Goal: Task Accomplishment & Management: Manage account settings

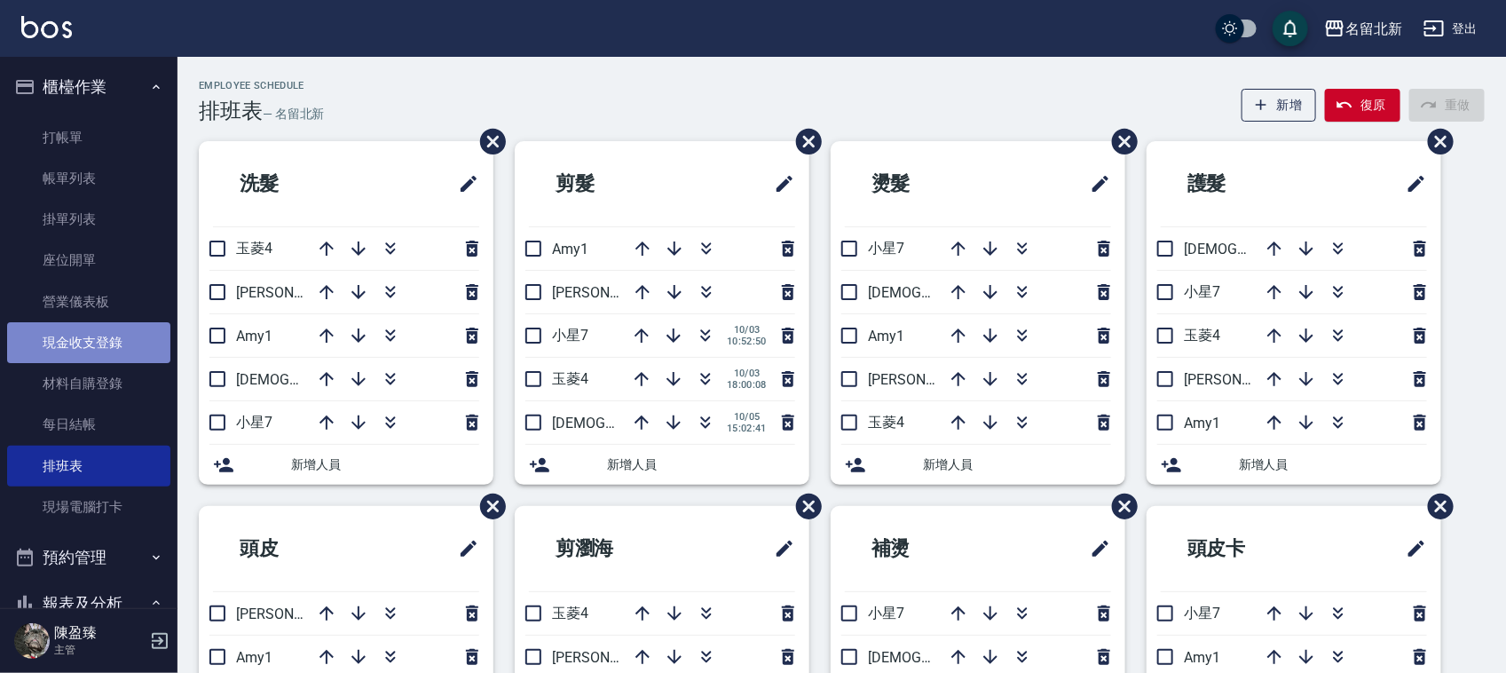
click at [115, 353] on link "現金收支登錄" at bounding box center [88, 342] width 163 height 41
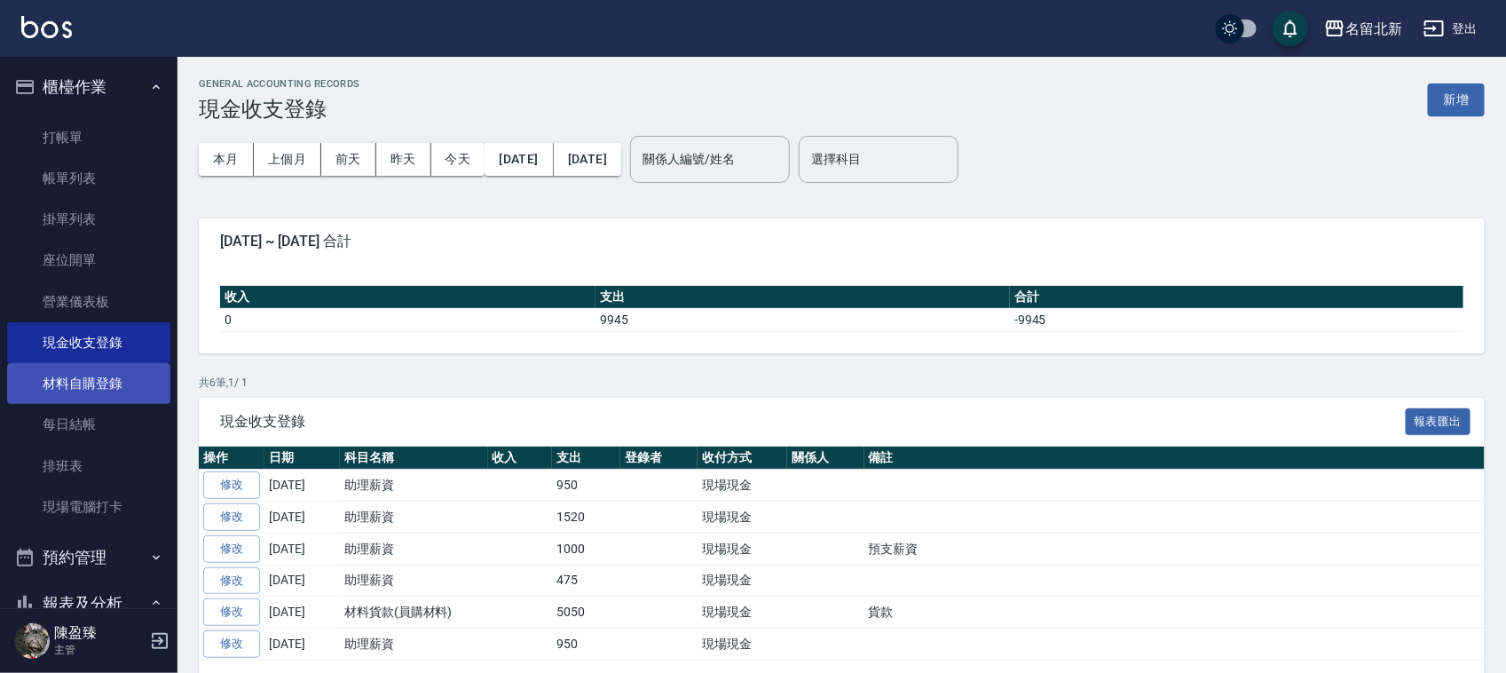
click at [118, 368] on link "材料自購登錄" at bounding box center [88, 383] width 163 height 41
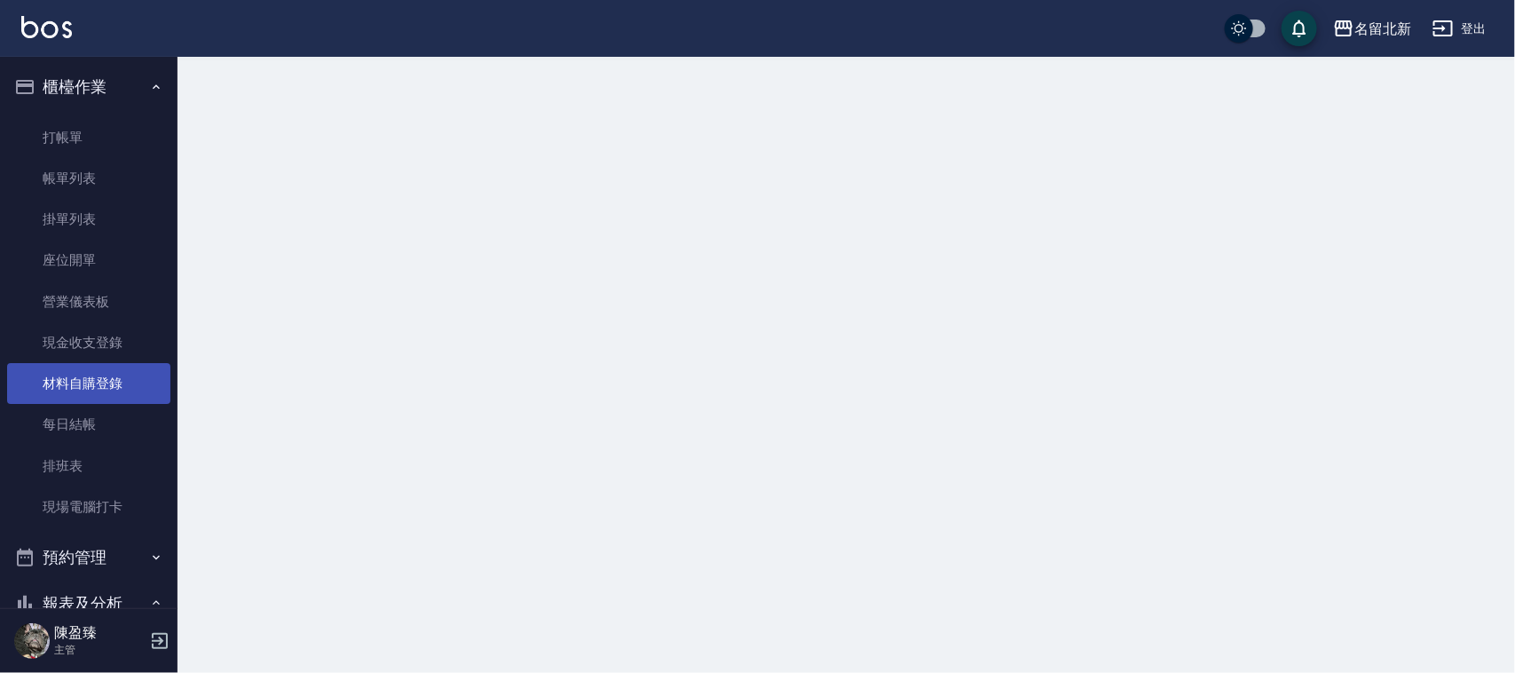
click at [118, 366] on link "材料自購登錄" at bounding box center [88, 383] width 163 height 41
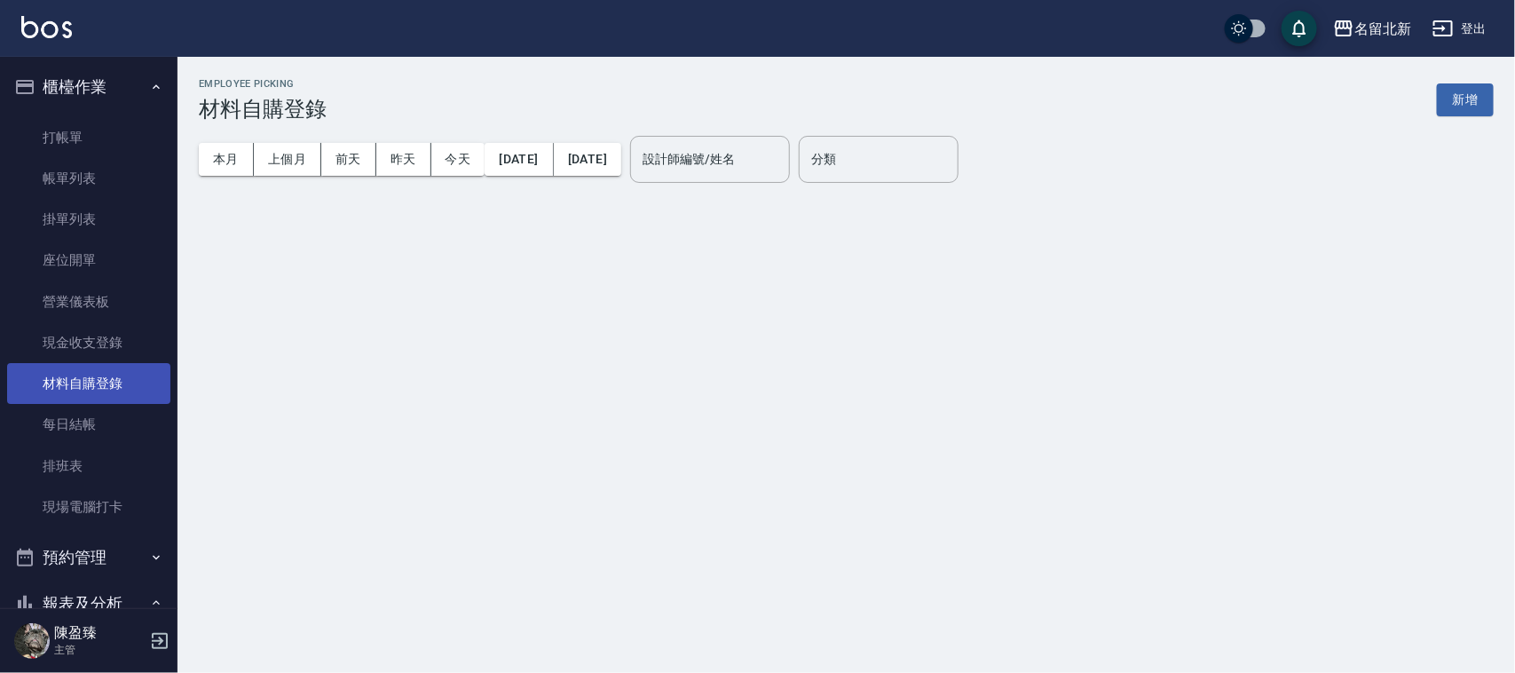
drag, startPoint x: 118, startPoint y: 366, endPoint x: 116, endPoint y: 379, distance: 12.5
click at [117, 377] on link "材料自購登錄" at bounding box center [88, 383] width 163 height 41
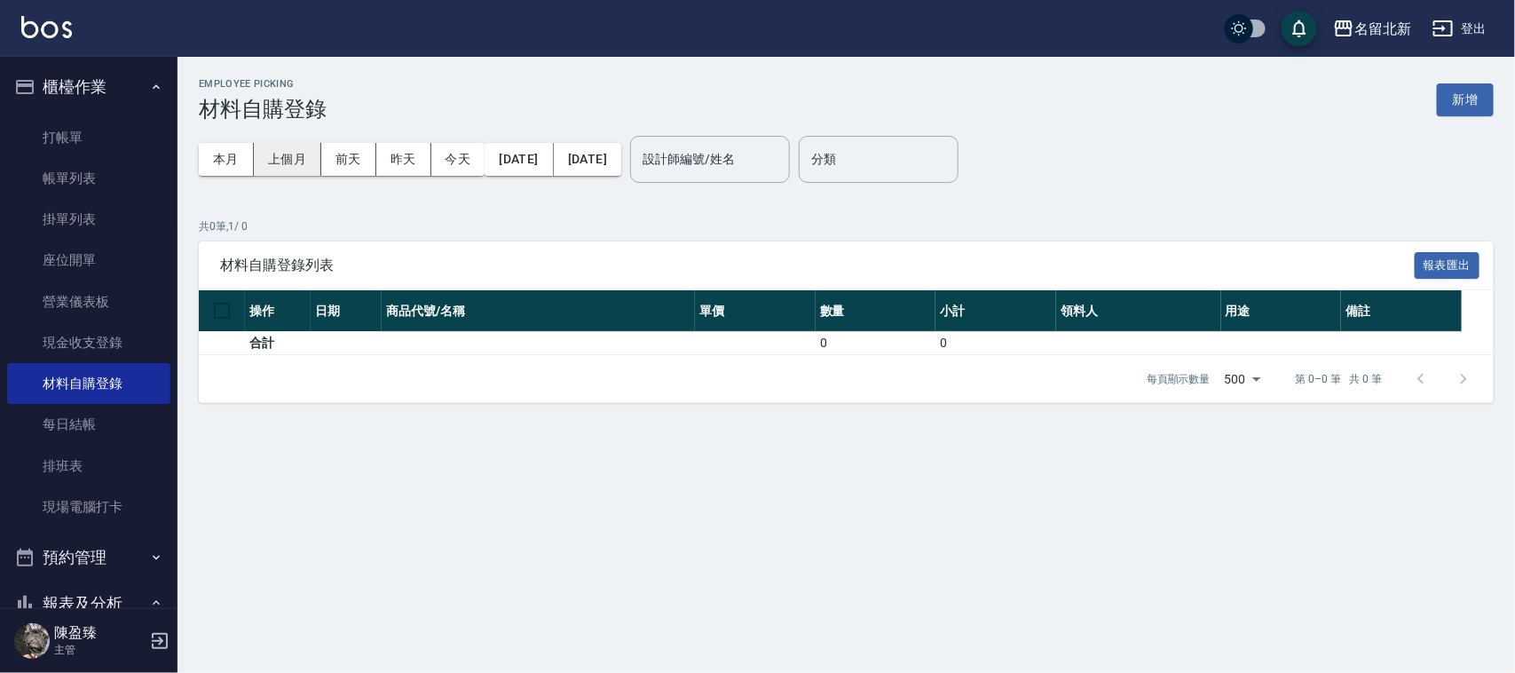
click at [299, 173] on button "上個月" at bounding box center [287, 159] width 67 height 33
click at [1468, 106] on button "新增" at bounding box center [1465, 99] width 57 height 33
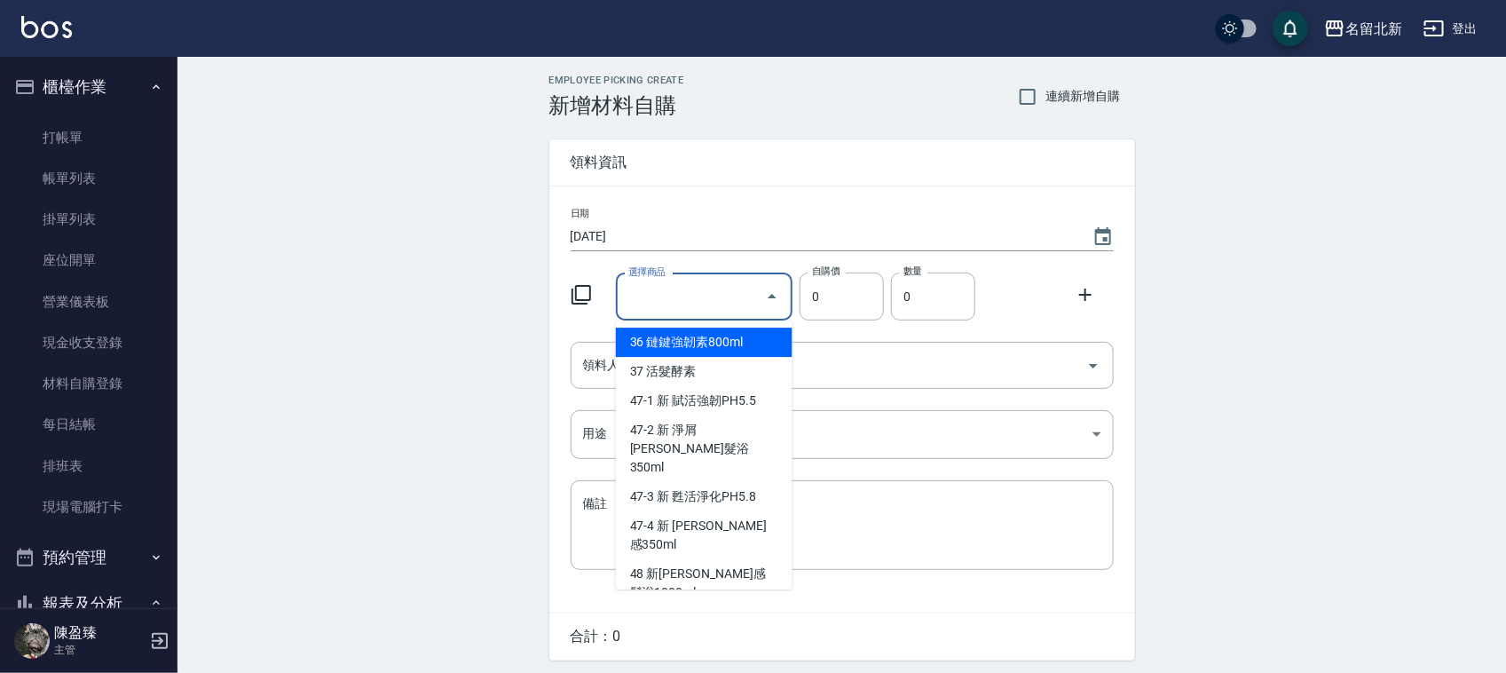
click at [717, 289] on input "選擇商品" at bounding box center [691, 296] width 134 height 31
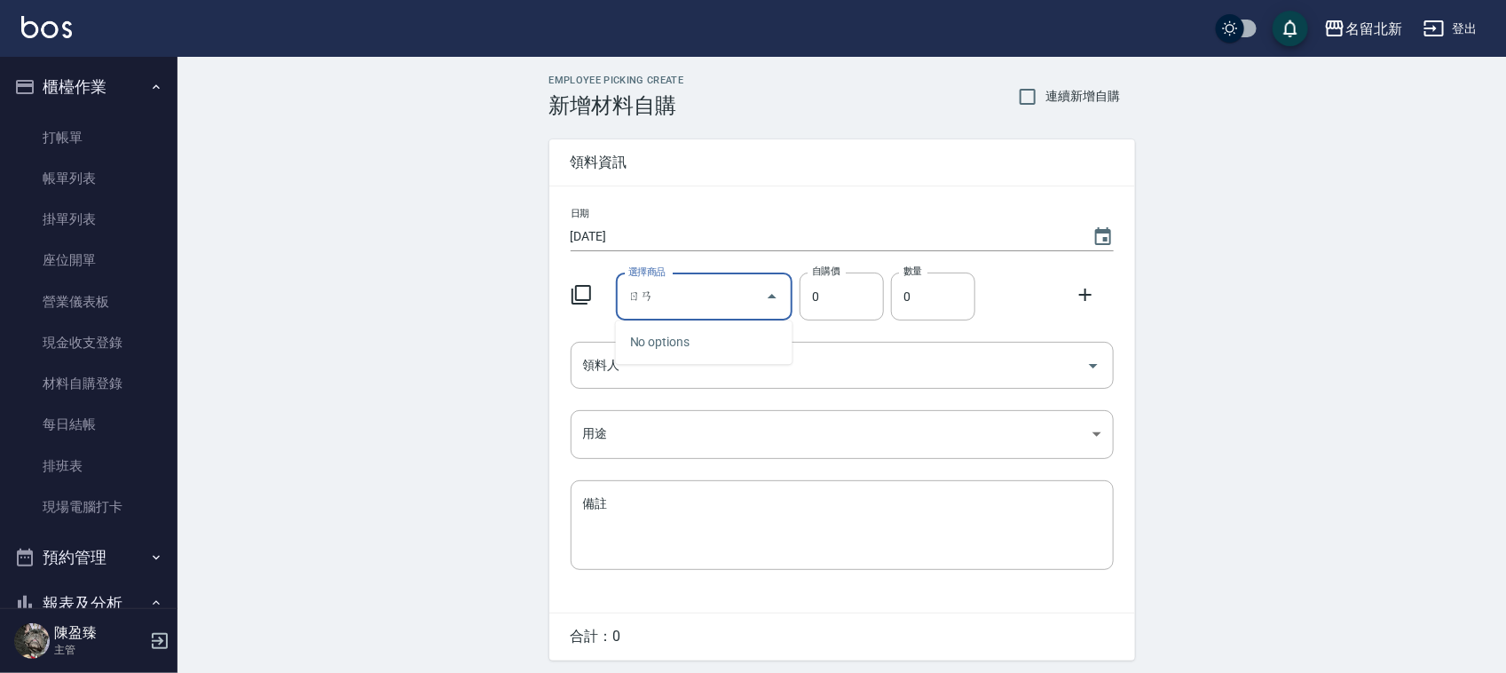
type input "染"
type input "oys染膏"
type input "110"
type input "21"
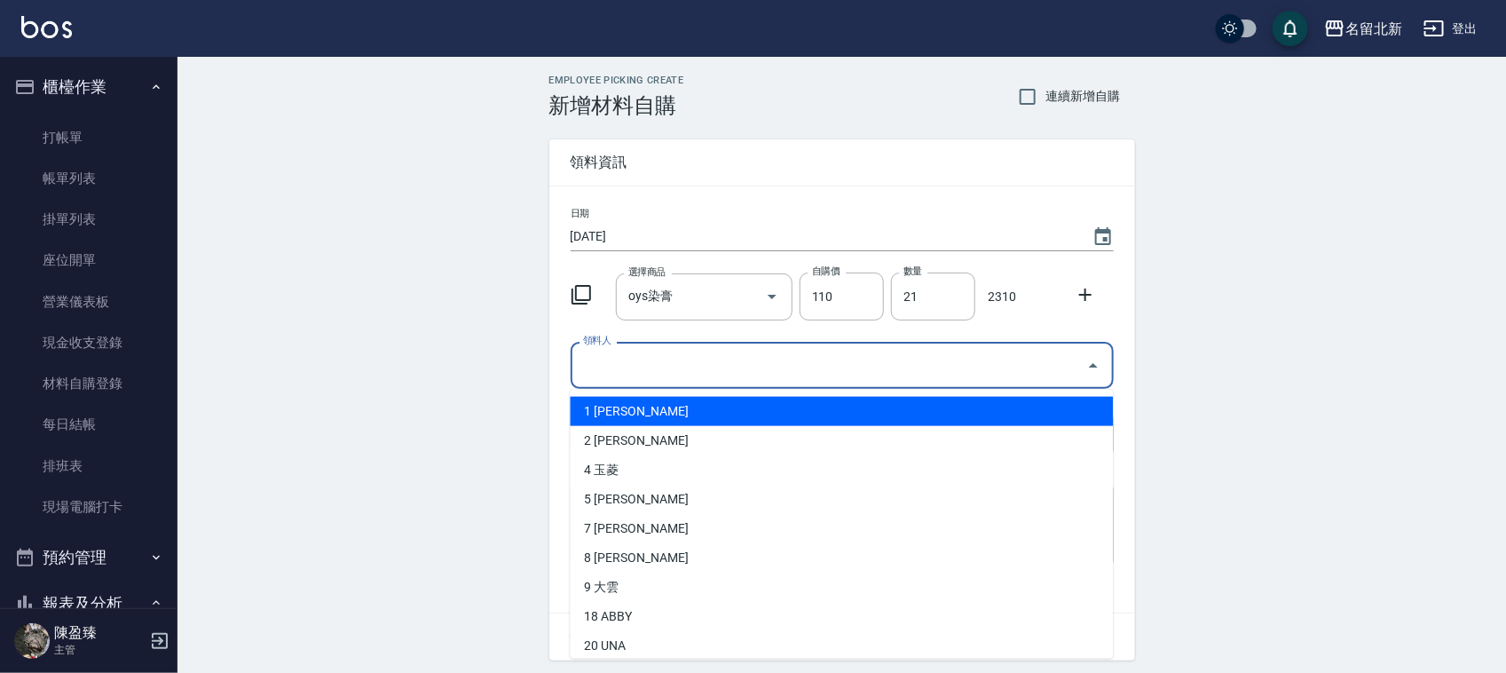
click at [799, 360] on input "領料人" at bounding box center [829, 365] width 500 height 31
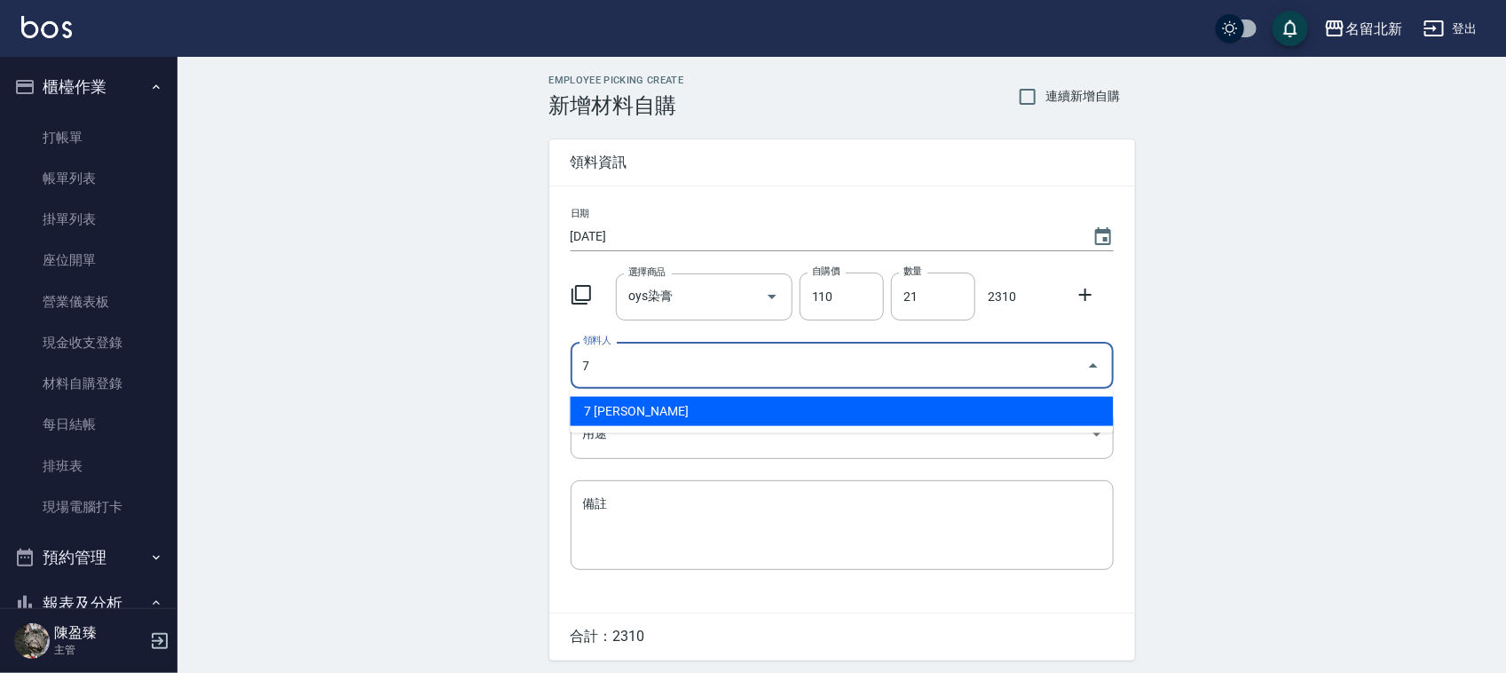
type input "7 [PERSON_NAME]"
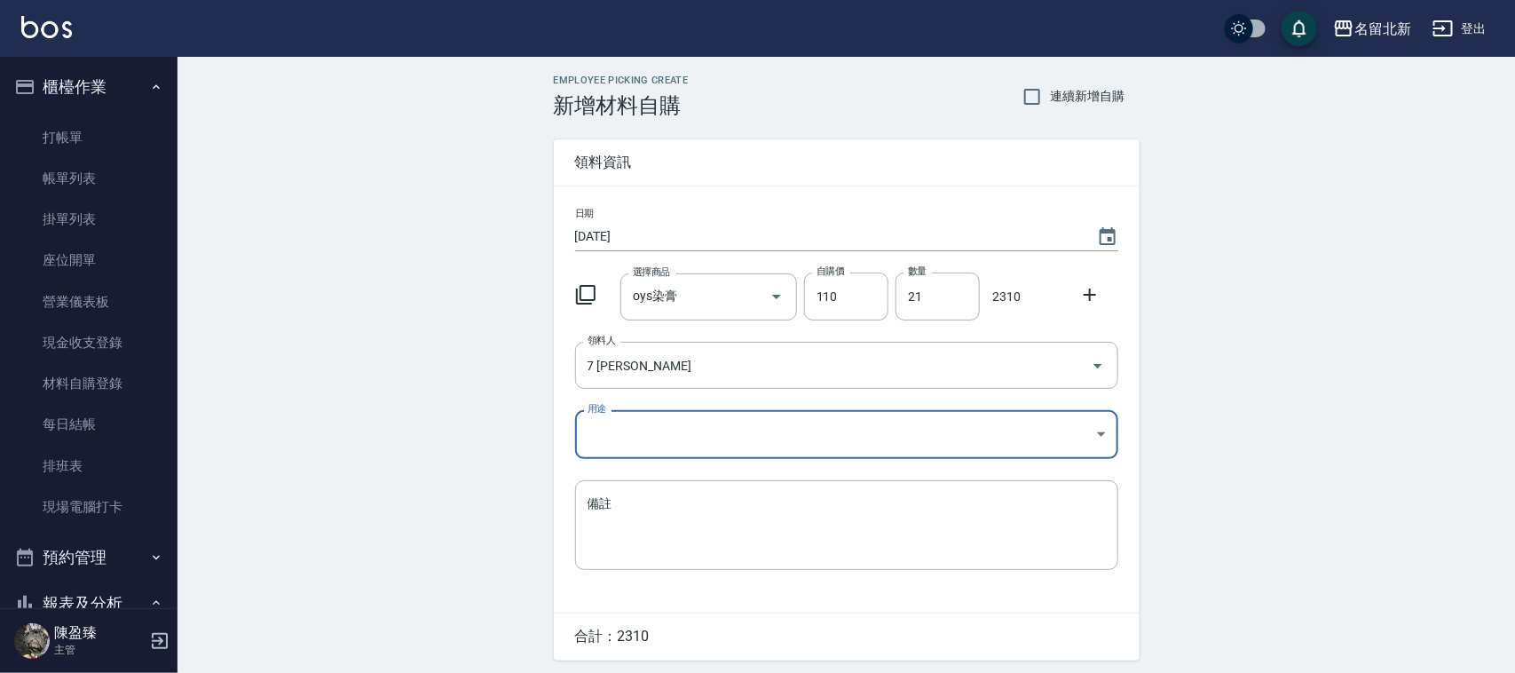
click at [706, 437] on body "名留北新 登出 櫃檯作業 打帳單 帳單列表 掛單列表 座位開單 營業儀表板 現金收支登錄 材料自購登錄 每日結帳 排班表 現場電腦打卡 預約管理 預約管理 單…" at bounding box center [757, 365] width 1515 height 731
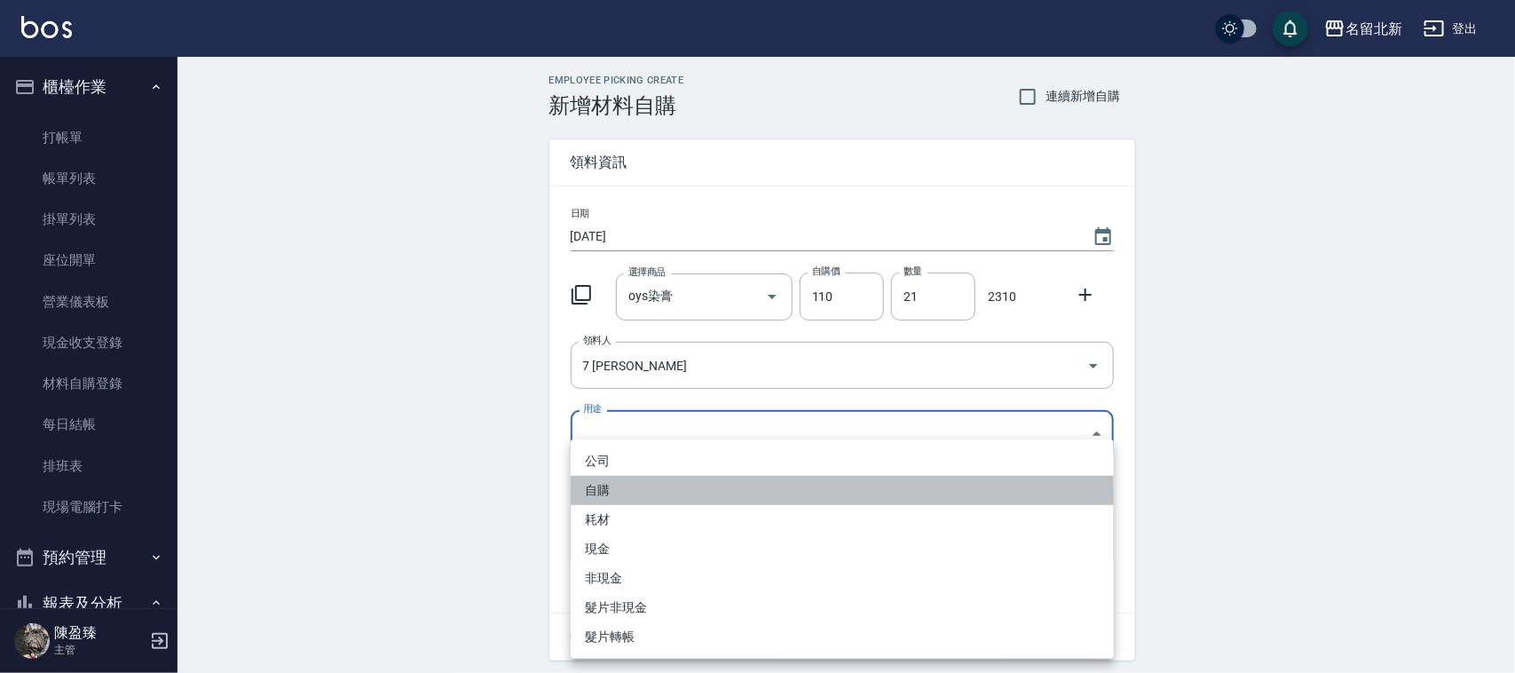
click at [641, 488] on li "自購" at bounding box center [842, 490] width 543 height 29
type input "自購"
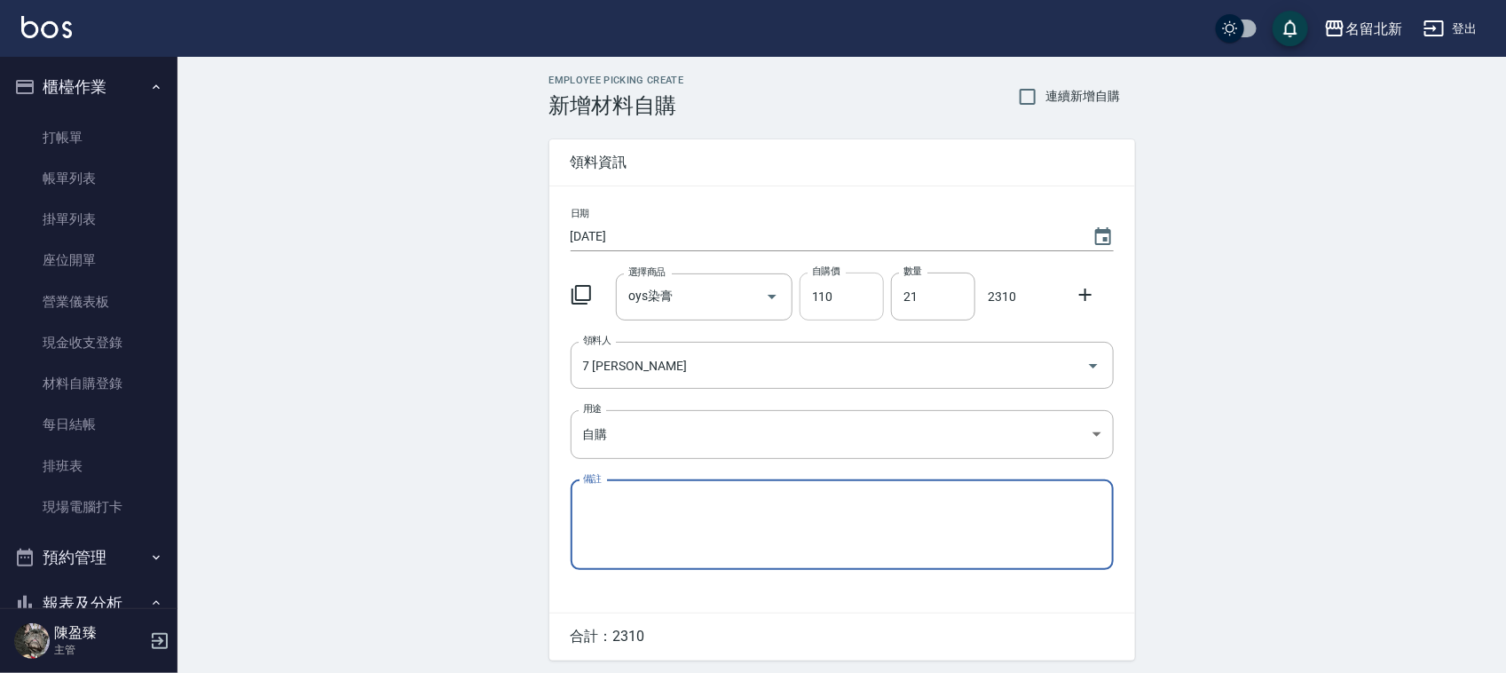
click at [852, 297] on input "110" at bounding box center [841, 296] width 84 height 48
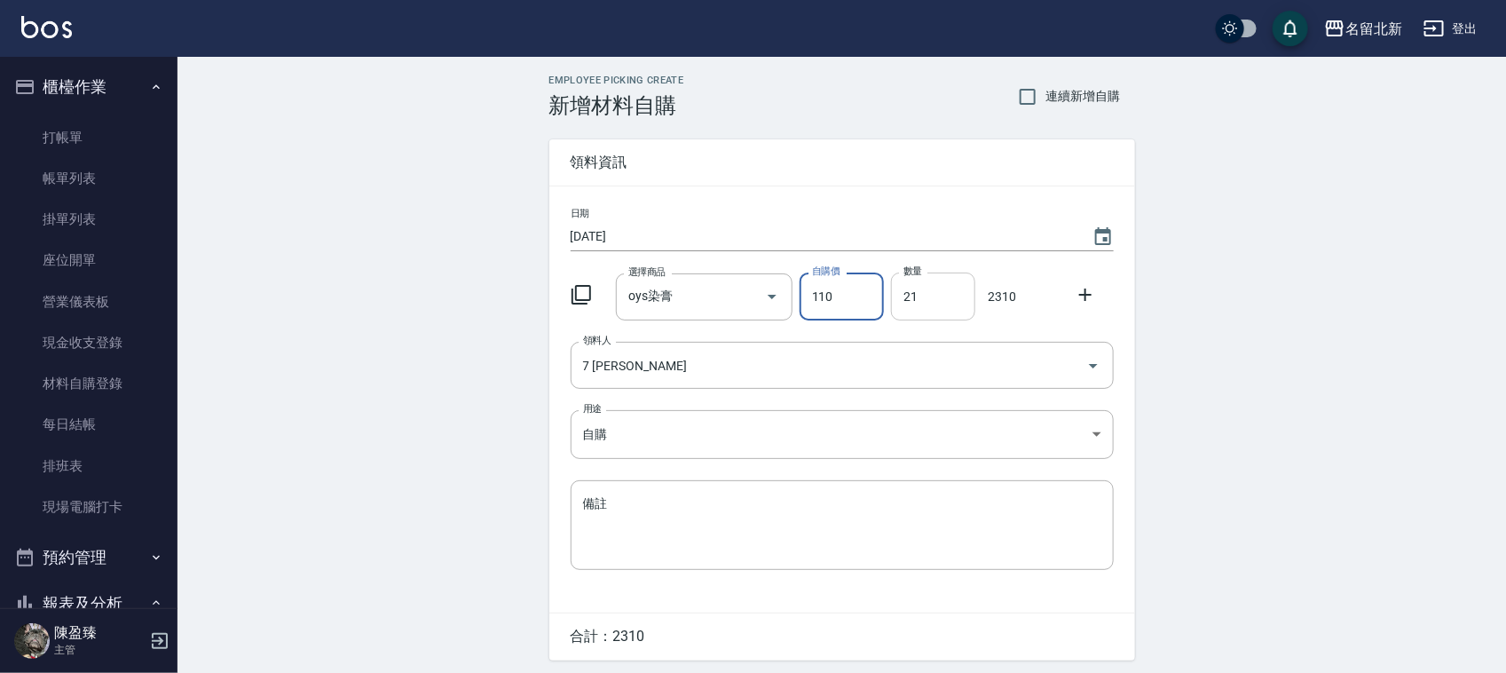
click at [933, 302] on input "21" at bounding box center [933, 296] width 84 height 48
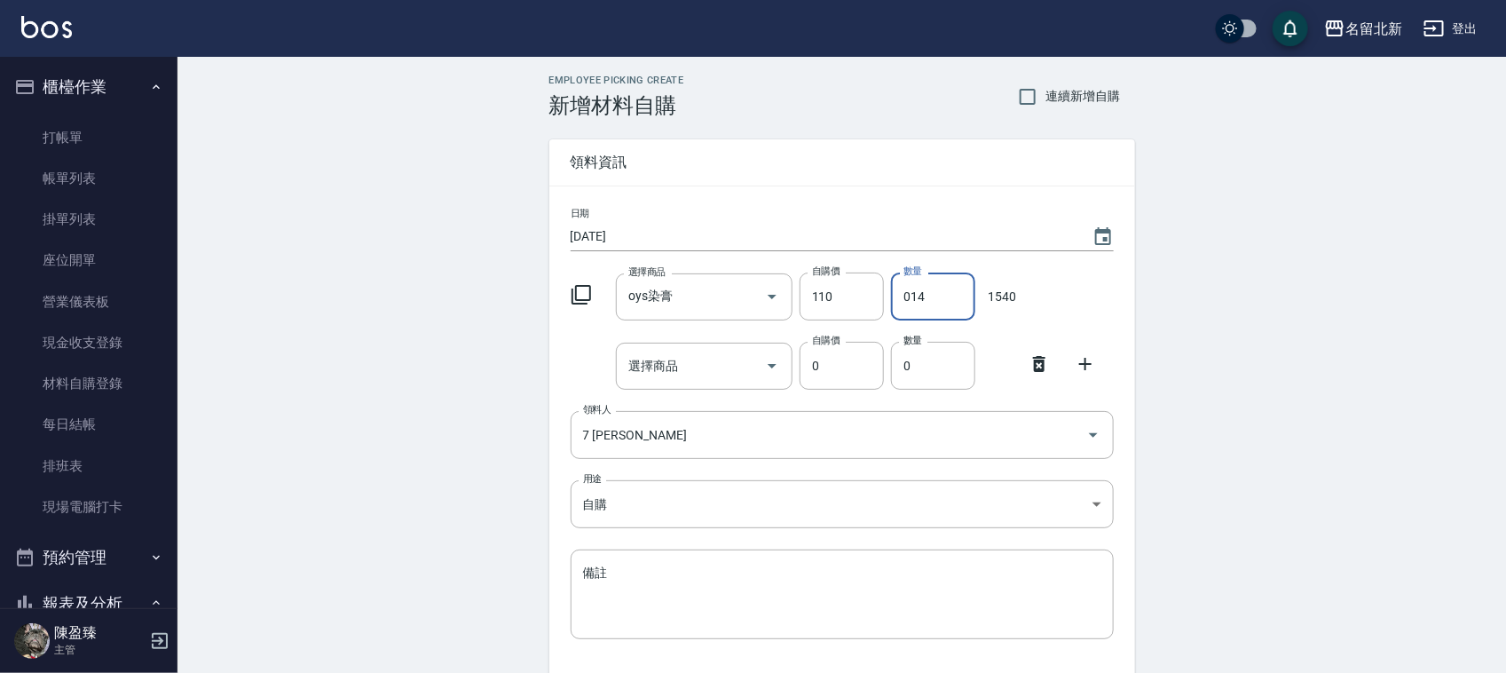
drag, startPoint x: 933, startPoint y: 302, endPoint x: 991, endPoint y: 173, distance: 141.0
click at [952, 224] on div "日期 [DATE] 選擇商品 oys染膏 選擇商品 自購價 110 自購價 數量 014 數量 1540 選擇商品 選擇商品 自購價 0 自購價 數量 0 數…" at bounding box center [842, 433] width 586 height 495
type input "14"
click at [1106, 240] on icon "Choose date, selected date is 2025-10-05" at bounding box center [1103, 236] width 16 height 18
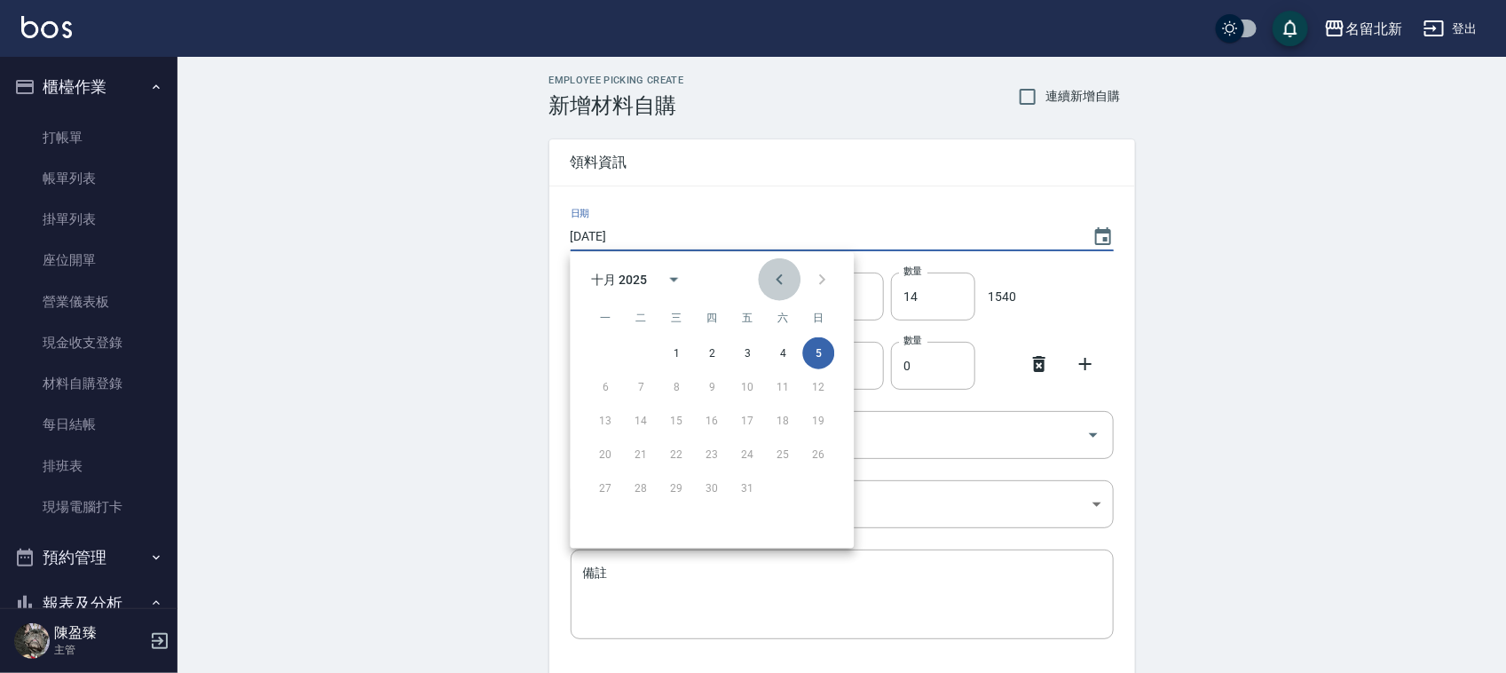
click at [779, 278] on icon "Previous month" at bounding box center [779, 279] width 21 height 21
click at [646, 493] on button "30" at bounding box center [642, 488] width 32 height 32
type input "[DATE]"
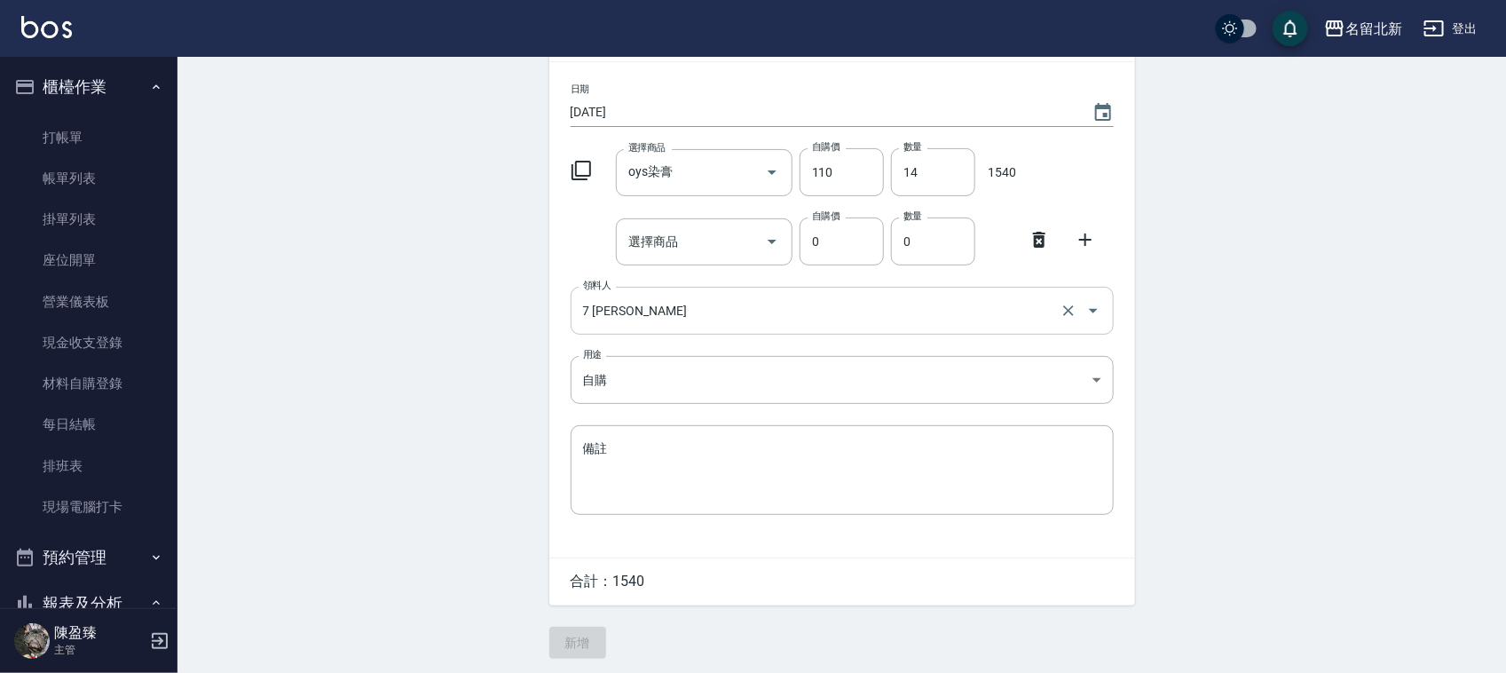
scroll to position [130, 0]
click at [1034, 232] on icon at bounding box center [1038, 235] width 21 height 21
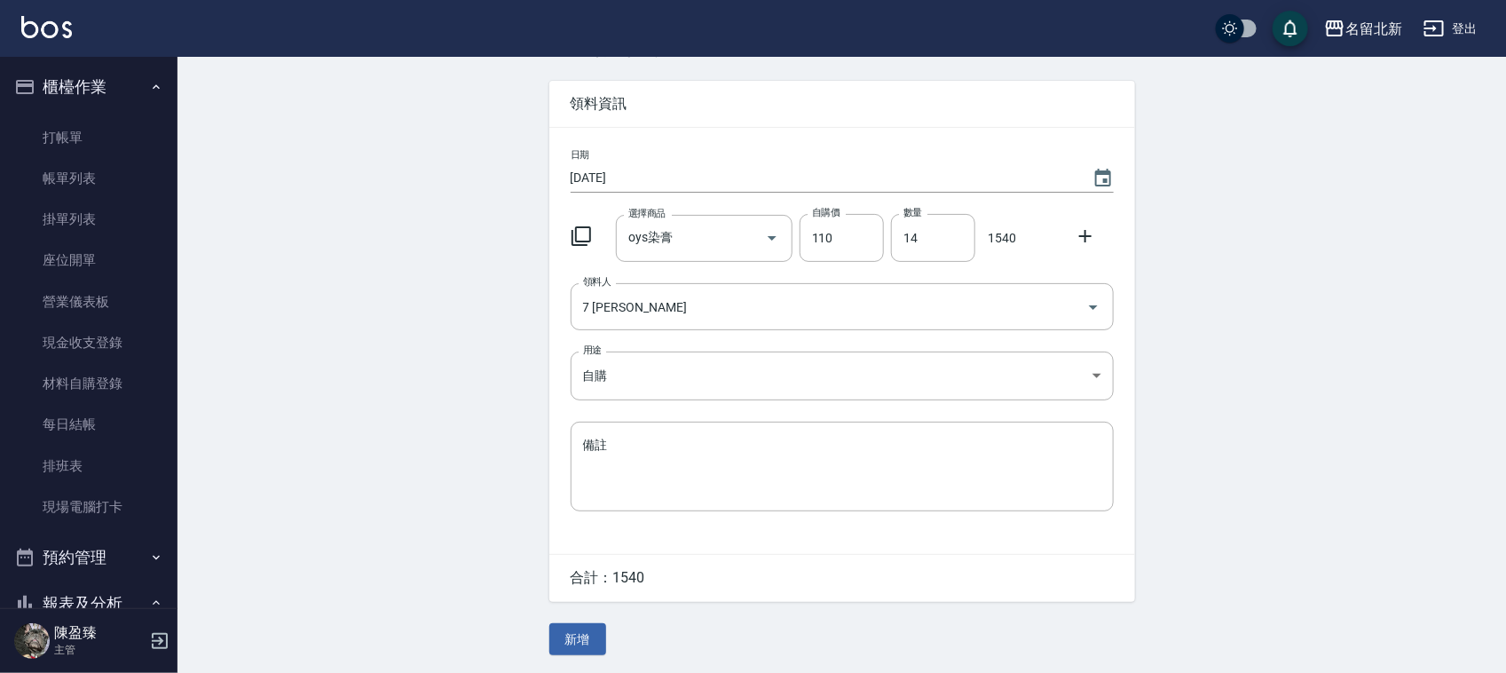
click at [561, 634] on button "新增" at bounding box center [577, 639] width 57 height 33
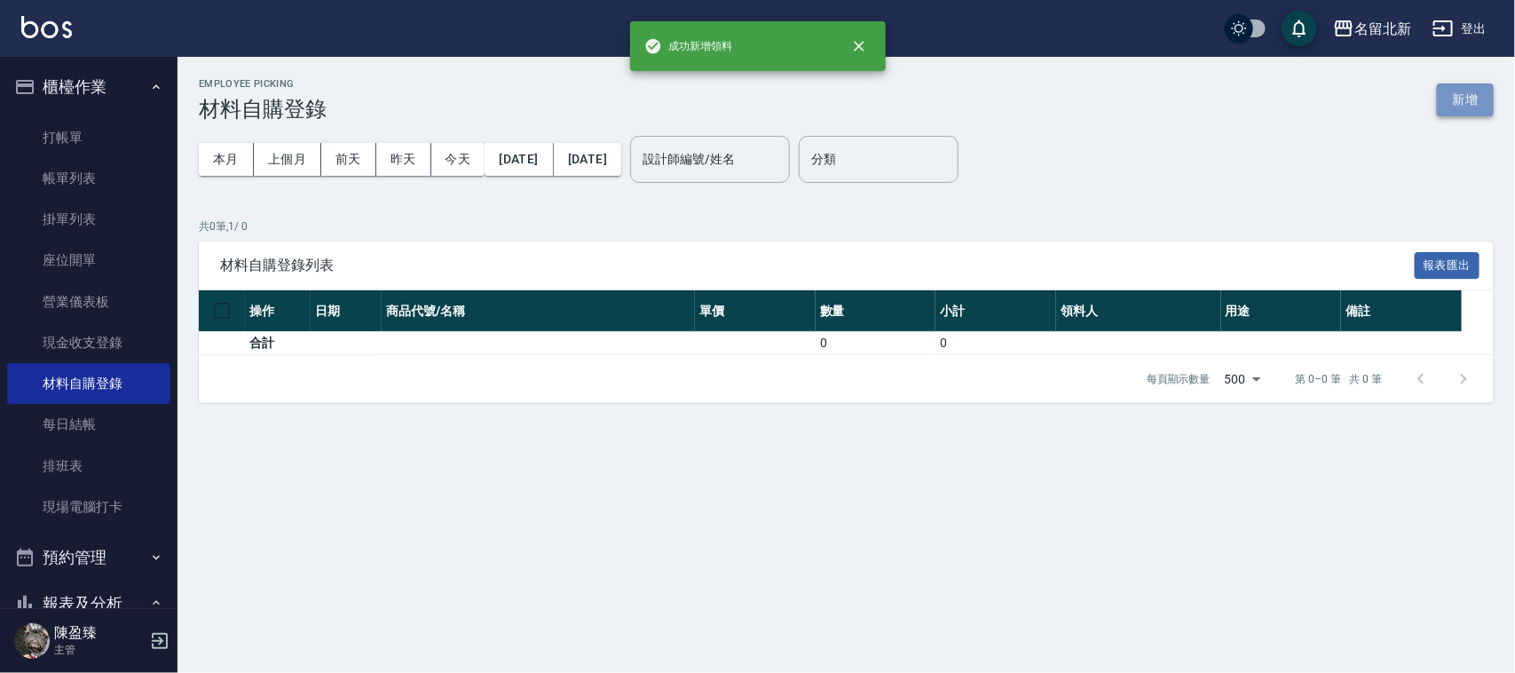
click at [1470, 105] on button "新增" at bounding box center [1465, 99] width 57 height 33
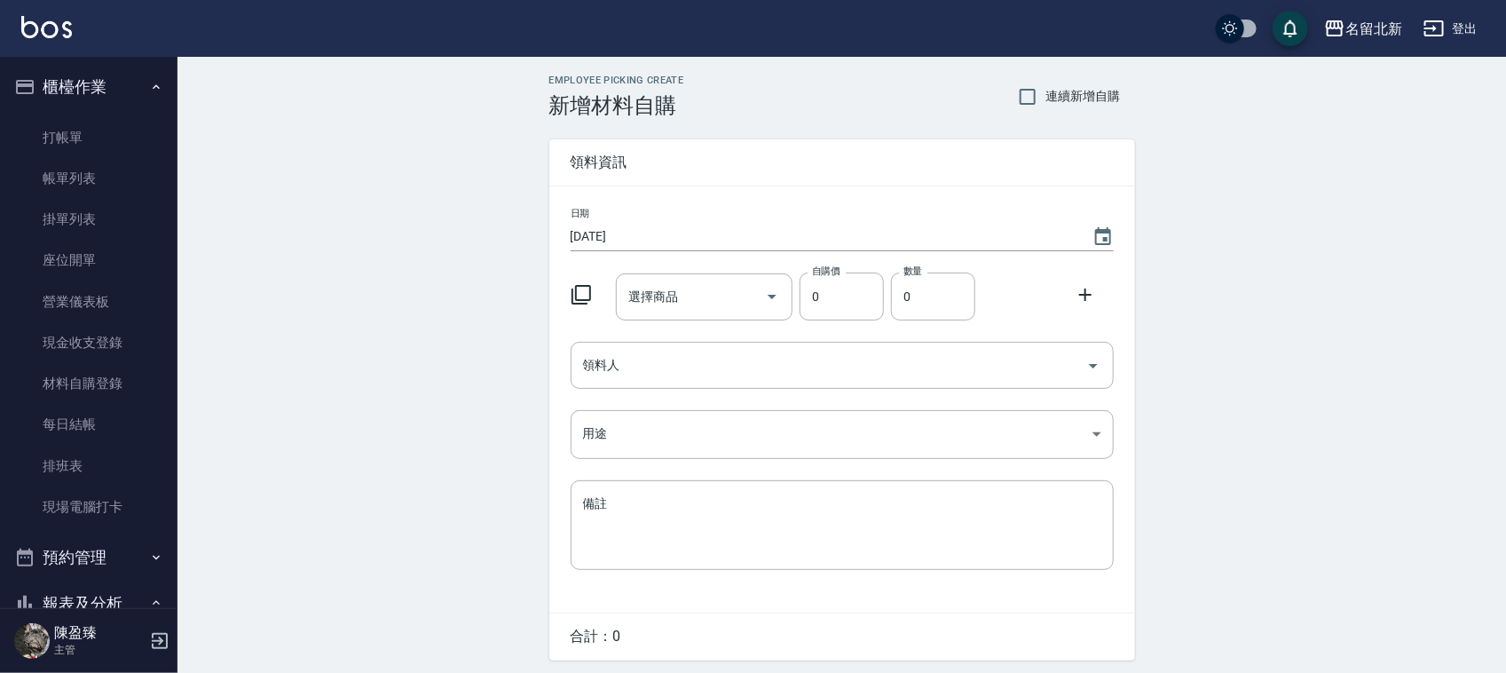
click at [688, 259] on div "日期 [DATE] 選擇商品 選擇商品 自購價 0 自購價 數量 0 數量 領料人 領料人 用途 ​ 用途 備註 x 備註" at bounding box center [842, 399] width 586 height 426
drag, startPoint x: 1091, startPoint y: 220, endPoint x: 1089, endPoint y: 229, distance: 9.3
click at [1091, 222] on button "Choose date, selected date is 2025-10-05" at bounding box center [1103, 237] width 43 height 43
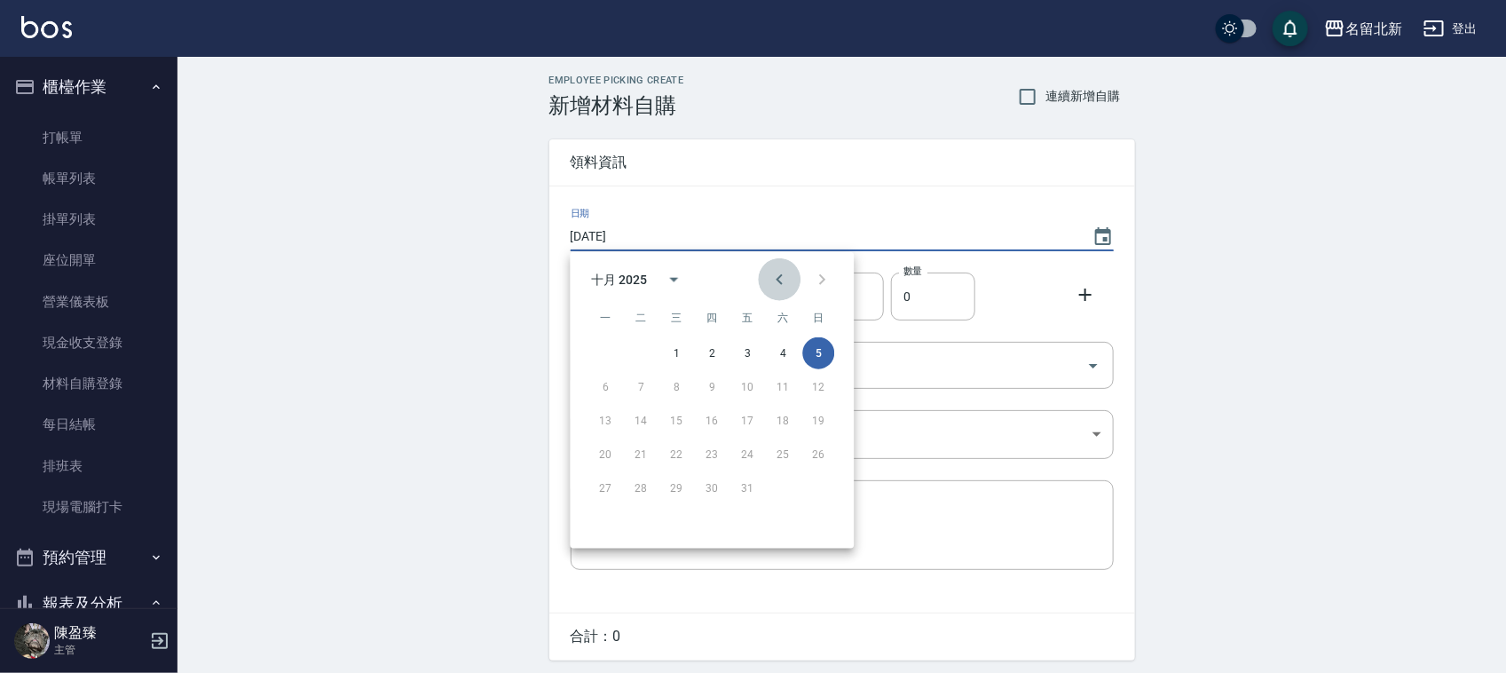
drag, startPoint x: 779, startPoint y: 272, endPoint x: 783, endPoint y: 299, distance: 27.7
click at [781, 272] on icon "Previous month" at bounding box center [779, 279] width 21 height 21
drag, startPoint x: 641, startPoint y: 494, endPoint x: 706, endPoint y: 450, distance: 79.2
click at [641, 493] on button "30" at bounding box center [642, 488] width 32 height 32
type input "[DATE]"
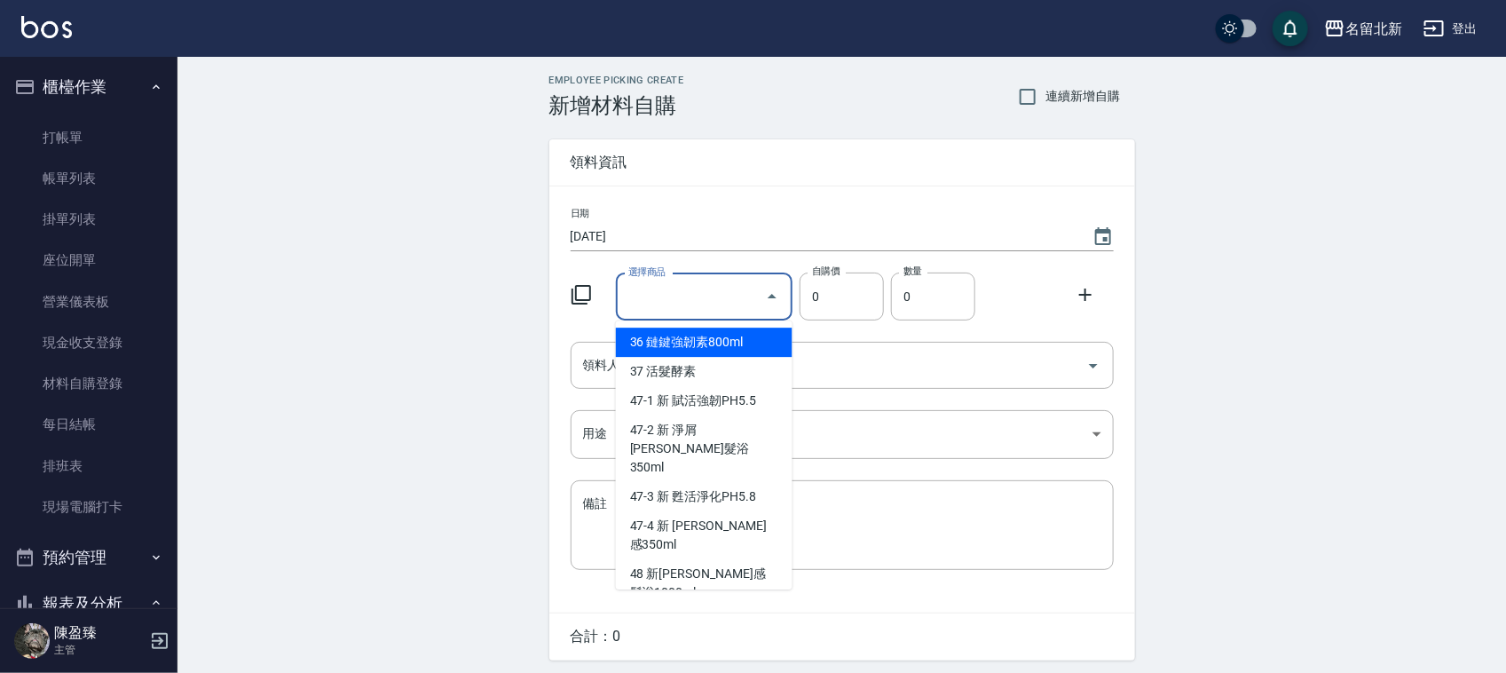
click at [694, 302] on input "選擇商品" at bounding box center [691, 296] width 134 height 31
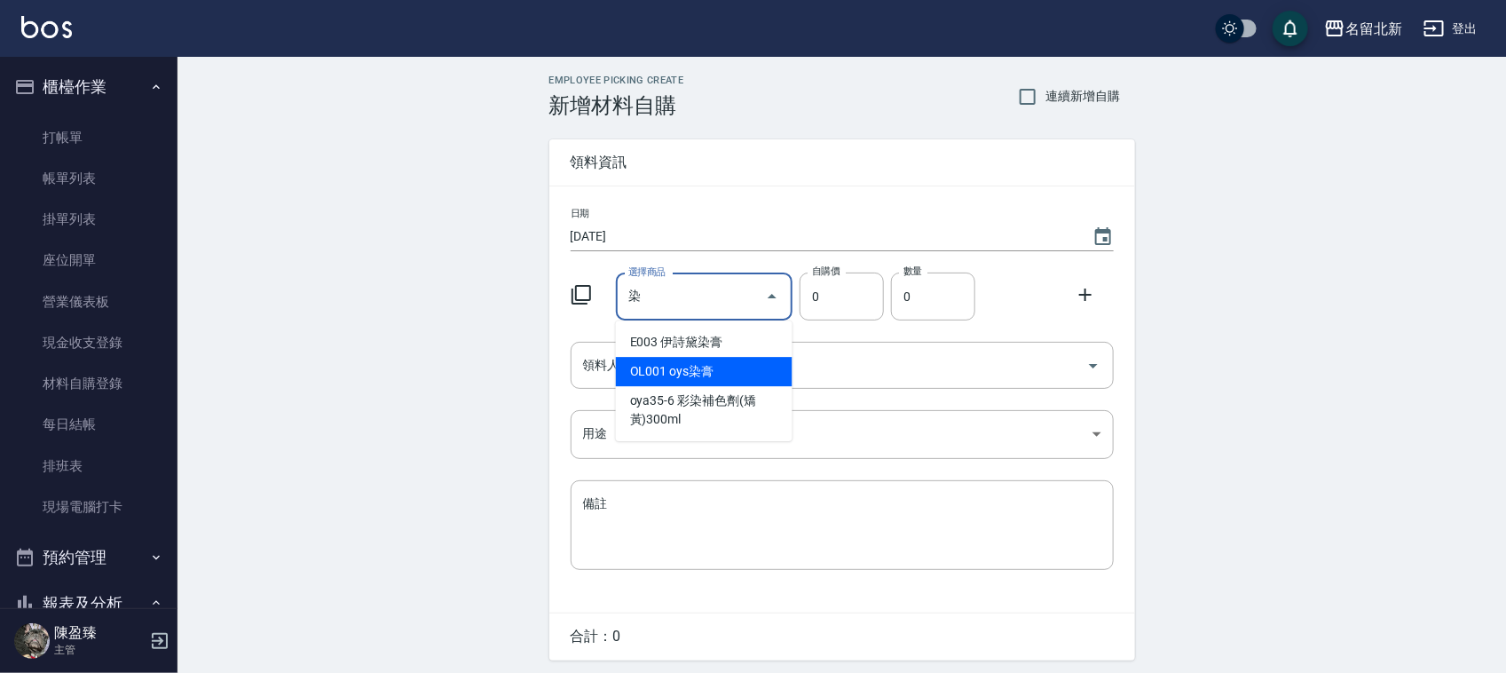
type input "oys染膏"
type input "110"
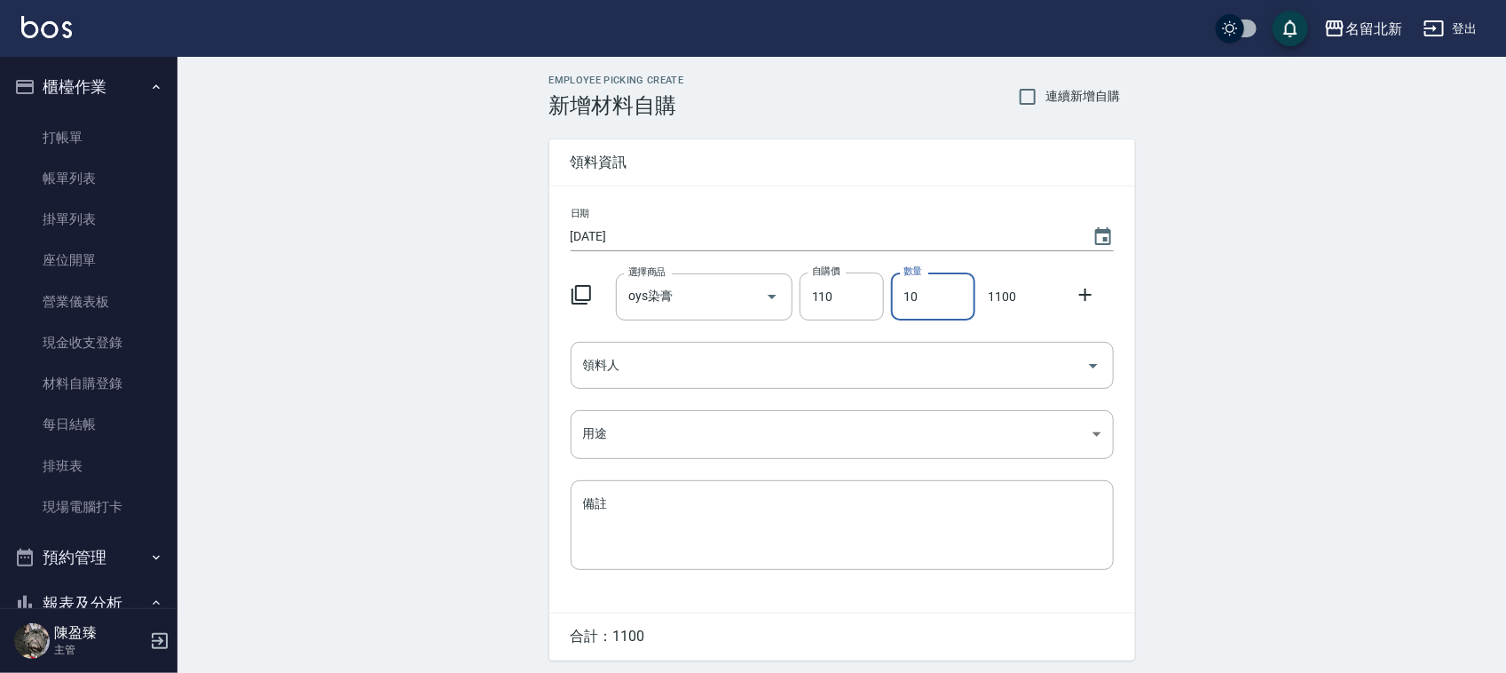
type input "1"
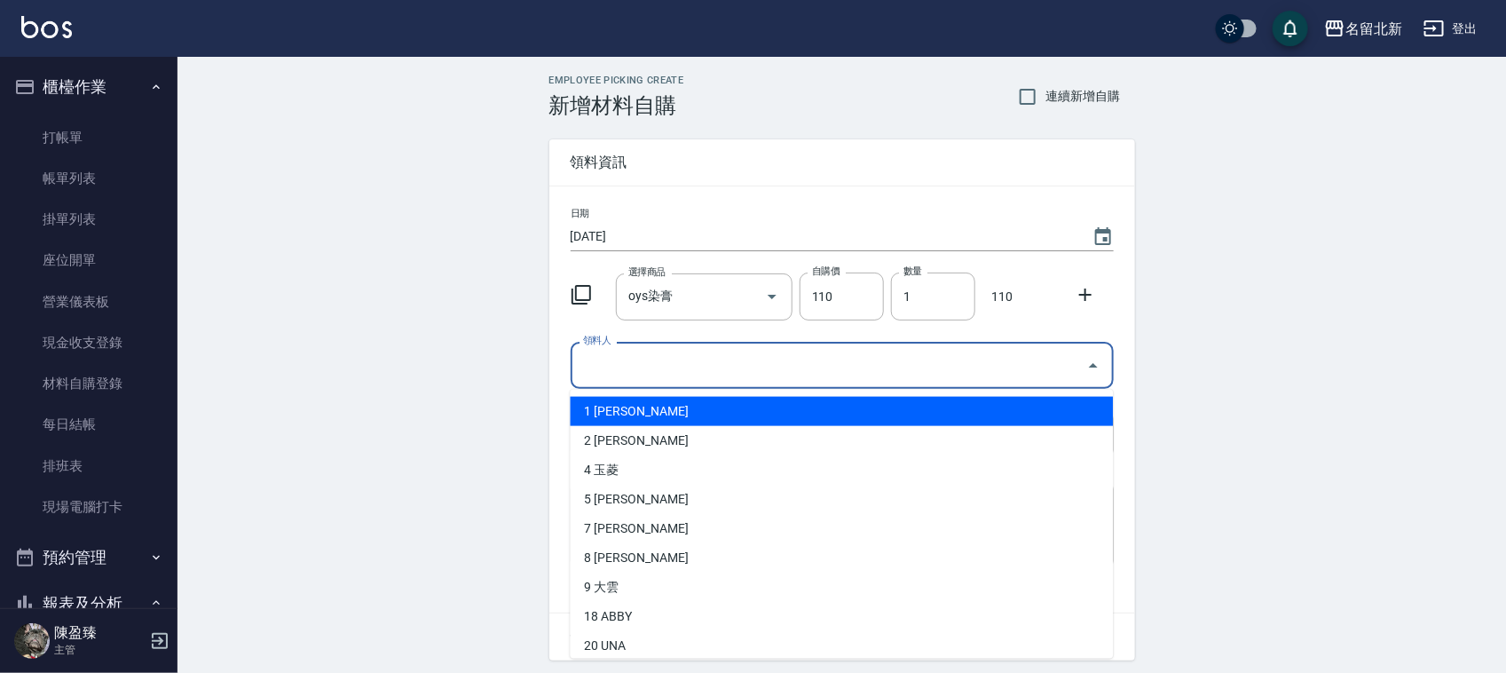
click at [702, 368] on input "領料人" at bounding box center [829, 365] width 500 height 31
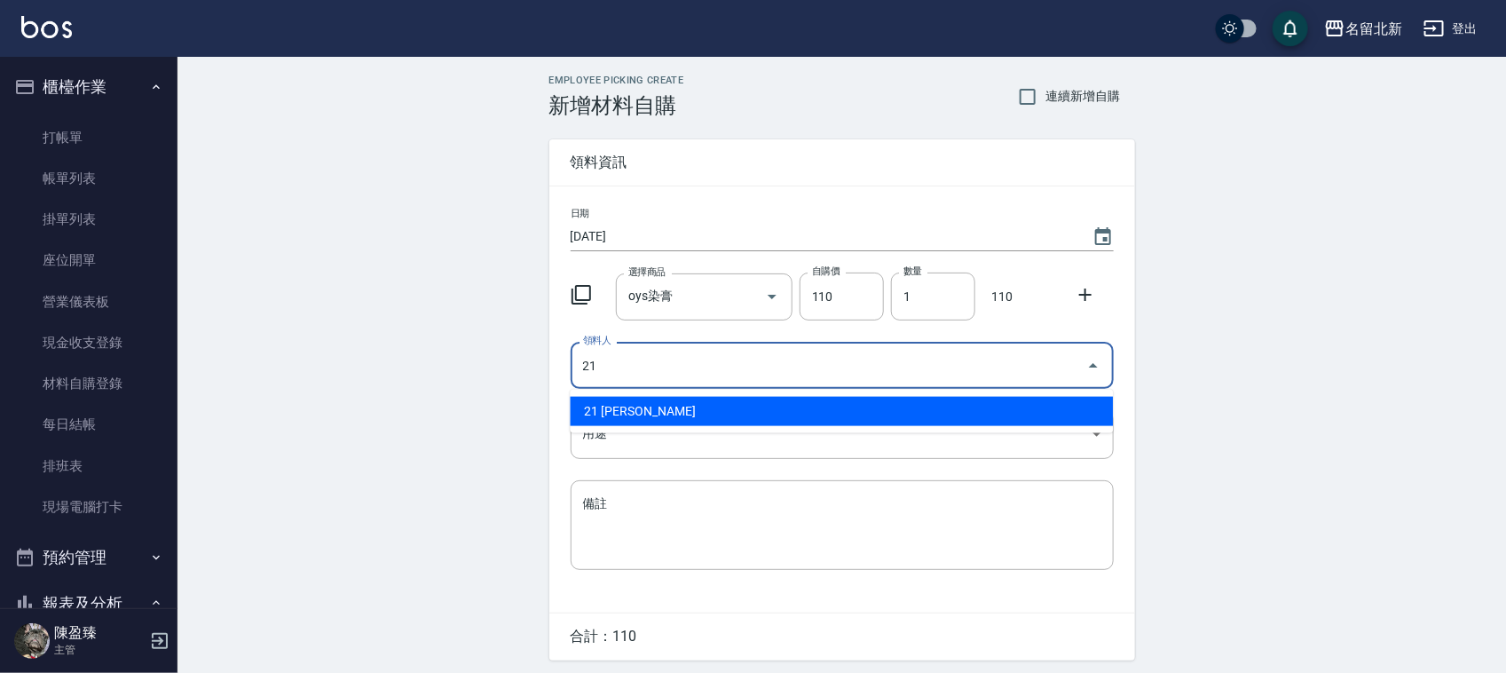
type input "21 [PERSON_NAME]"
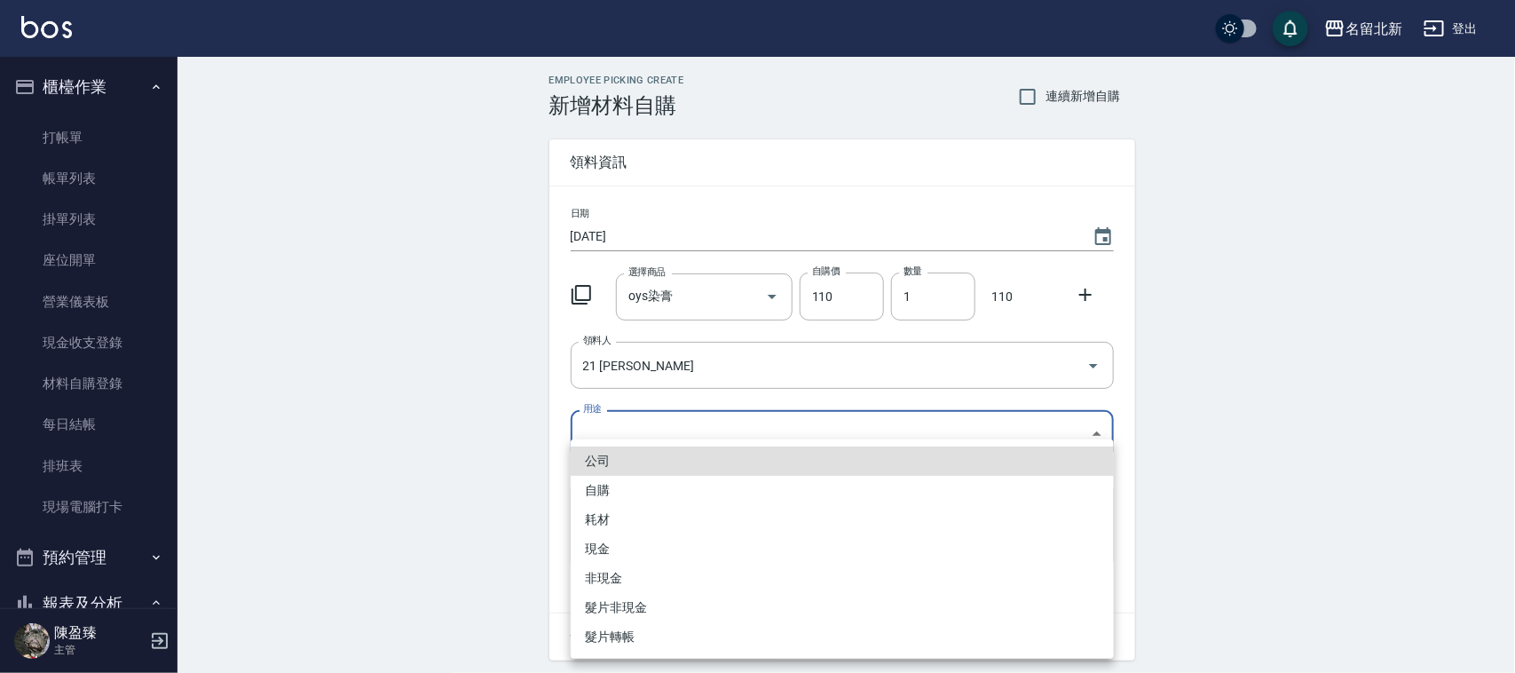
click at [628, 429] on body "名留北新 登出 櫃檯作業 打帳單 帳單列表 掛單列表 座位開單 營業儀表板 現金收支登錄 材料自購登錄 每日結帳 排班表 現場電腦打卡 預約管理 預約管理 單…" at bounding box center [757, 365] width 1515 height 731
click at [633, 492] on li "自購" at bounding box center [842, 490] width 543 height 29
type input "自購"
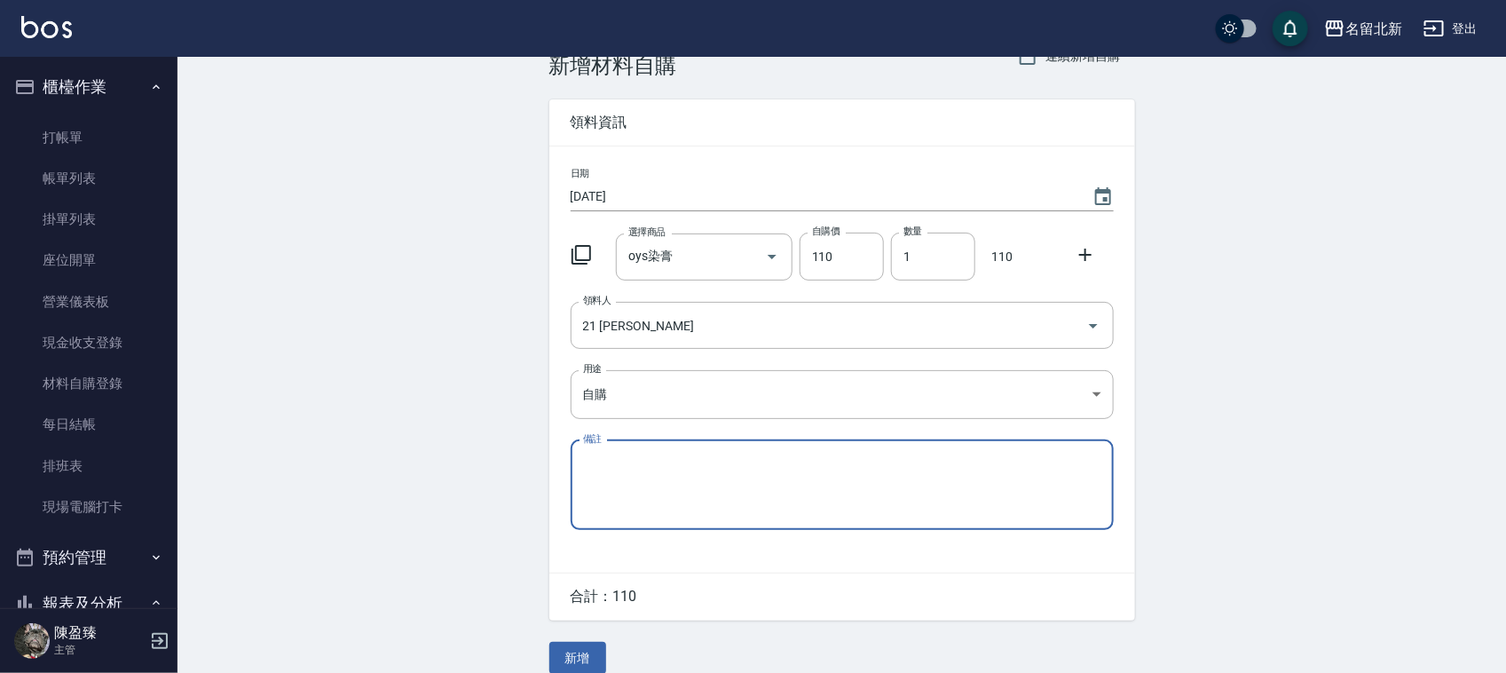
scroll to position [60, 0]
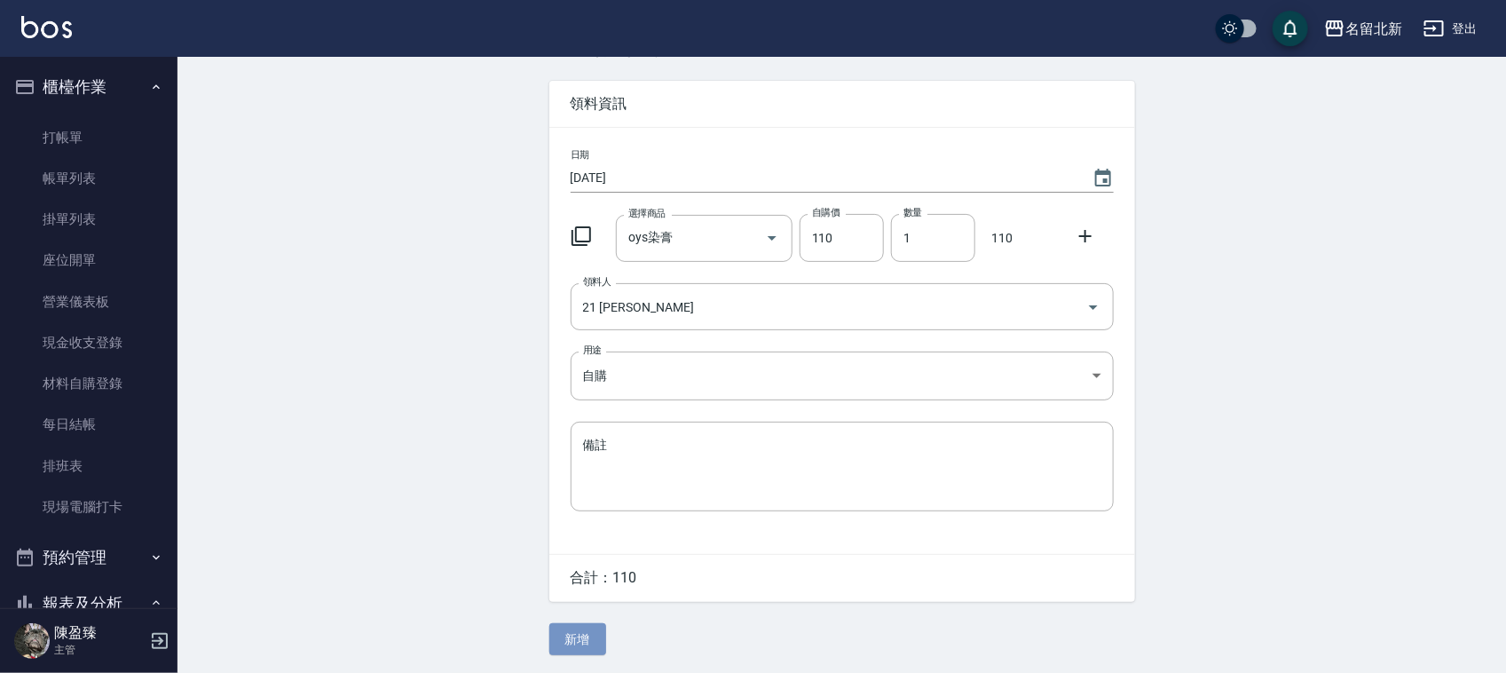
click at [562, 633] on button "新增" at bounding box center [577, 639] width 57 height 33
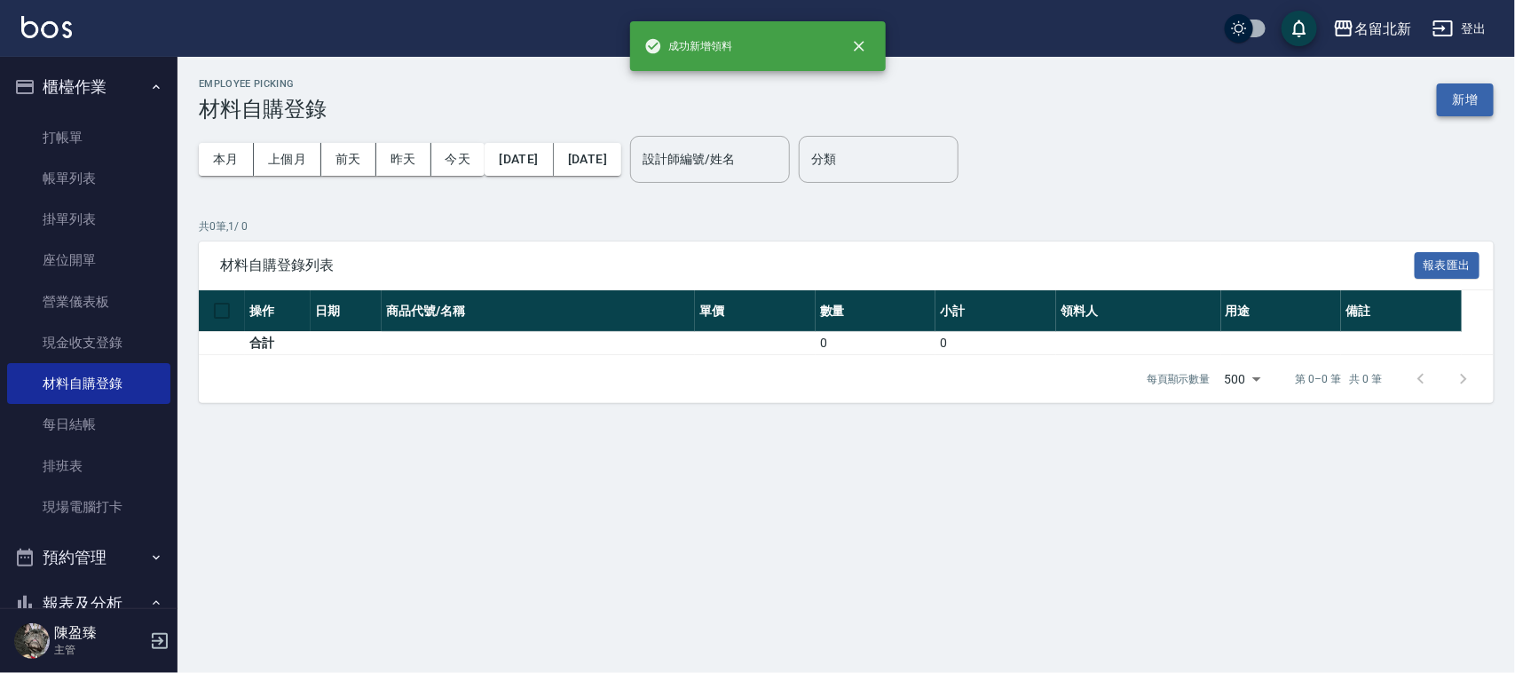
drag, startPoint x: 1427, startPoint y: 93, endPoint x: 1452, endPoint y: 99, distance: 25.6
click at [1434, 94] on div "Employee Picking 材料自購登錄 新增" at bounding box center [846, 99] width 1295 height 43
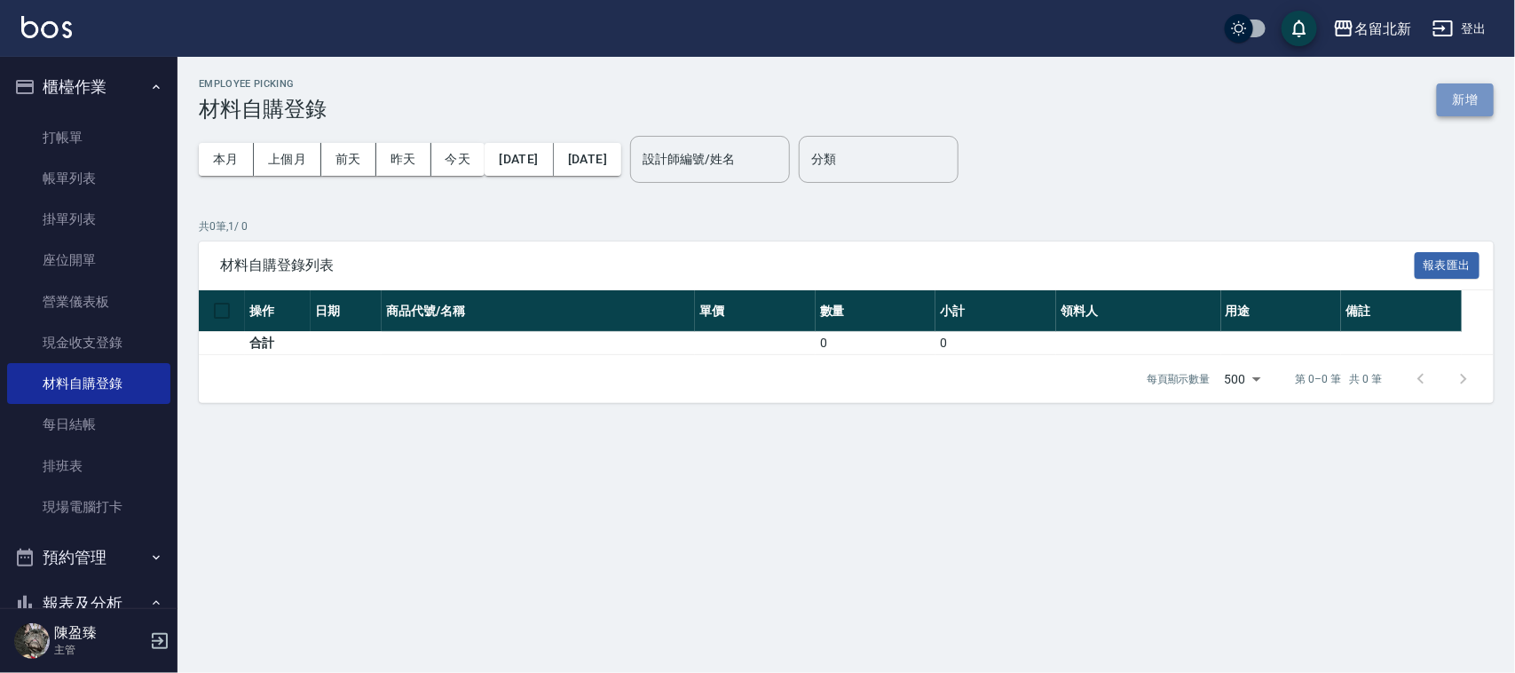
click at [1452, 99] on button "新增" at bounding box center [1465, 99] width 57 height 33
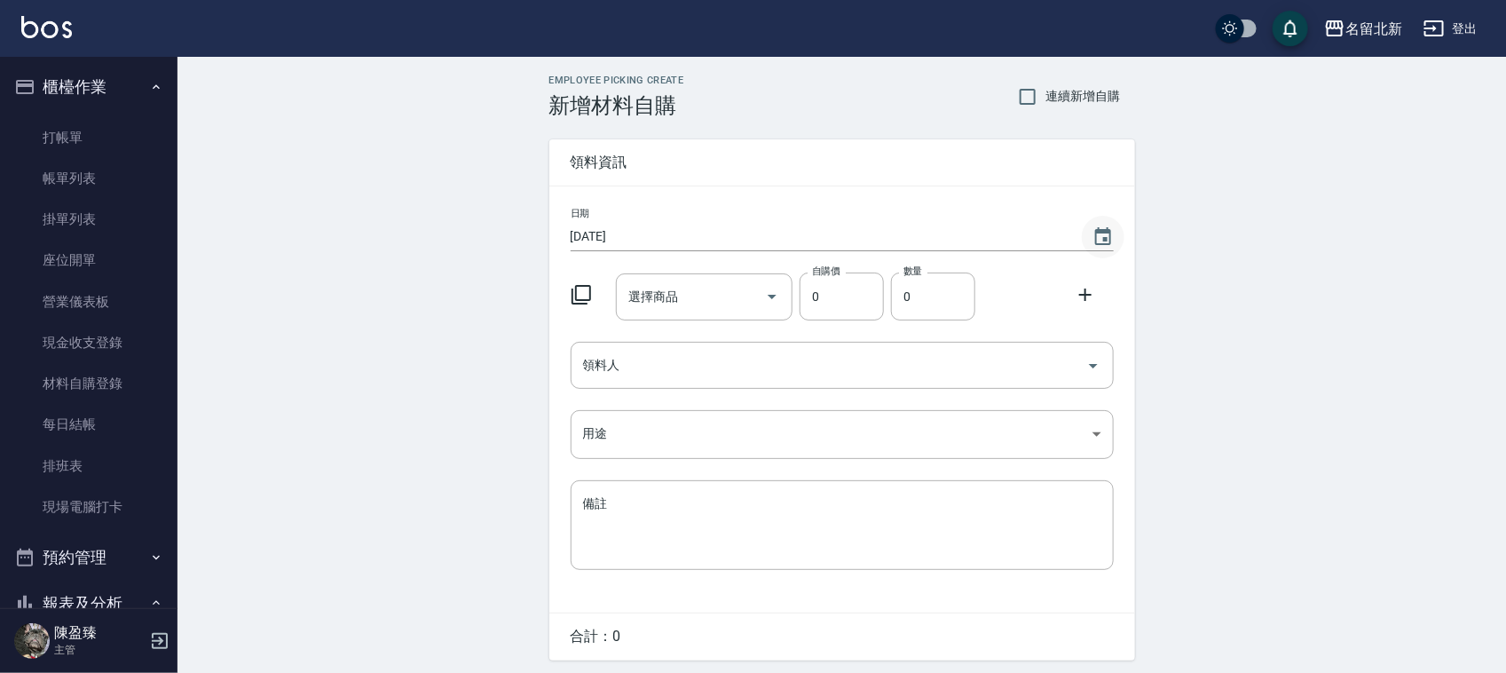
click at [1109, 232] on icon "Choose date, selected date is 2025-10-05" at bounding box center [1103, 236] width 16 height 18
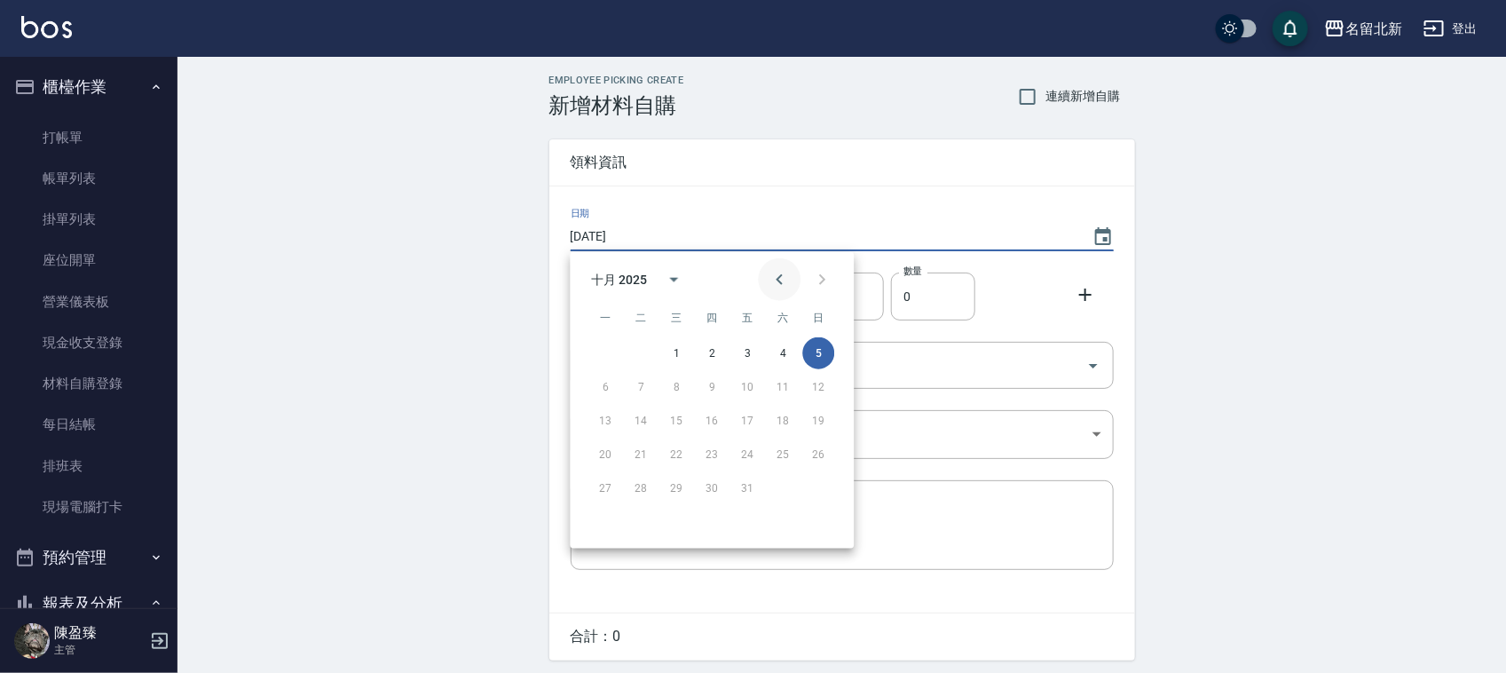
click at [768, 272] on button "Previous month" at bounding box center [780, 279] width 43 height 43
drag, startPoint x: 644, startPoint y: 480, endPoint x: 692, endPoint y: 401, distance: 92.4
click at [652, 476] on button "30" at bounding box center [642, 488] width 32 height 32
type input "[DATE]"
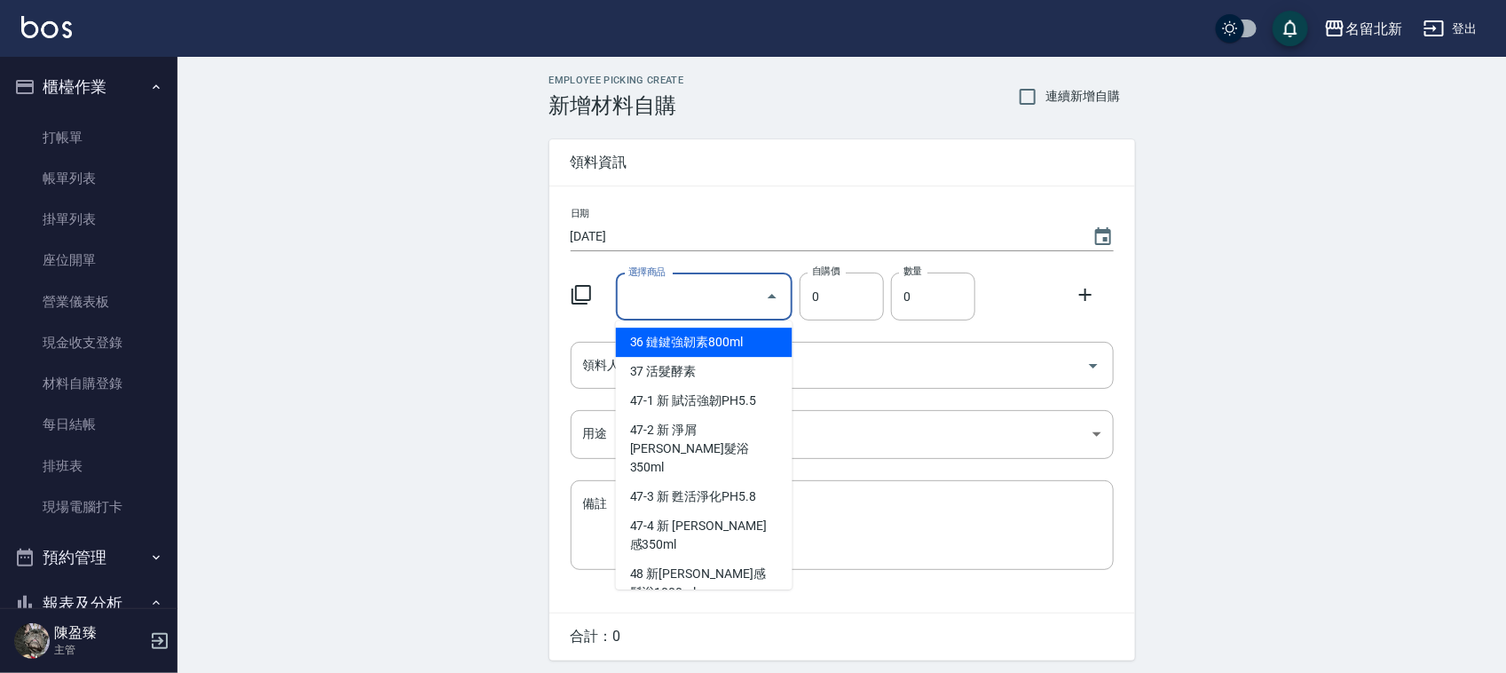
click at [698, 293] on input "選擇商品" at bounding box center [691, 296] width 134 height 31
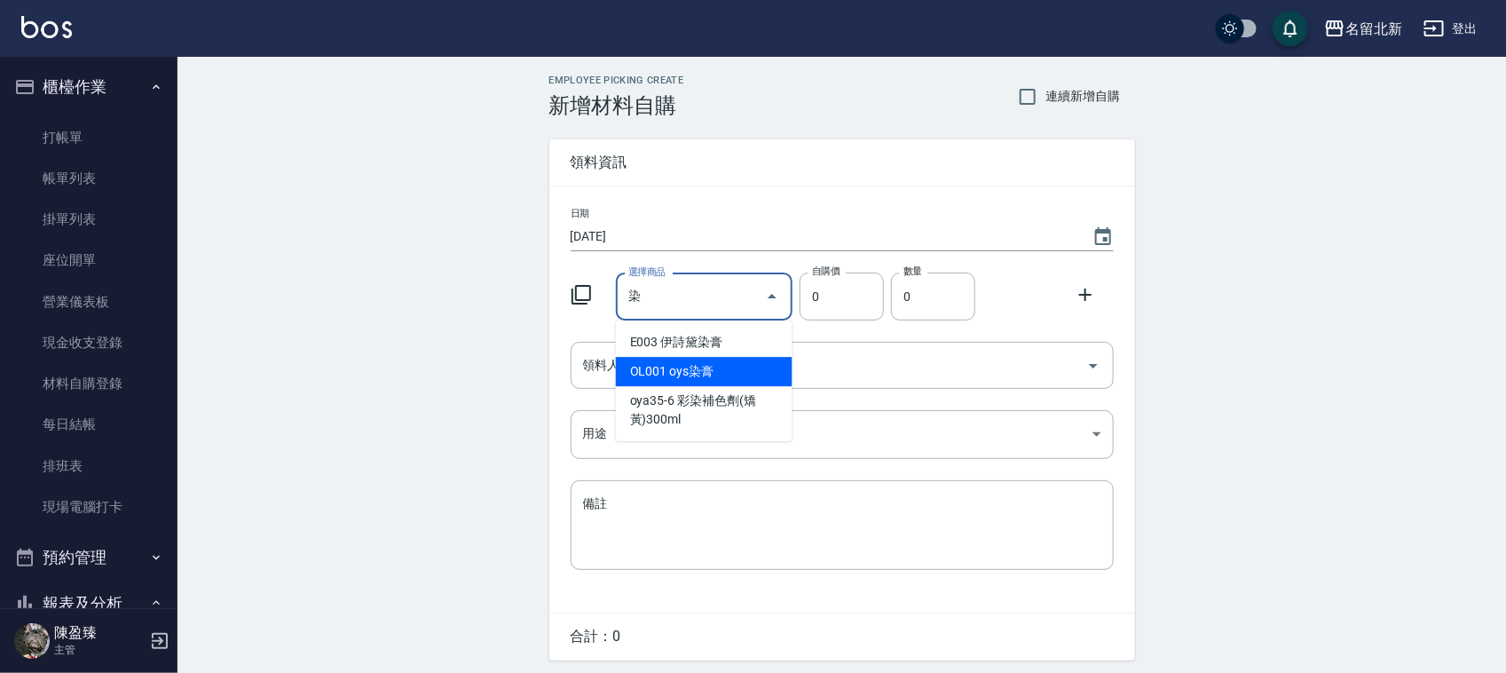
type input "oys染膏"
type input "110"
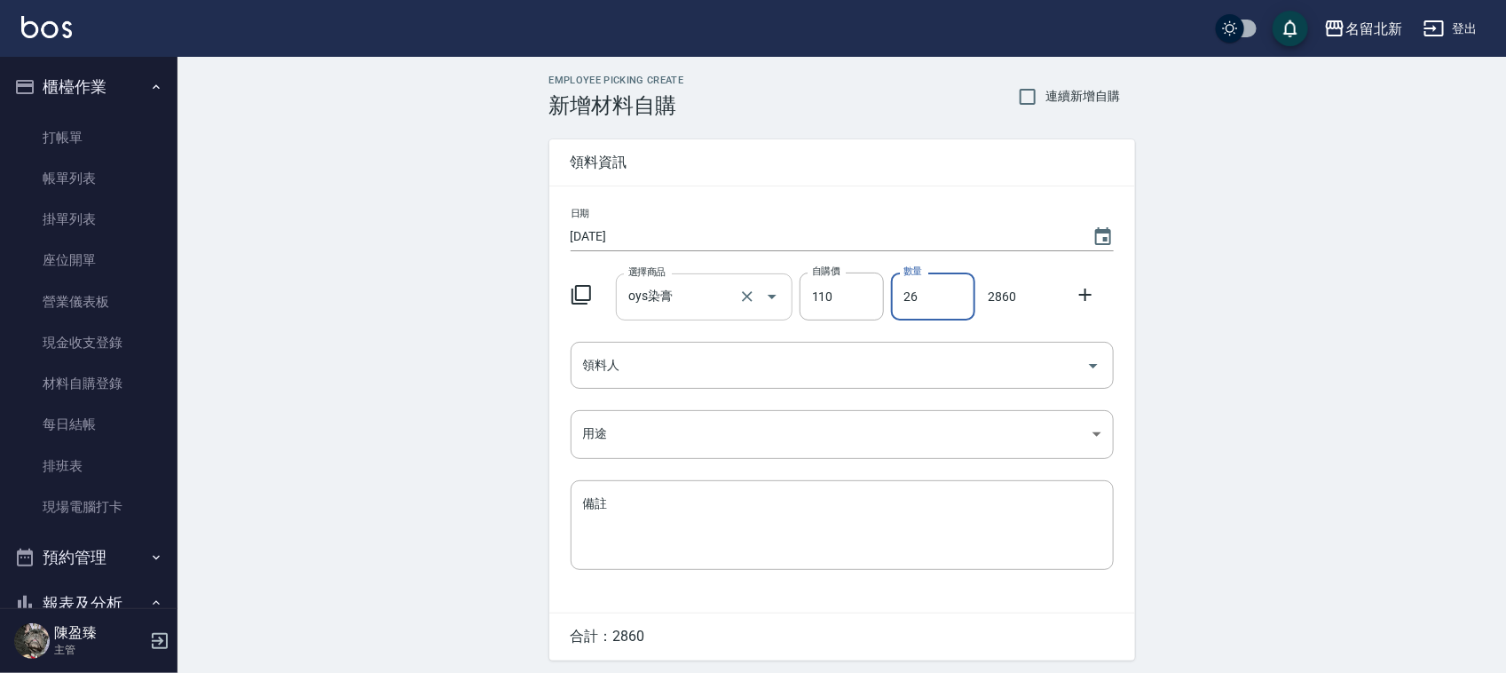
type input "26"
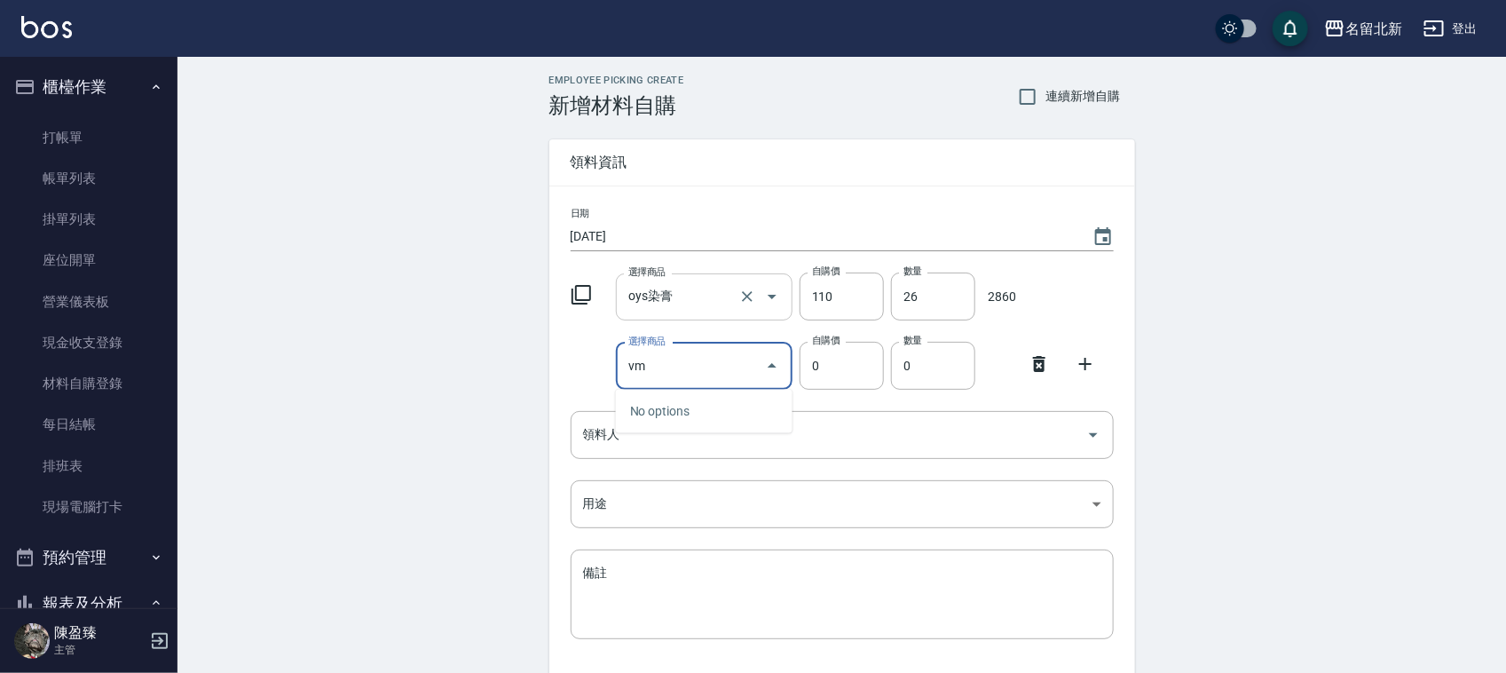
type input "v"
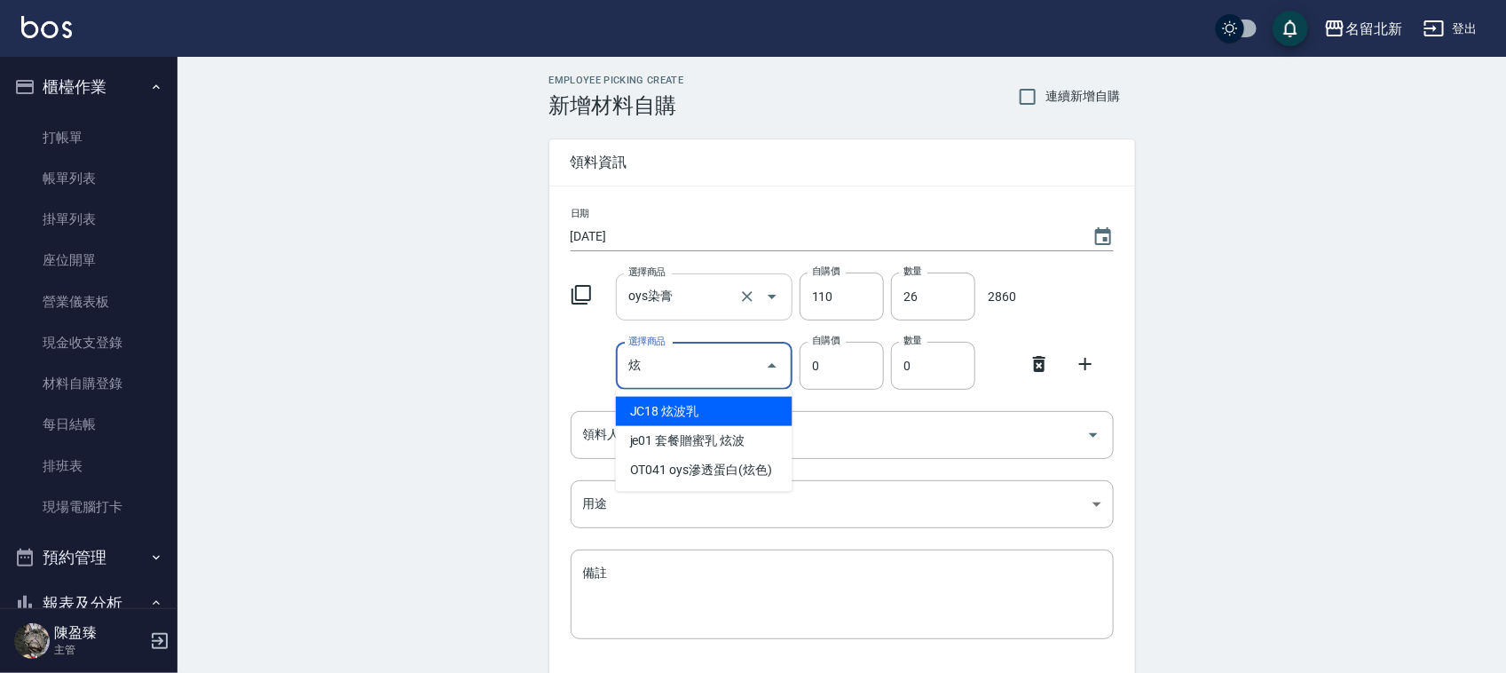
type input "炫波乳"
type input "60"
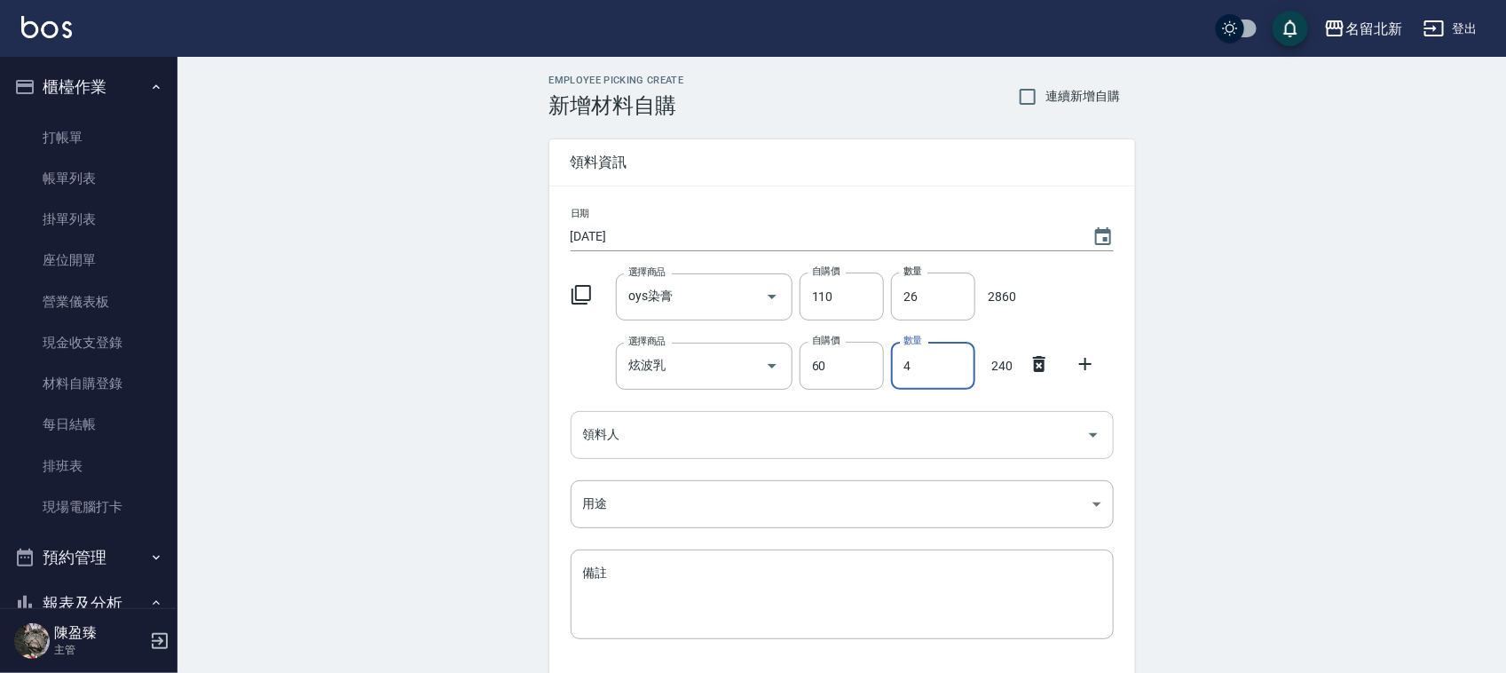
click at [615, 451] on div "領料人" at bounding box center [842, 434] width 543 height 47
type input "4"
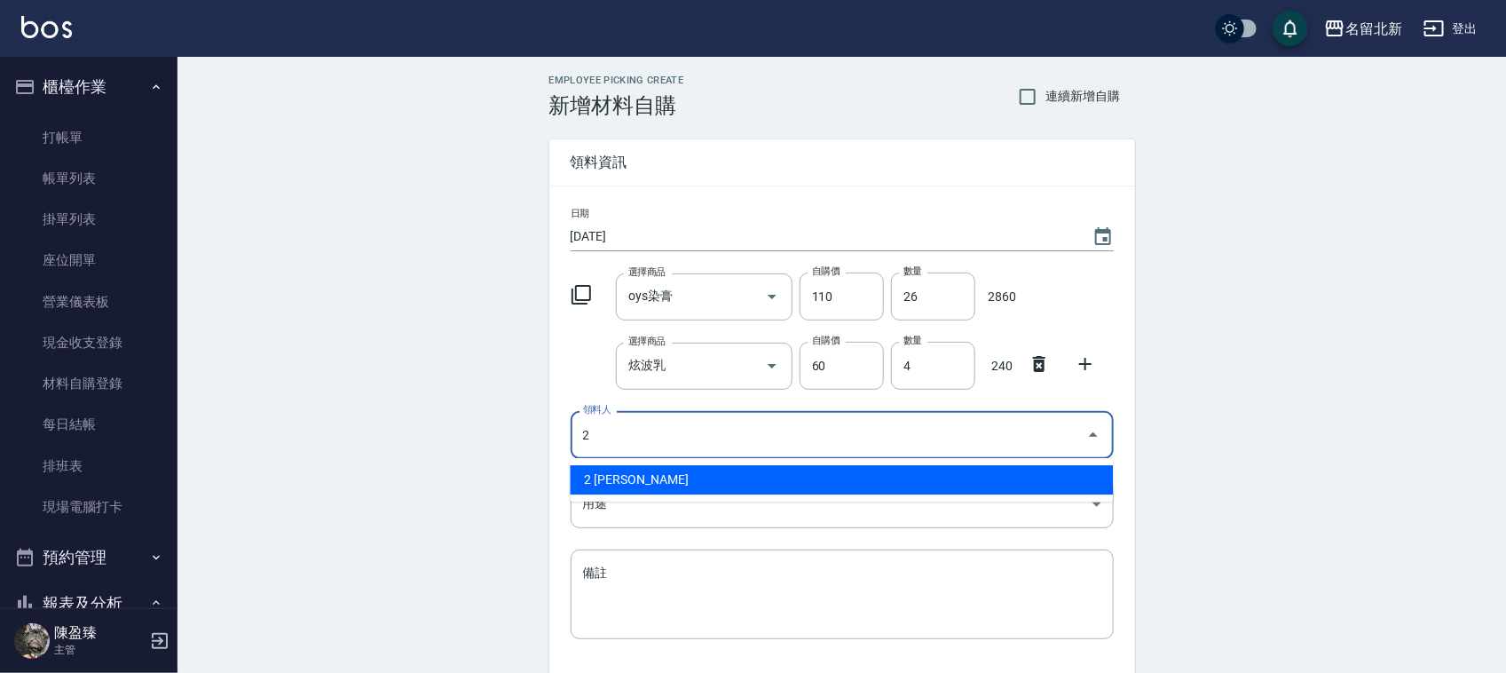
type input "2 [PERSON_NAME]"
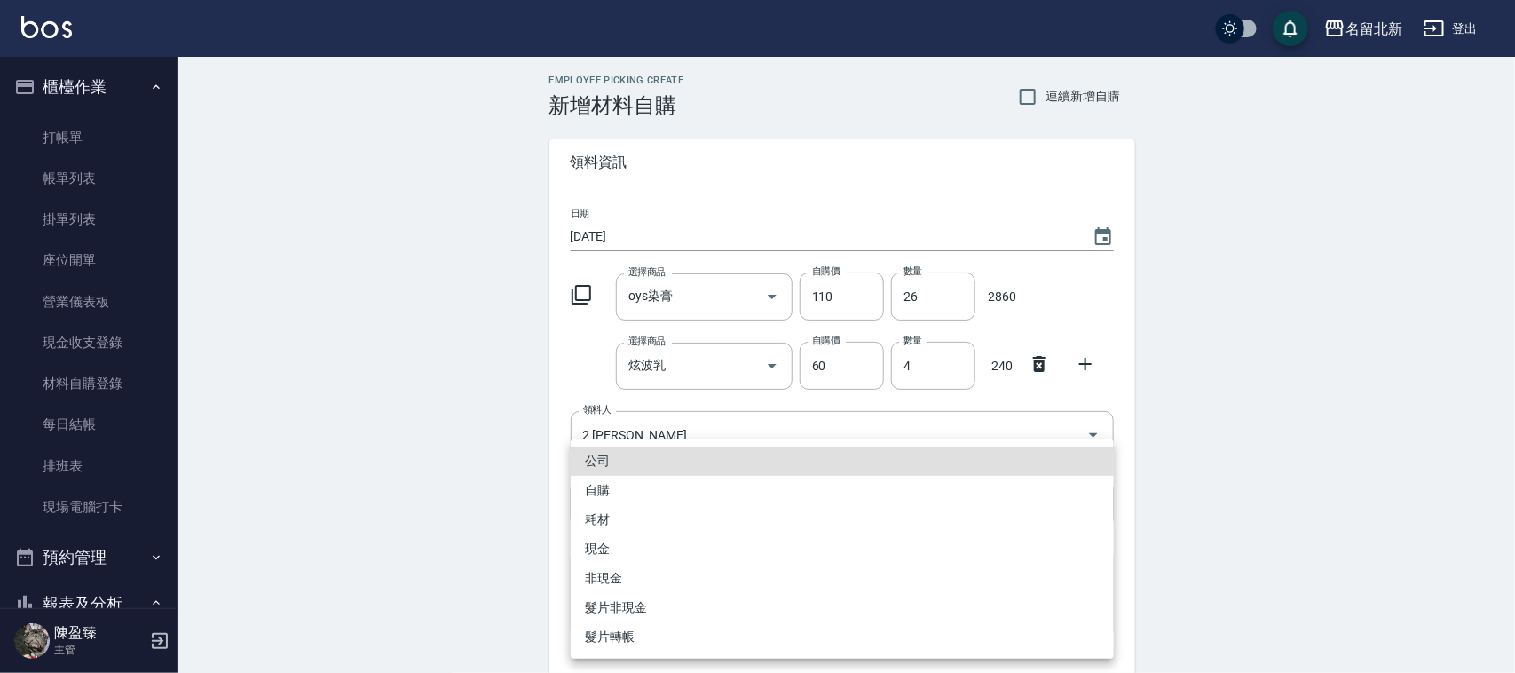
click at [649, 490] on body "名留北新 登出 櫃檯作業 打帳單 帳單列表 掛單列表 座位開單 營業儀表板 現金收支登錄 材料自購登錄 每日結帳 排班表 現場電腦打卡 預約管理 預約管理 單…" at bounding box center [757, 400] width 1515 height 800
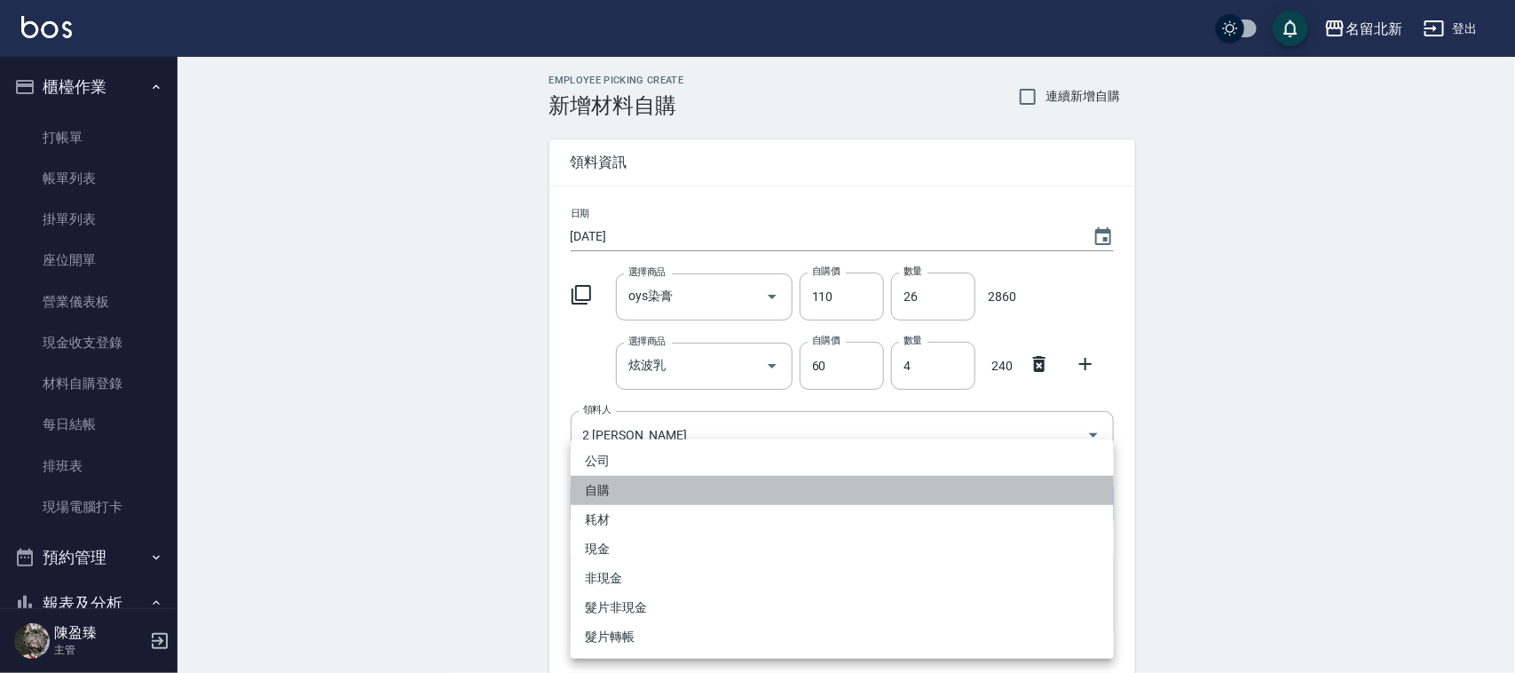
click at [634, 503] on li "自購" at bounding box center [842, 490] width 543 height 29
type input "自購"
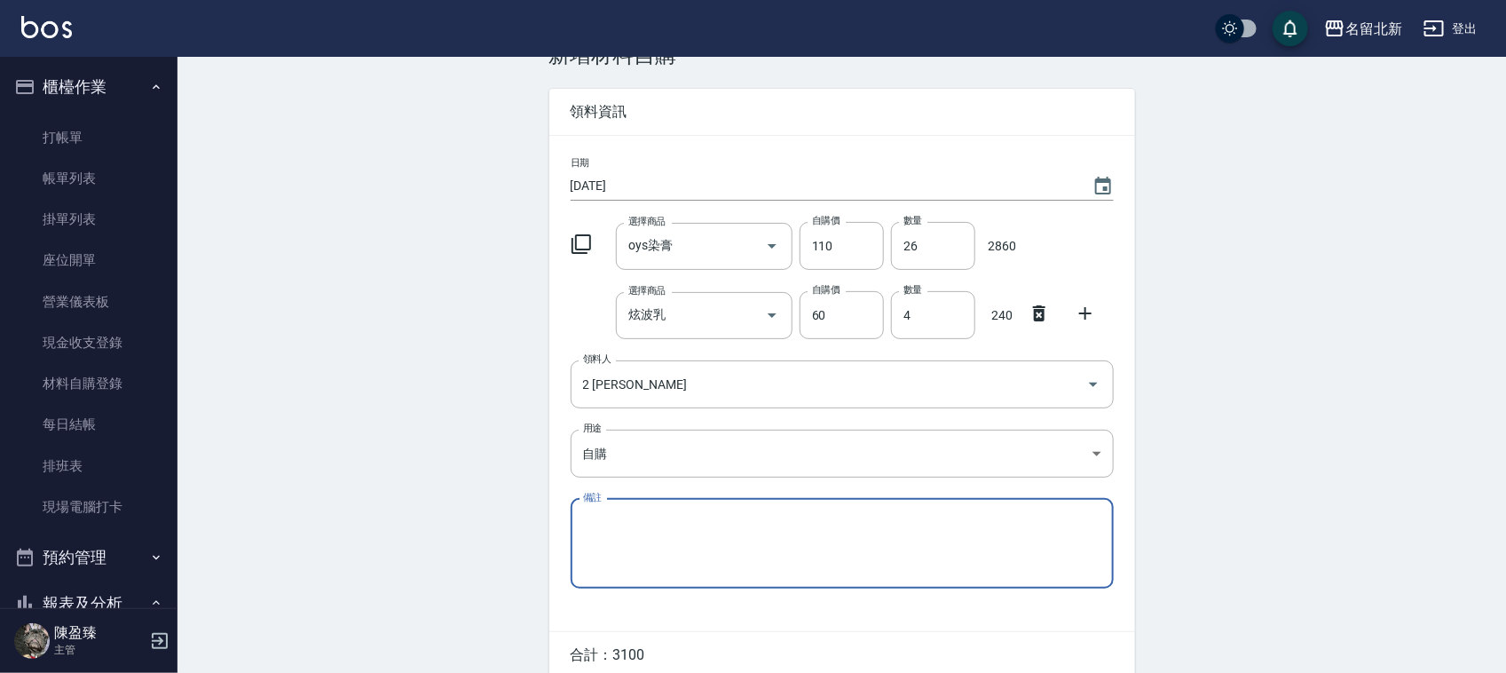
scroll to position [130, 0]
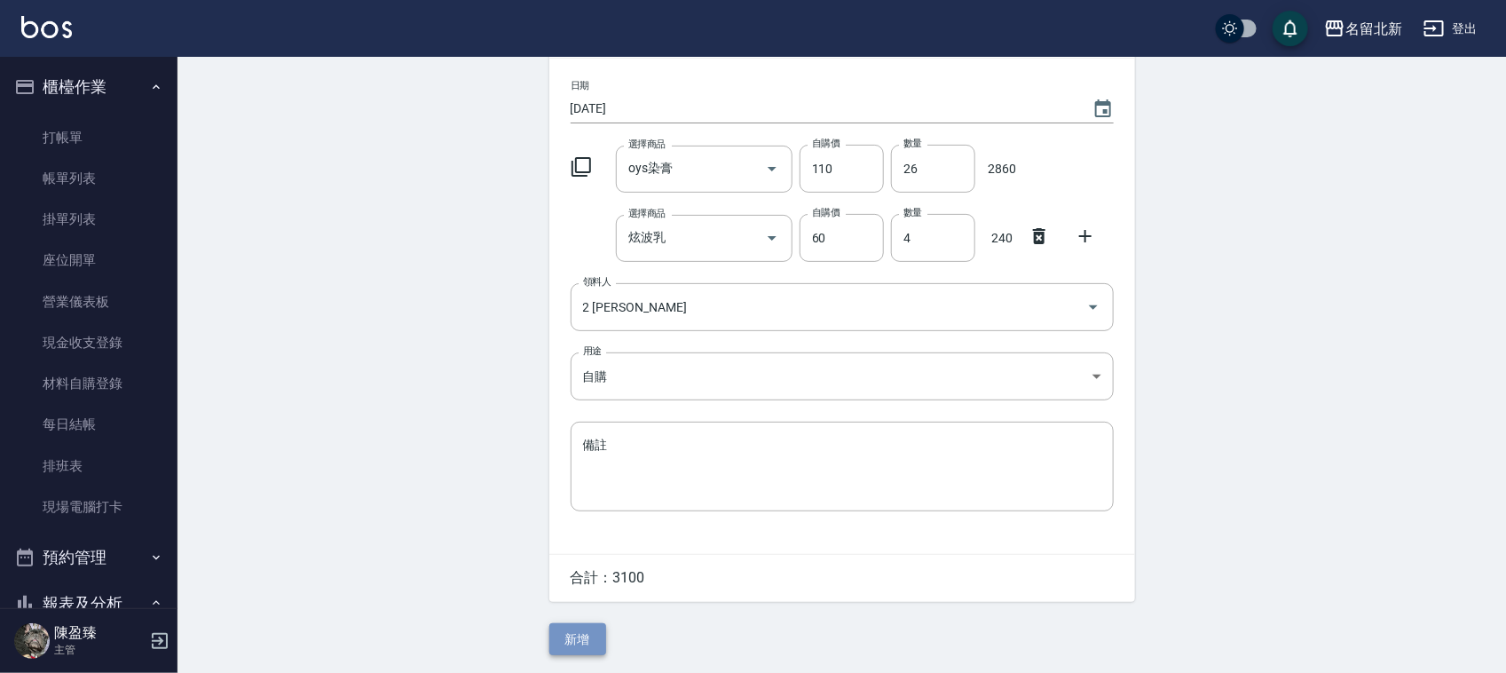
click at [578, 632] on button "新增" at bounding box center [577, 639] width 57 height 33
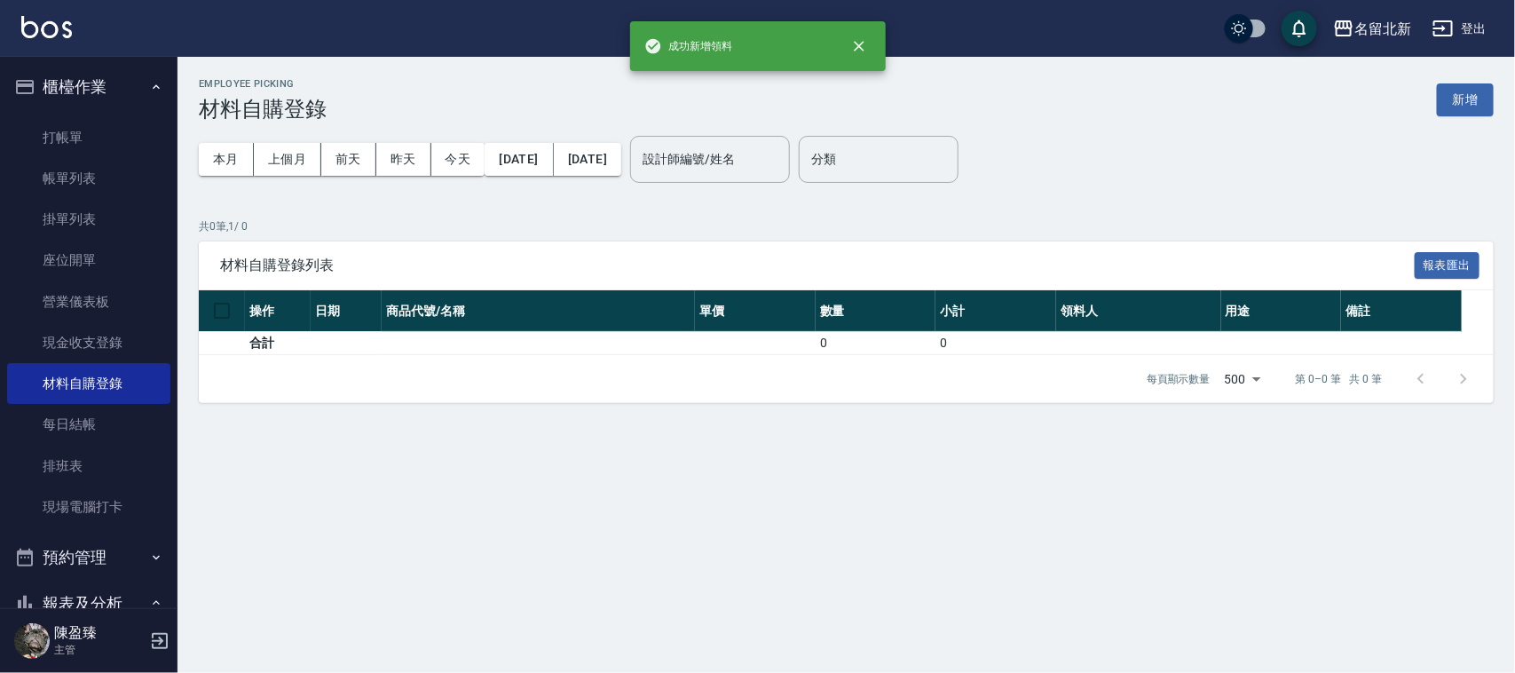
click at [1458, 63] on div "Employee Picking 材料自購登錄 新增 本月 上個月 [DATE] [DATE] [DATE] [DATE] [DATE] 設計師編號/姓名 設…" at bounding box center [845, 240] width 1337 height 367
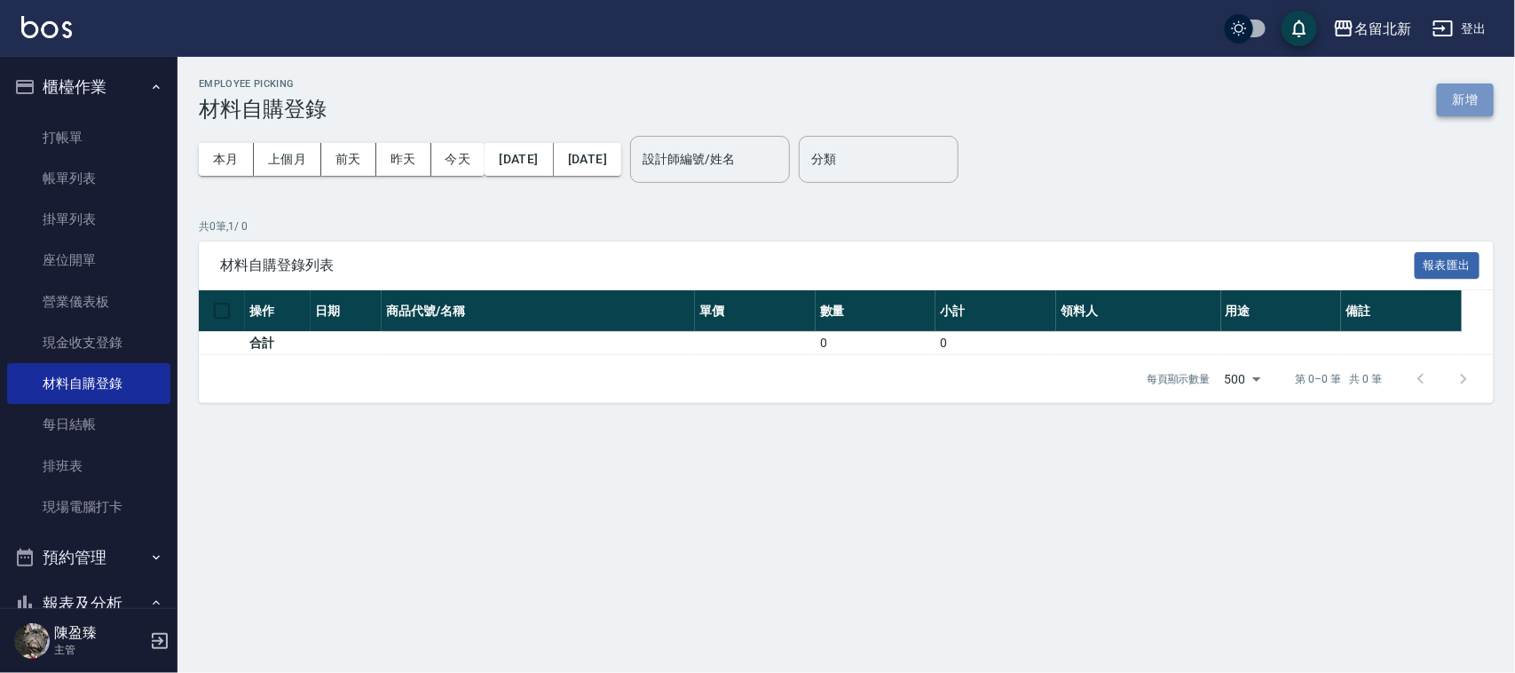
click at [1471, 91] on button "新增" at bounding box center [1465, 99] width 57 height 33
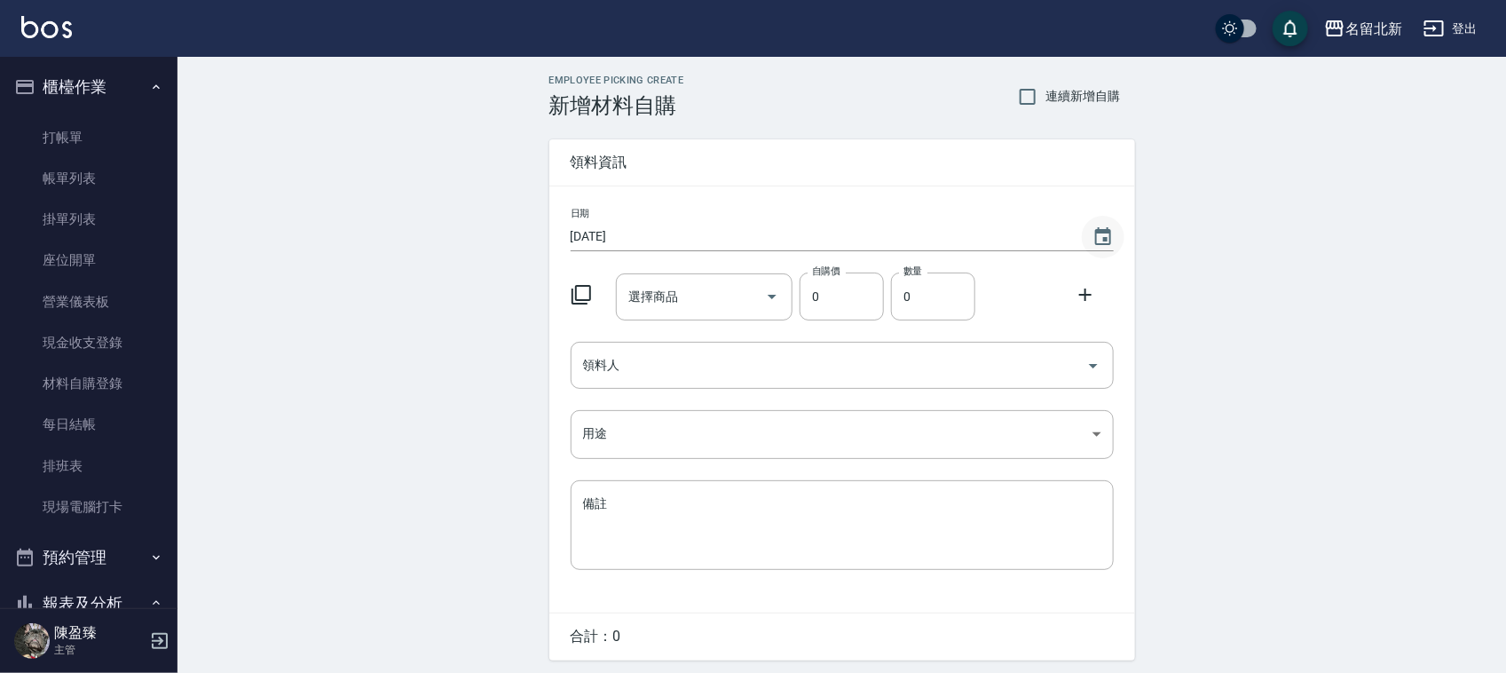
click at [1098, 238] on icon "Choose date, selected date is 2025-10-05" at bounding box center [1102, 236] width 21 height 21
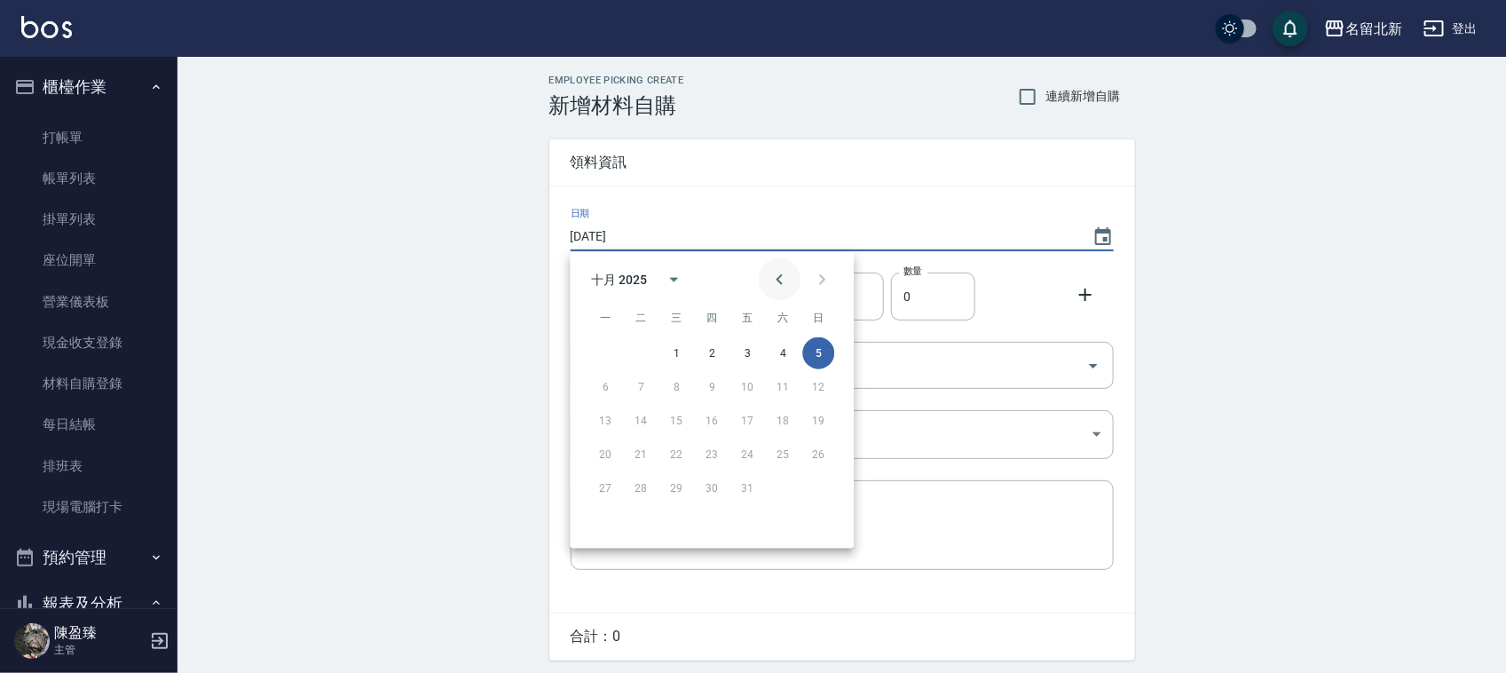
click at [787, 269] on icon "Previous month" at bounding box center [779, 279] width 21 height 21
click at [641, 476] on button "30" at bounding box center [642, 488] width 32 height 32
type input "[DATE]"
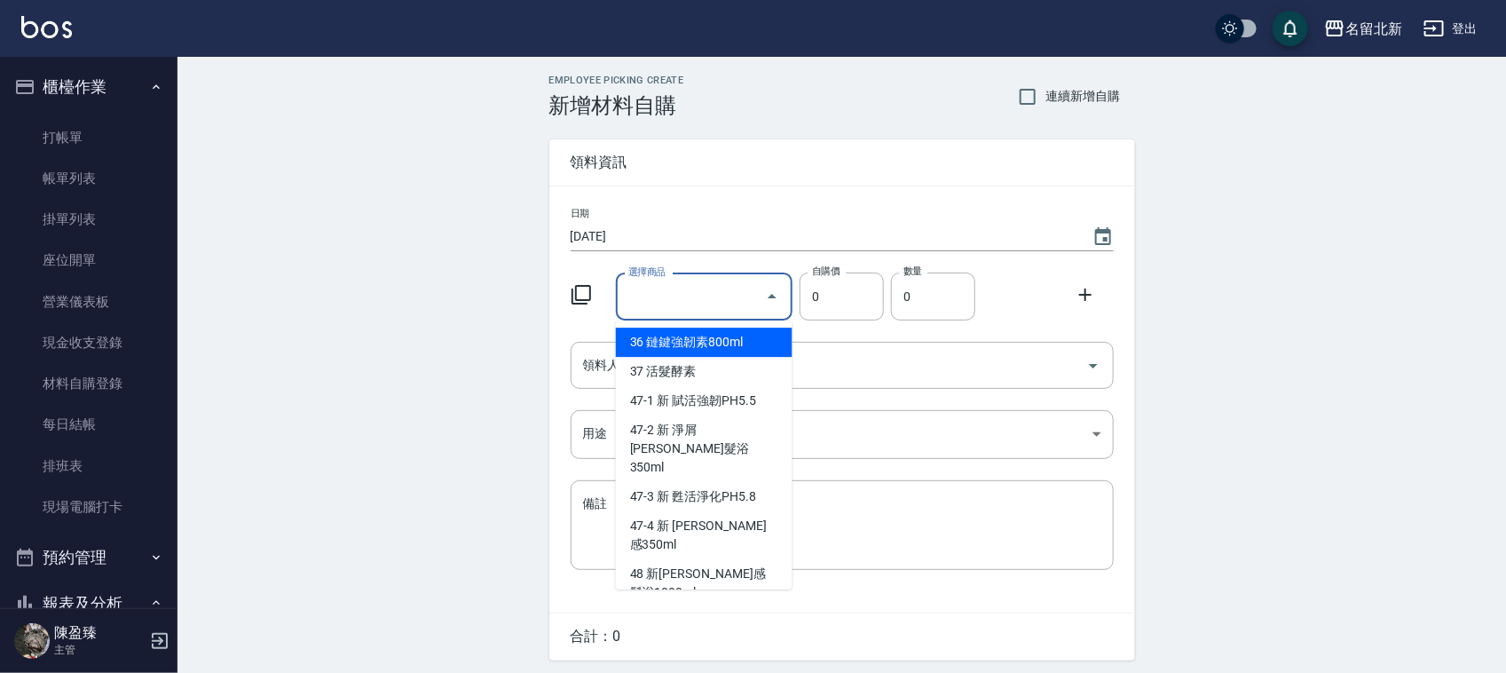
click at [657, 298] on input "選擇商品" at bounding box center [691, 296] width 134 height 31
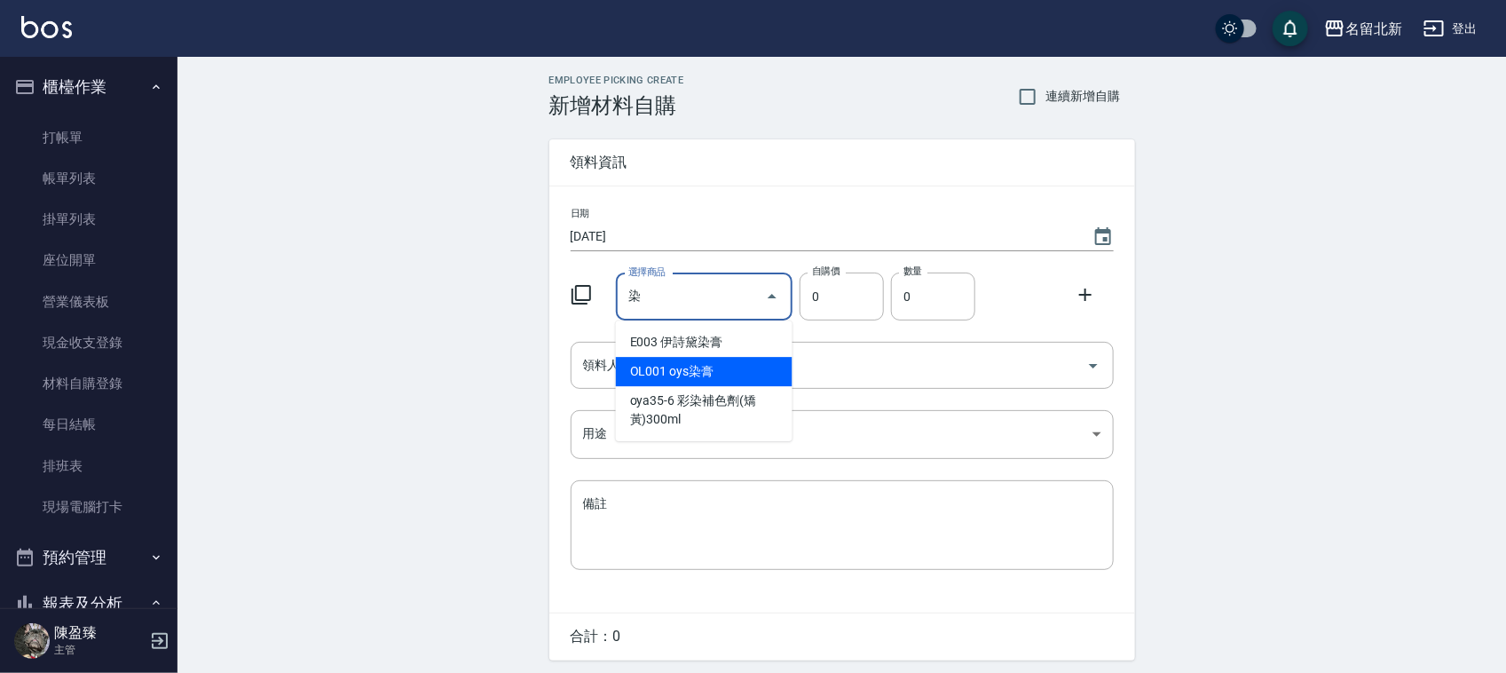
type input "oys染膏"
type input "110"
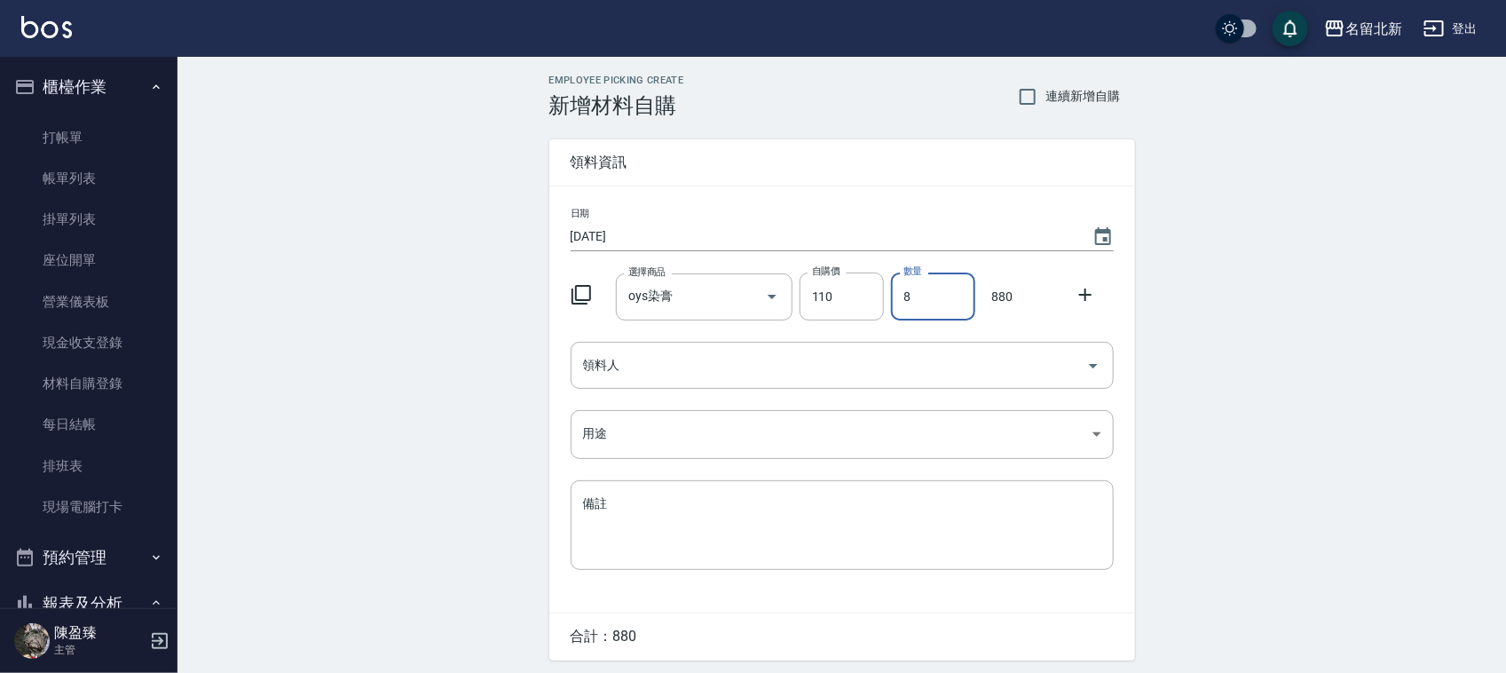
type input "8"
click at [1093, 286] on icon at bounding box center [1085, 294] width 21 height 21
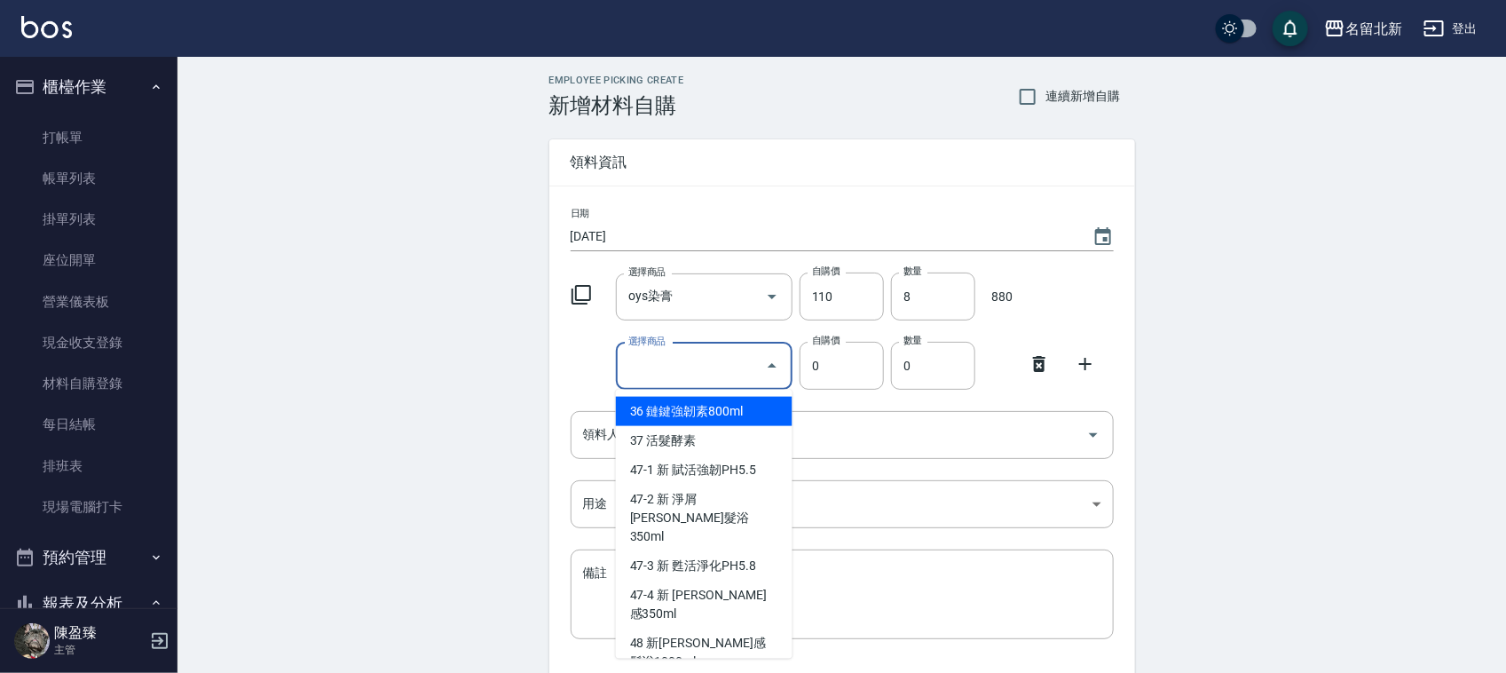
click at [694, 357] on input "選擇商品" at bounding box center [691, 365] width 134 height 31
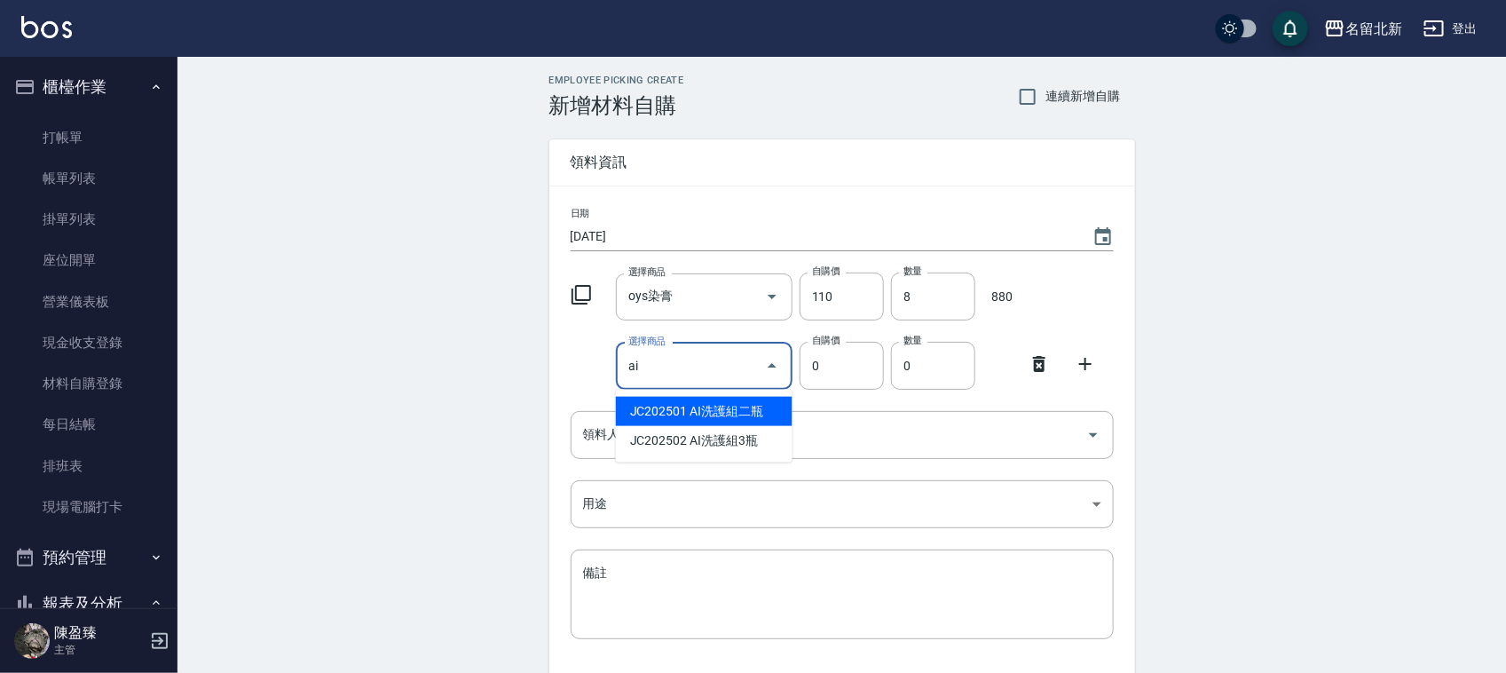
type input "AI洗護組二瓶"
type input "400"
type input "1"
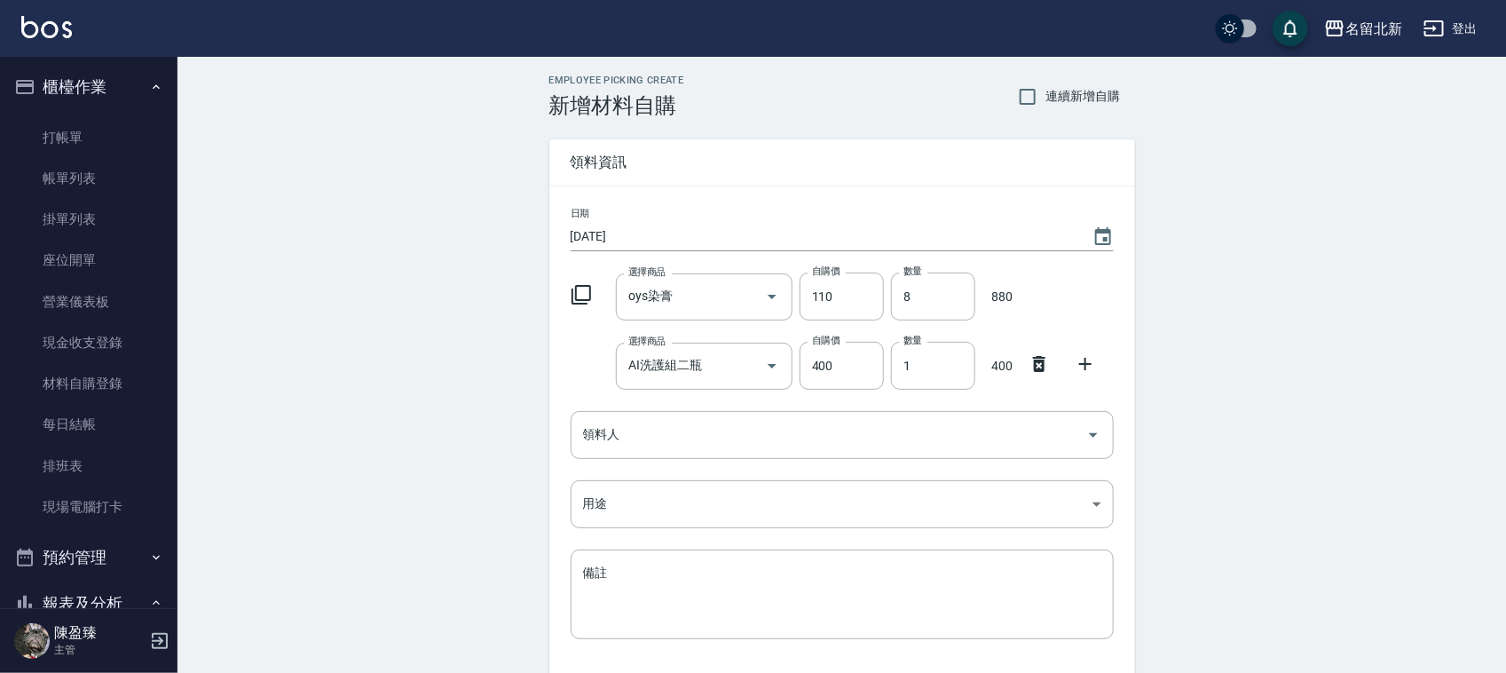
click at [878, 460] on div "日期 [DATE] 選擇商品 oys染膏 選擇商品 自購價 110 自購價 數量 8 數量 880 選擇商品 AI洗護組二瓶 選擇商品 自購價 400 自購價…" at bounding box center [842, 433] width 586 height 495
click at [880, 445] on input "領料人" at bounding box center [829, 434] width 500 height 31
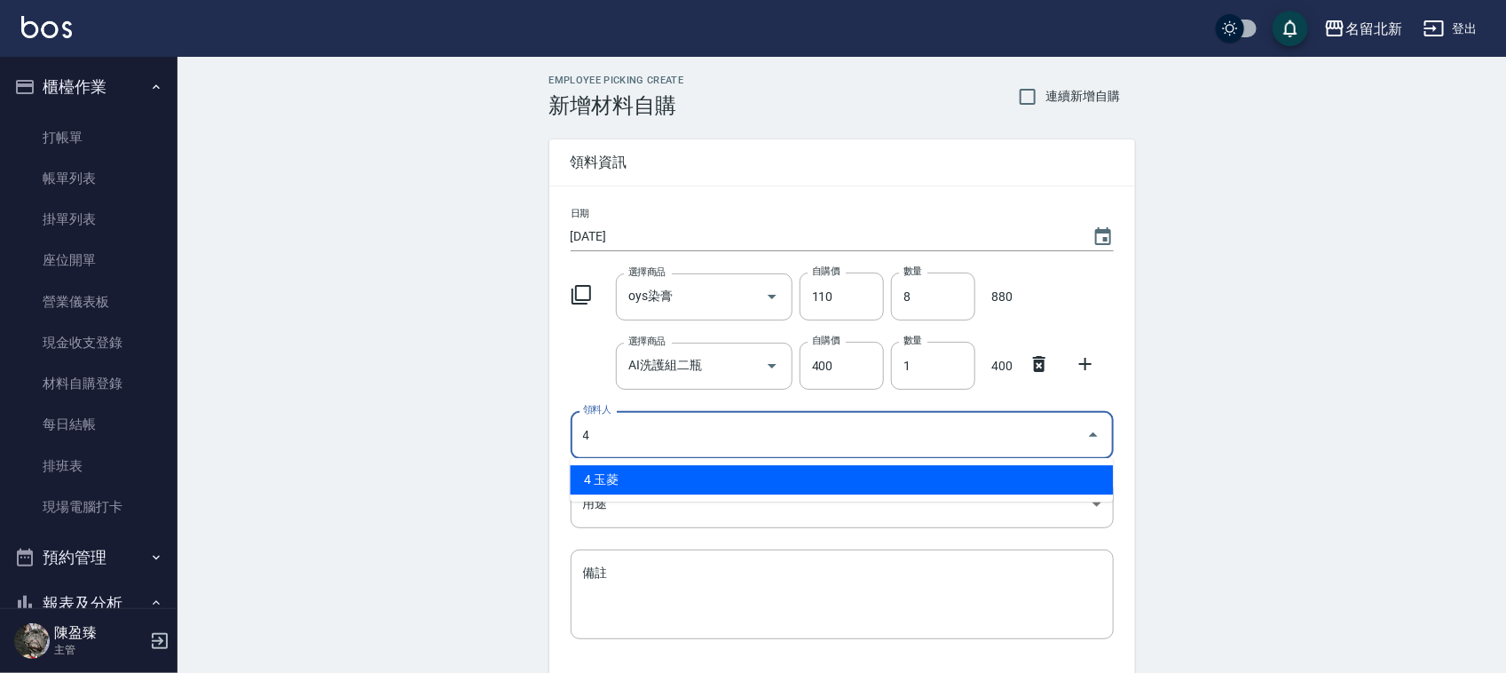
type input "4 玉菱"
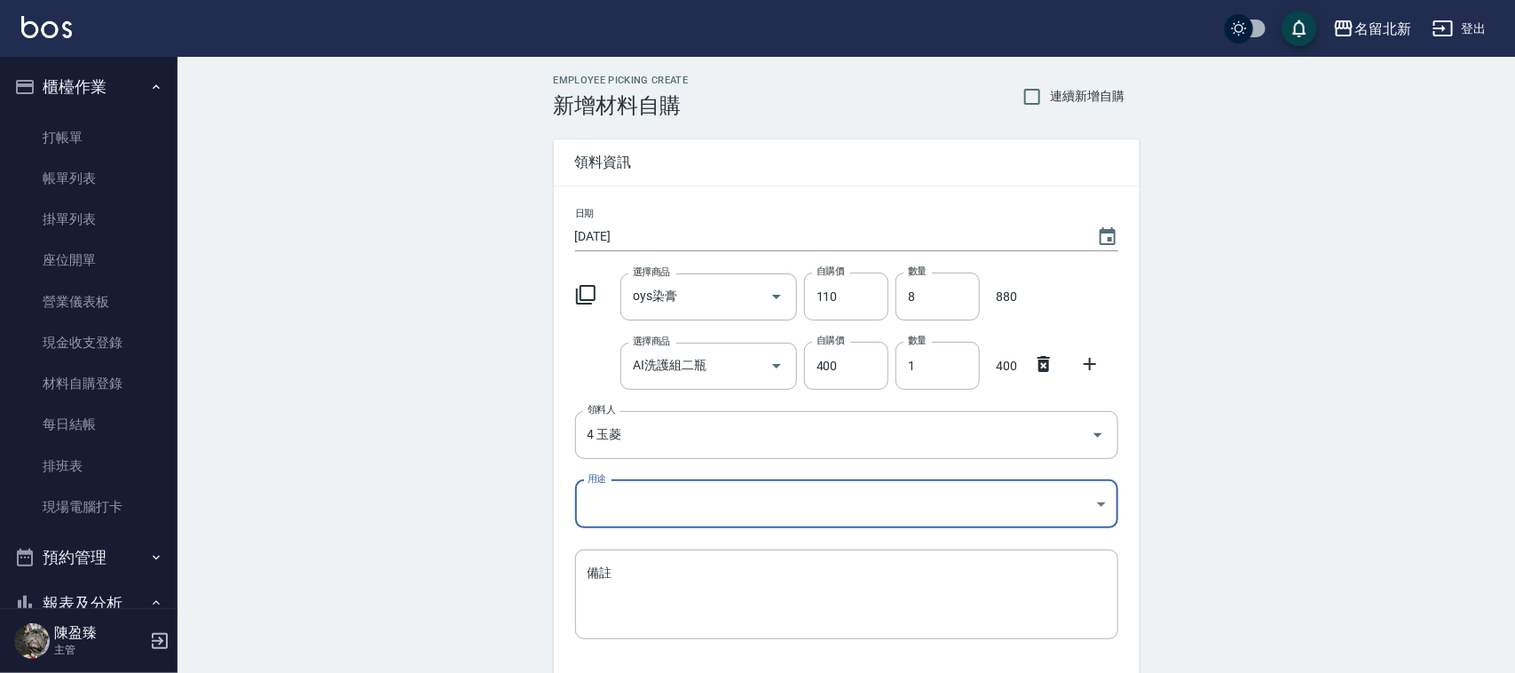
click at [898, 492] on body "名留北新 登出 櫃檯作業 打帳單 帳單列表 掛單列表 座位開單 營業儀表板 現金收支登錄 材料自購登錄 每日結帳 排班表 現場電腦打卡 預約管理 預約管理 單…" at bounding box center [757, 400] width 1515 height 800
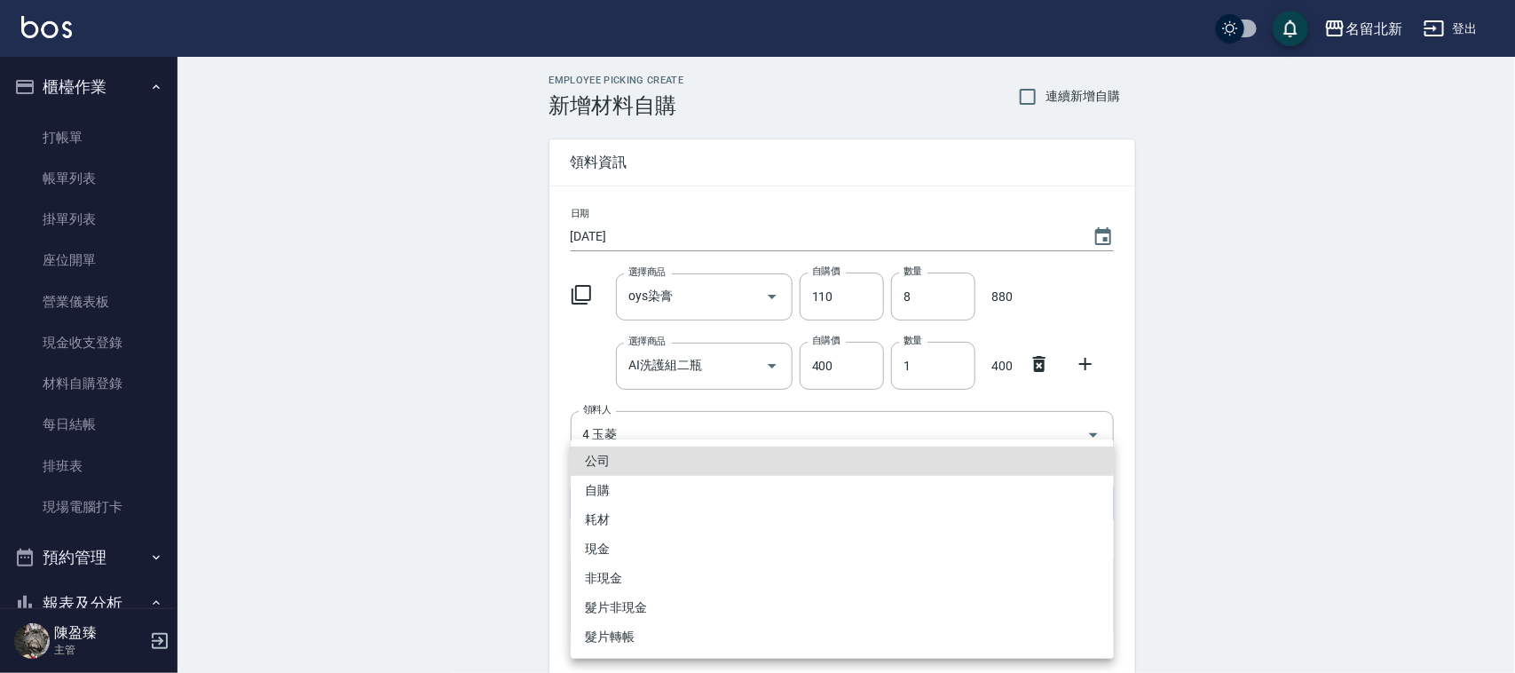
click at [619, 503] on ul "公司 自購 耗材 現金 非現金 髮片非現金 髮片轉帳" at bounding box center [842, 548] width 543 height 219
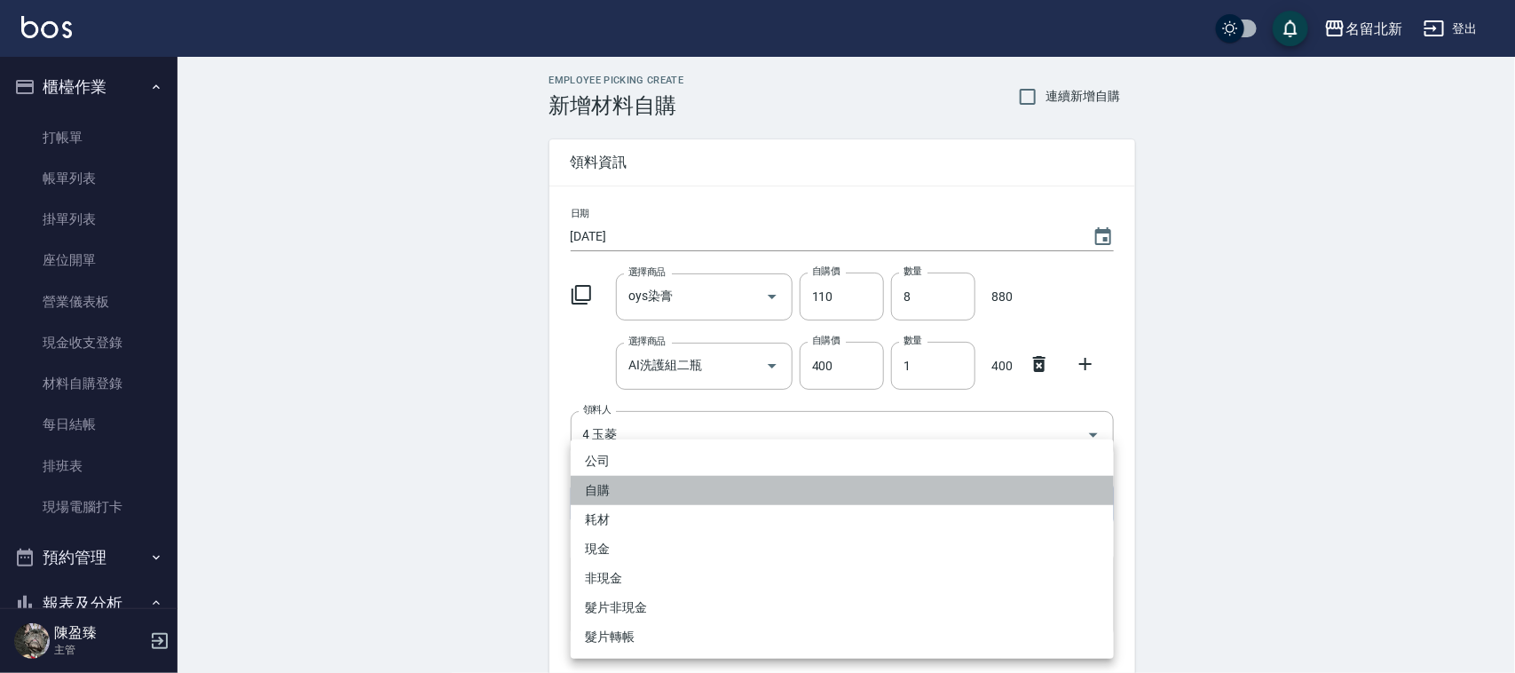
click at [610, 477] on li "自購" at bounding box center [842, 490] width 543 height 29
type input "自購"
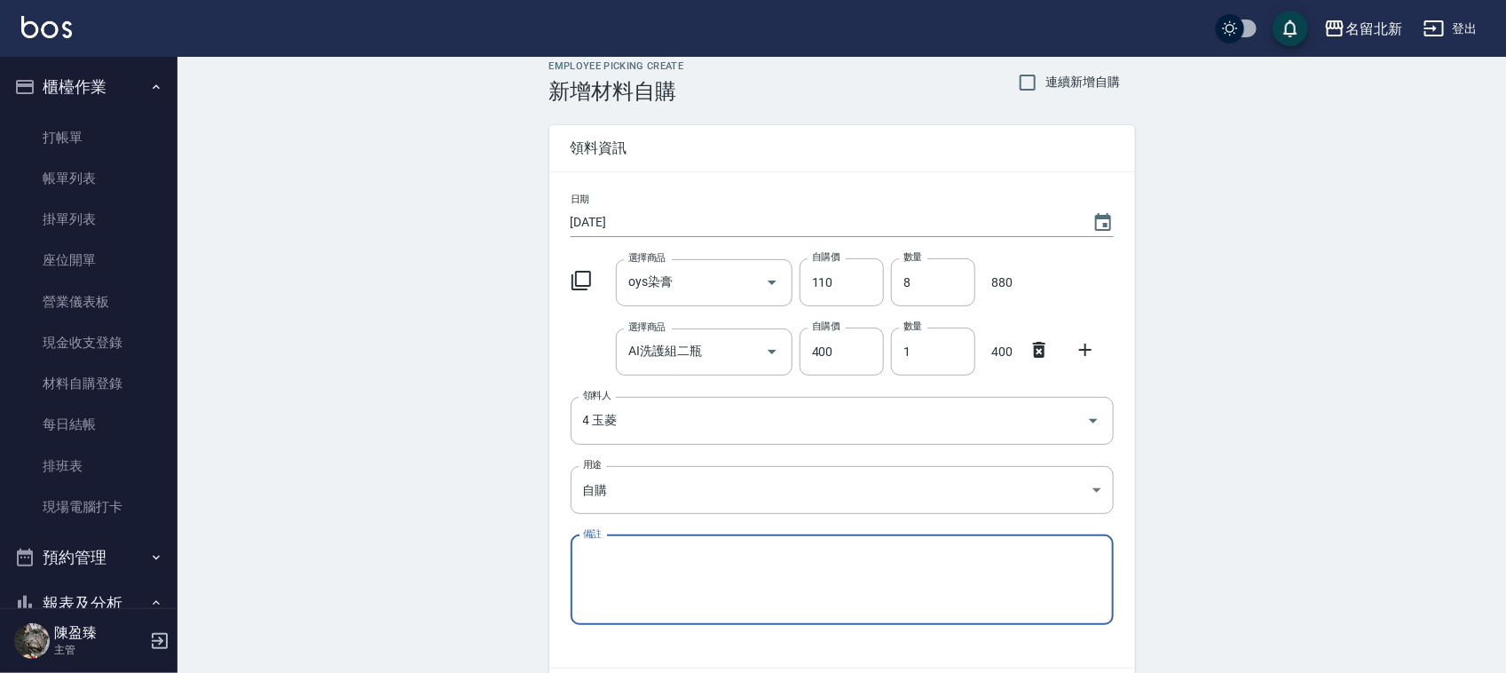
scroll to position [130, 0]
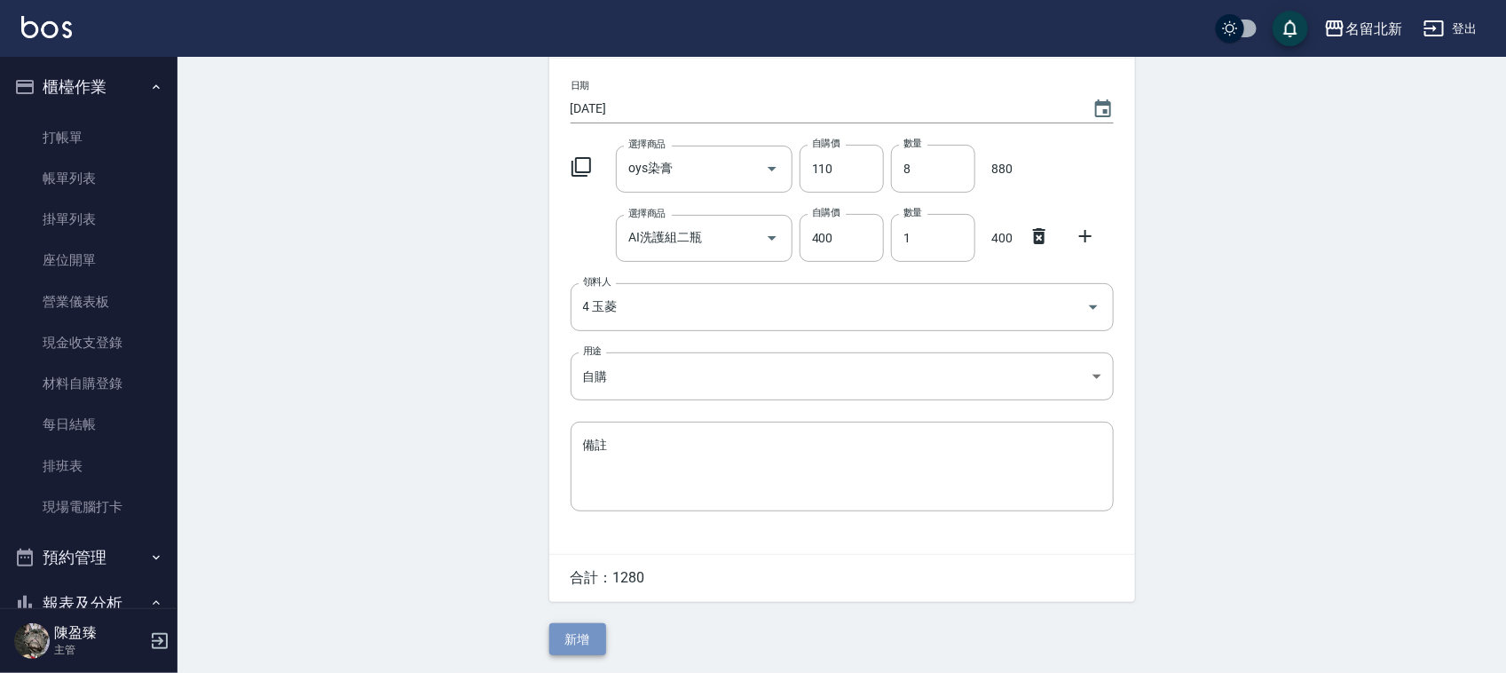
click at [592, 640] on button "新增" at bounding box center [577, 639] width 57 height 33
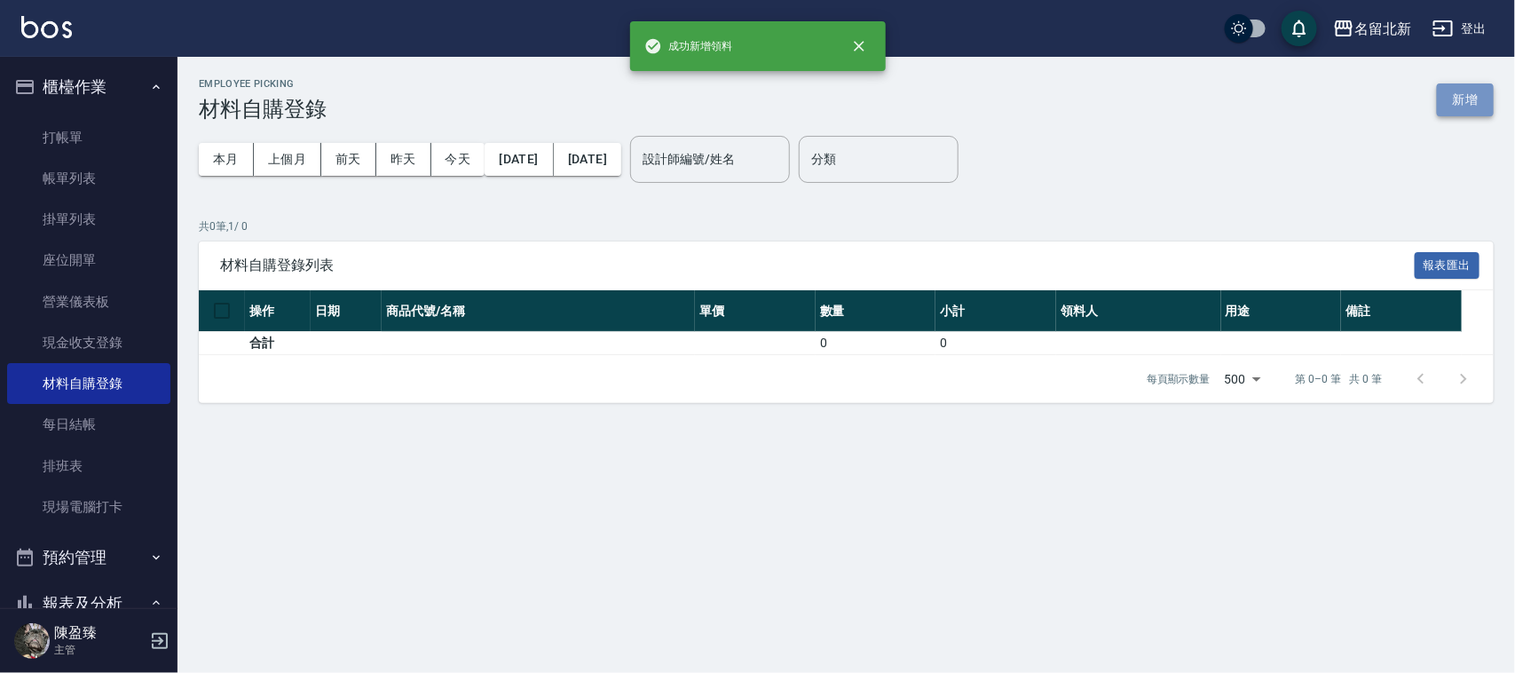
click at [1456, 95] on button "新增" at bounding box center [1465, 99] width 57 height 33
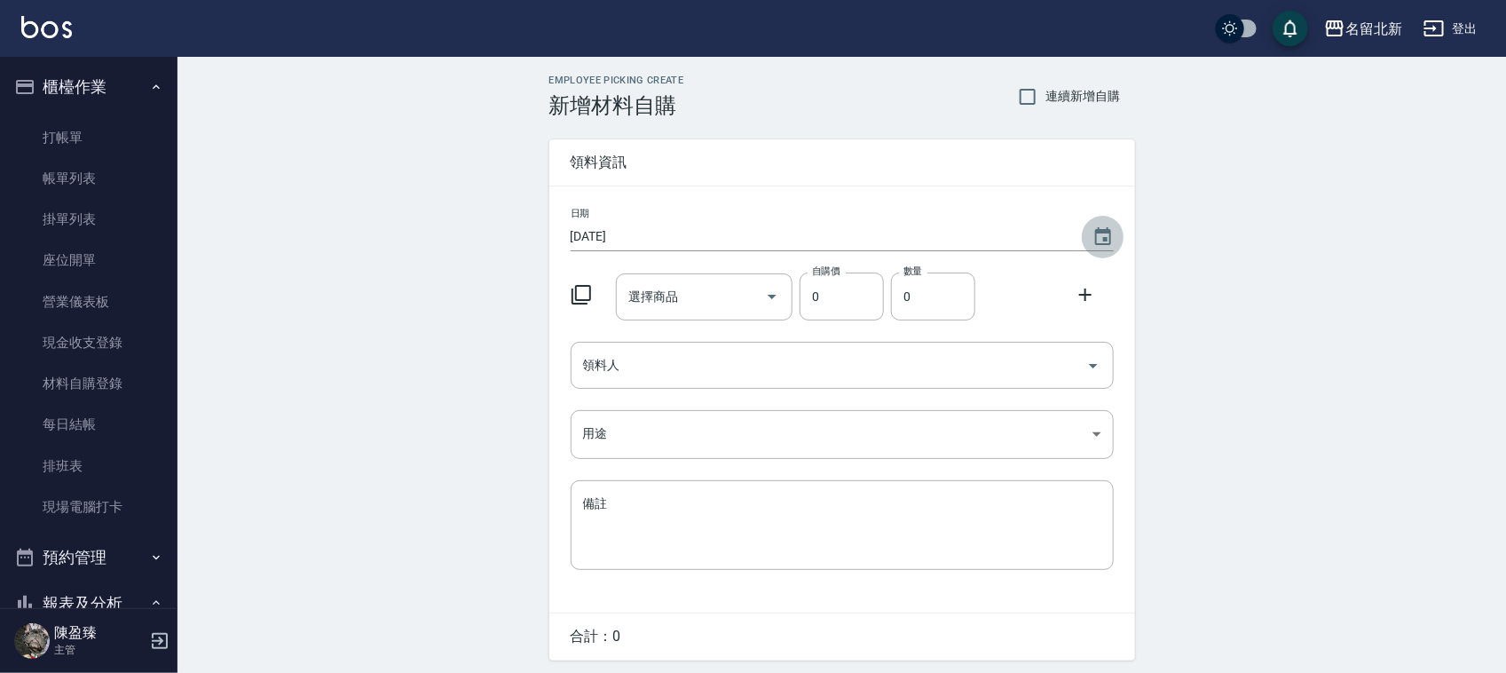
click at [1115, 232] on button "Choose date, selected date is 2025-10-05" at bounding box center [1103, 237] width 43 height 43
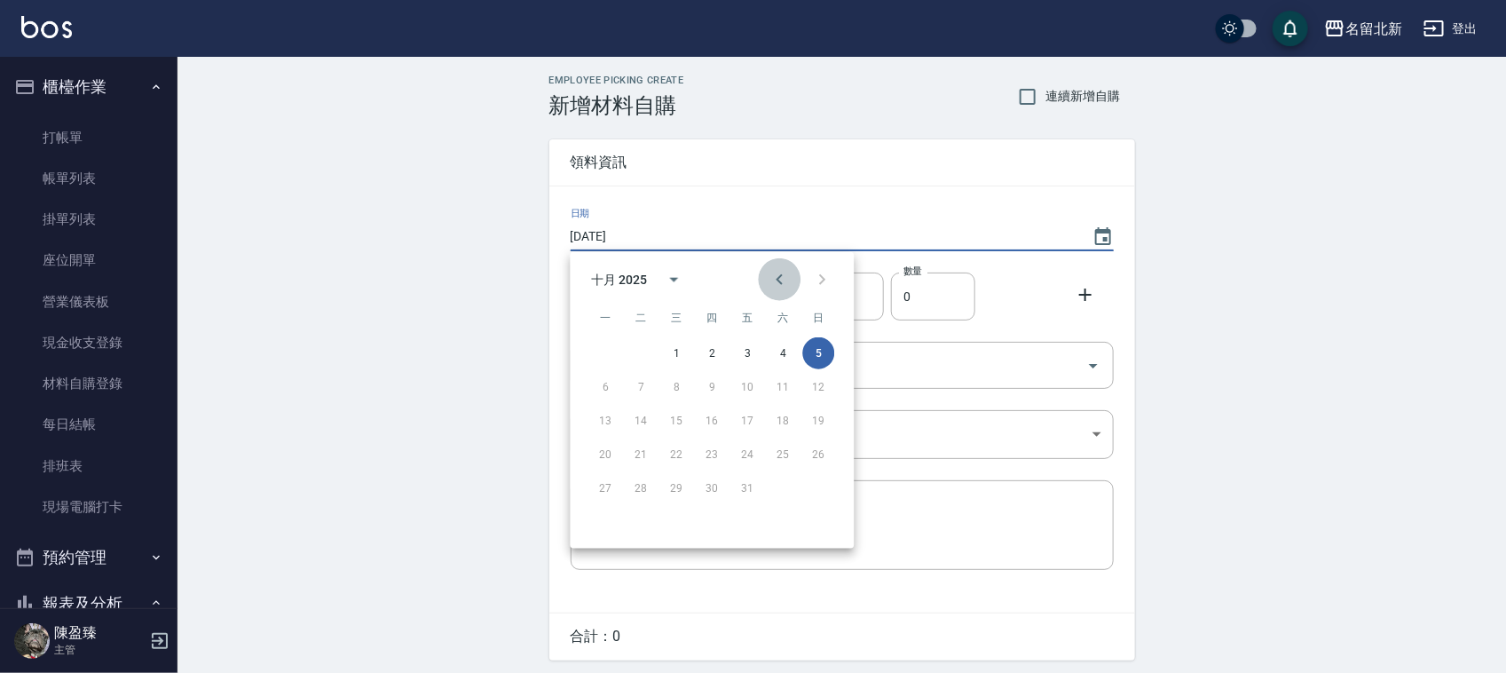
click at [776, 285] on icon "Previous month" at bounding box center [779, 279] width 21 height 21
click at [634, 484] on button "30" at bounding box center [642, 488] width 32 height 32
type input "[DATE]"
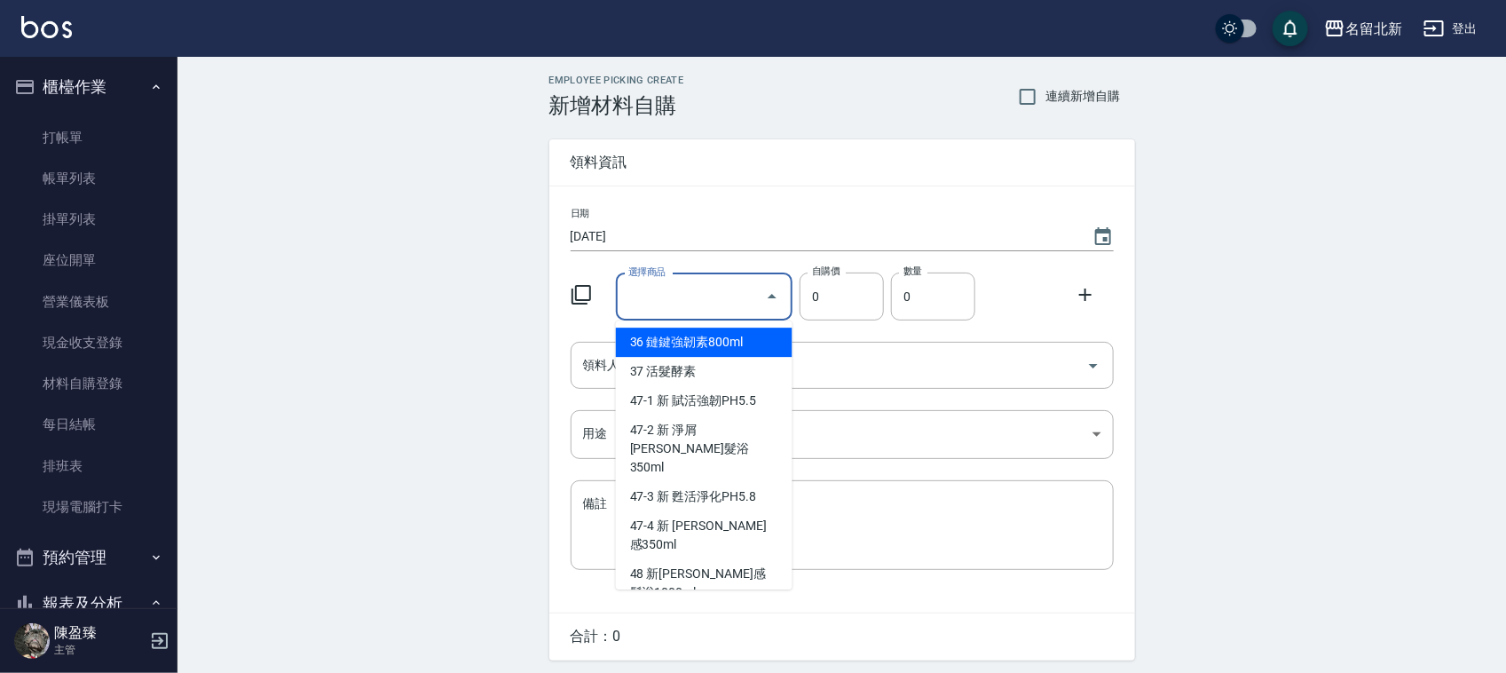
click at [737, 291] on input "選擇商品" at bounding box center [691, 296] width 134 height 31
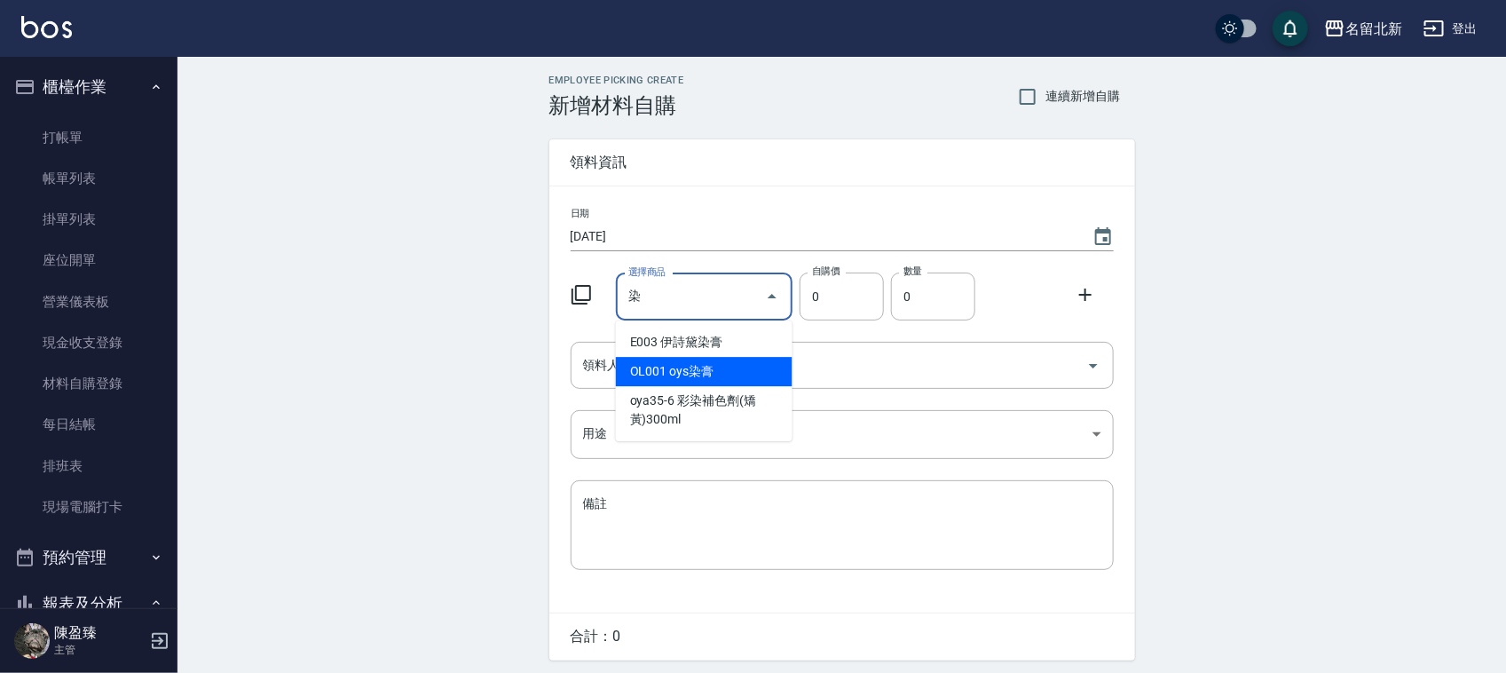
type input "oys染膏"
type input "110"
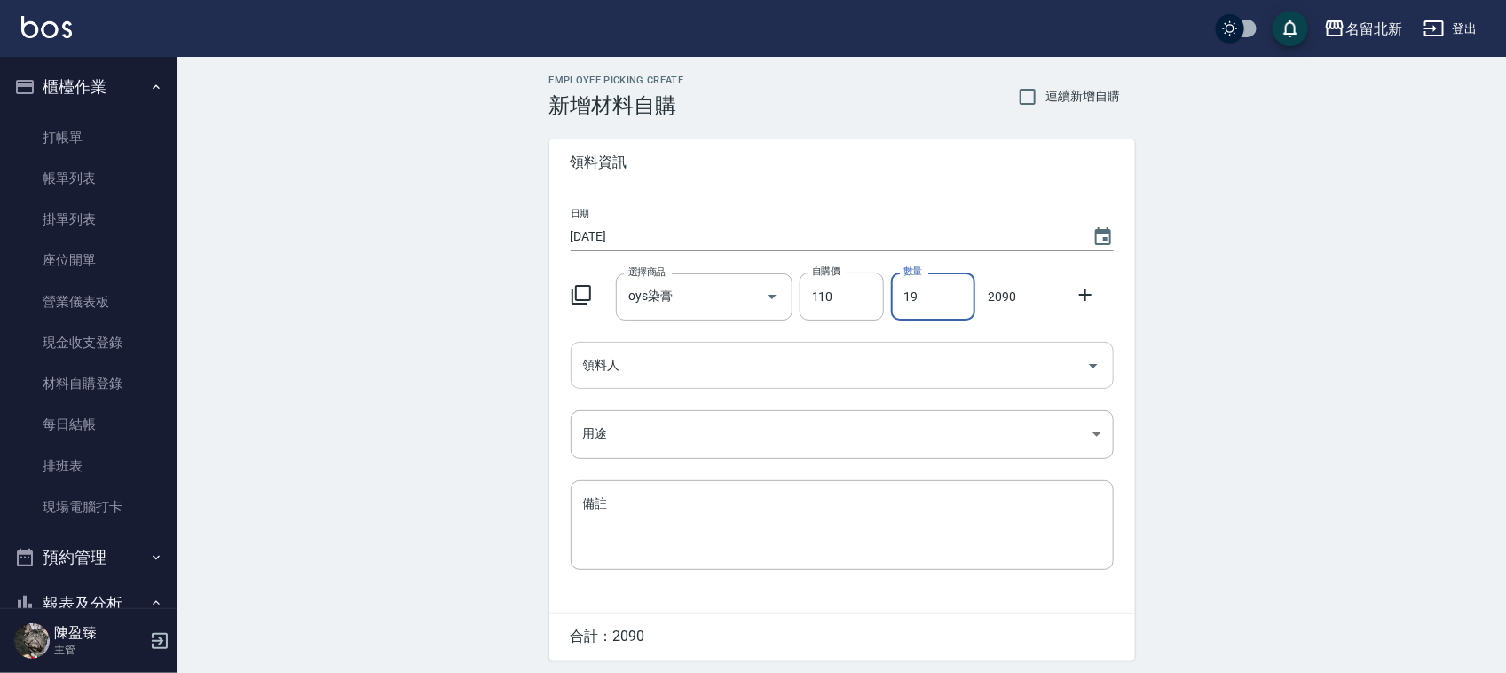
type input "19"
click at [609, 368] on input "領料人" at bounding box center [829, 365] width 500 height 31
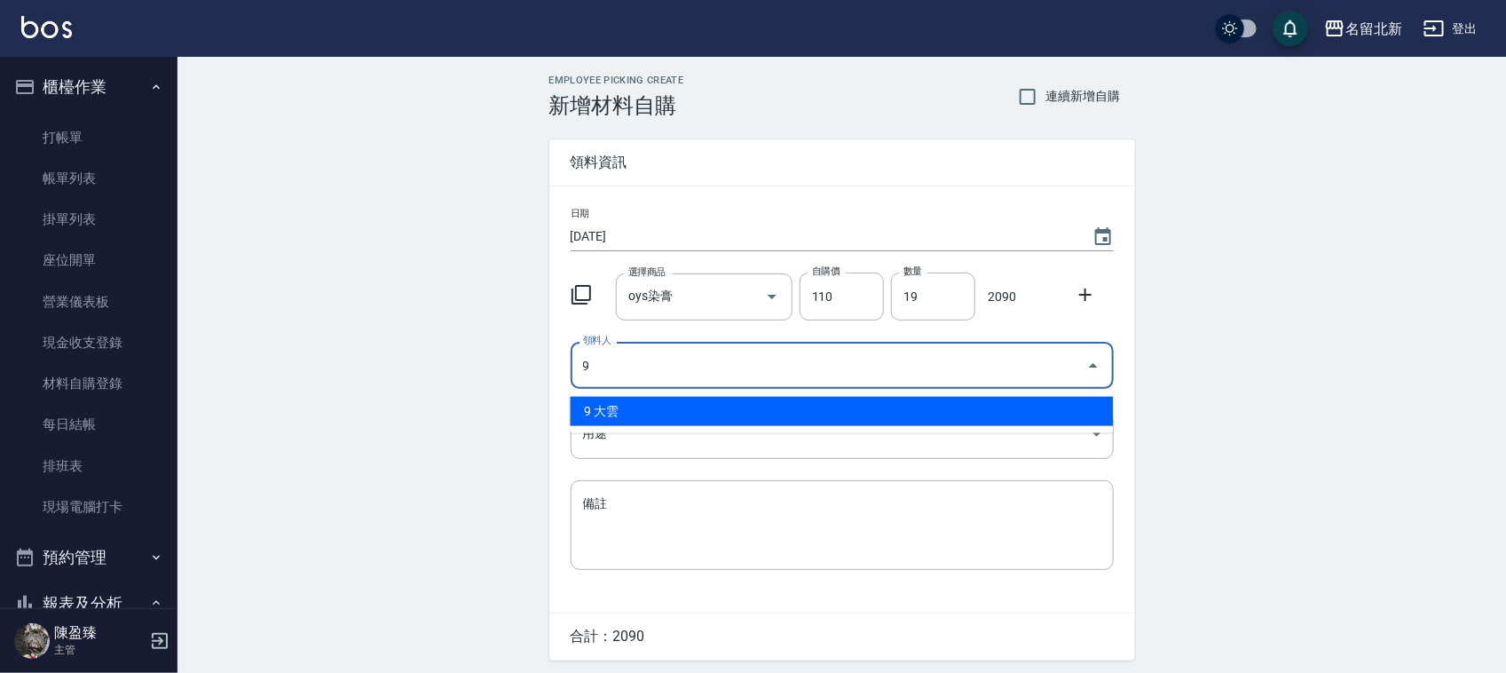
type input "9 大雲"
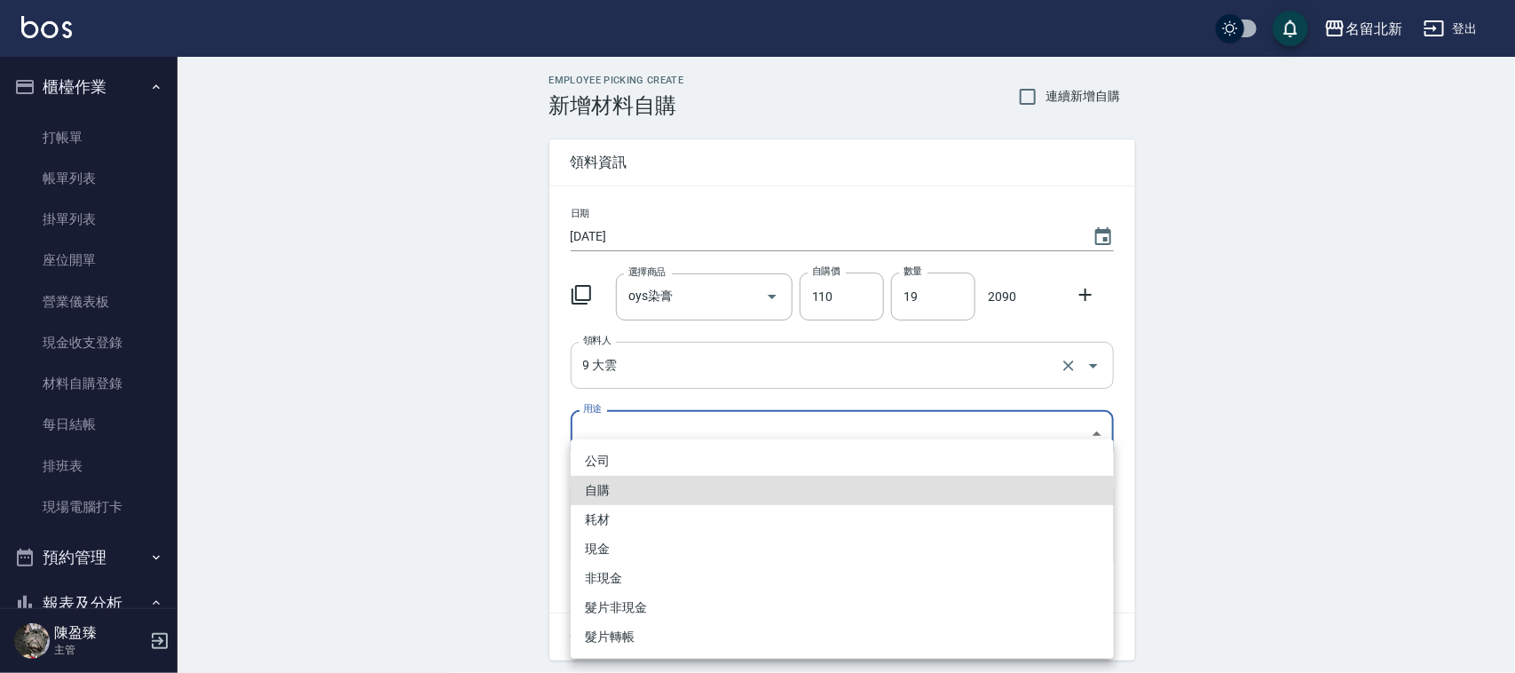
type input "自購"
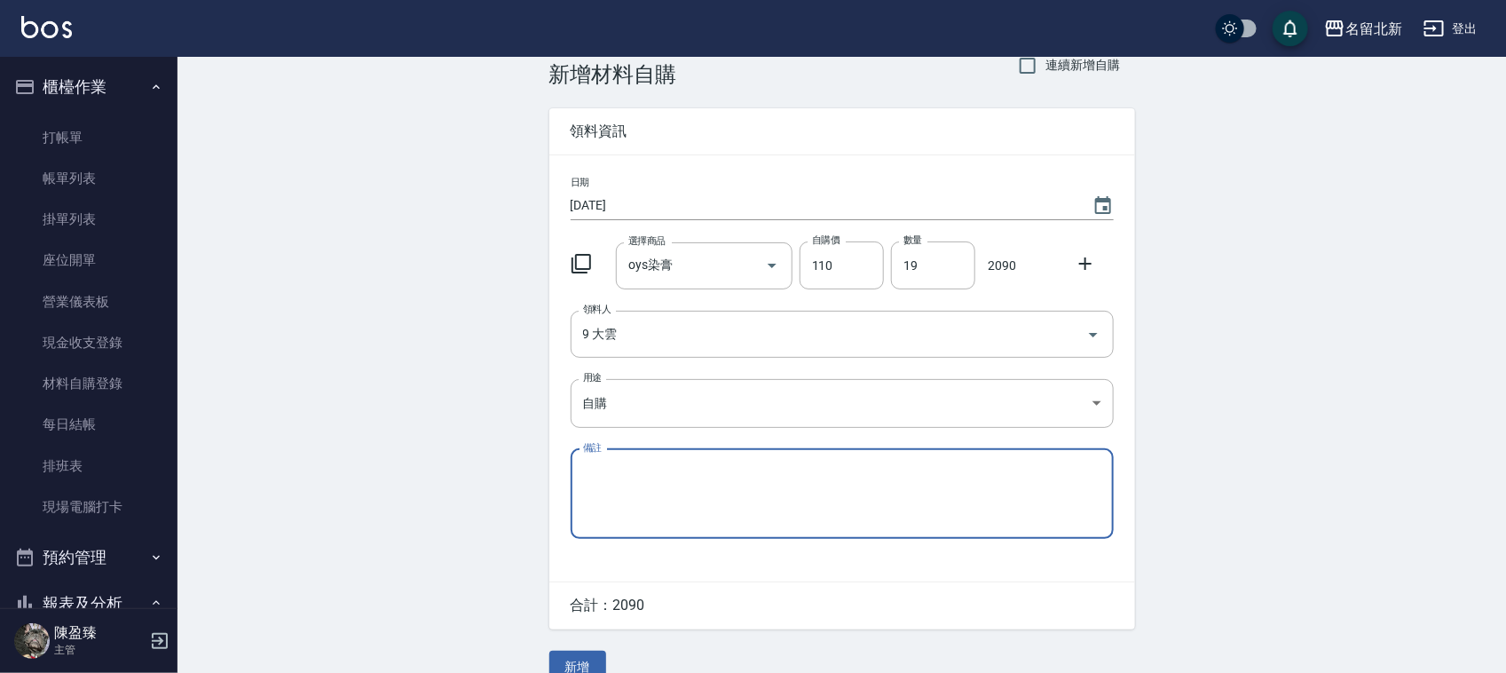
scroll to position [60, 0]
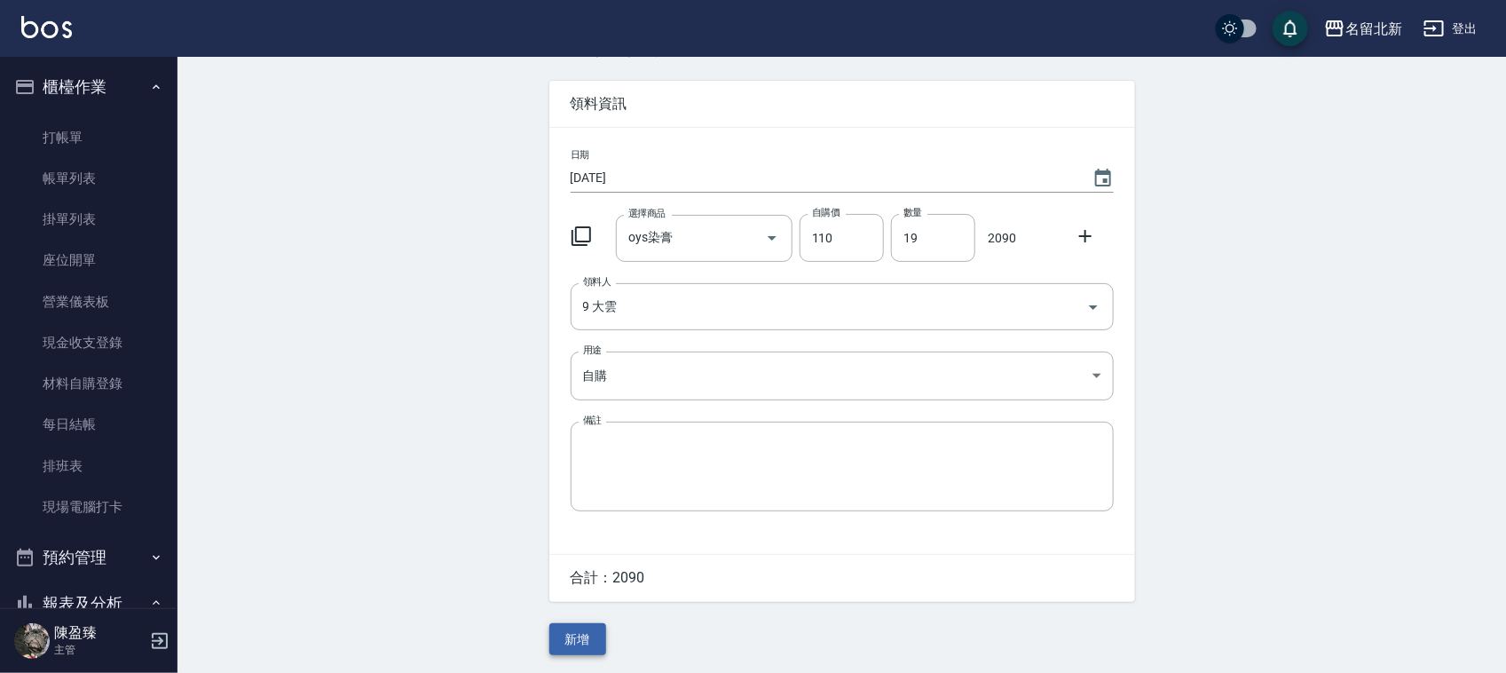
drag, startPoint x: 547, startPoint y: 649, endPoint x: 559, endPoint y: 649, distance: 11.6
click at [548, 649] on div "Employee Picking Create 新增材料自購 連續新增自購 領料資訊 日期 [DATE] 選擇商品 oys染膏 選擇商品 自購價 110 自購…" at bounding box center [841, 335] width 621 height 674
click at [563, 646] on button "新增" at bounding box center [577, 639] width 57 height 33
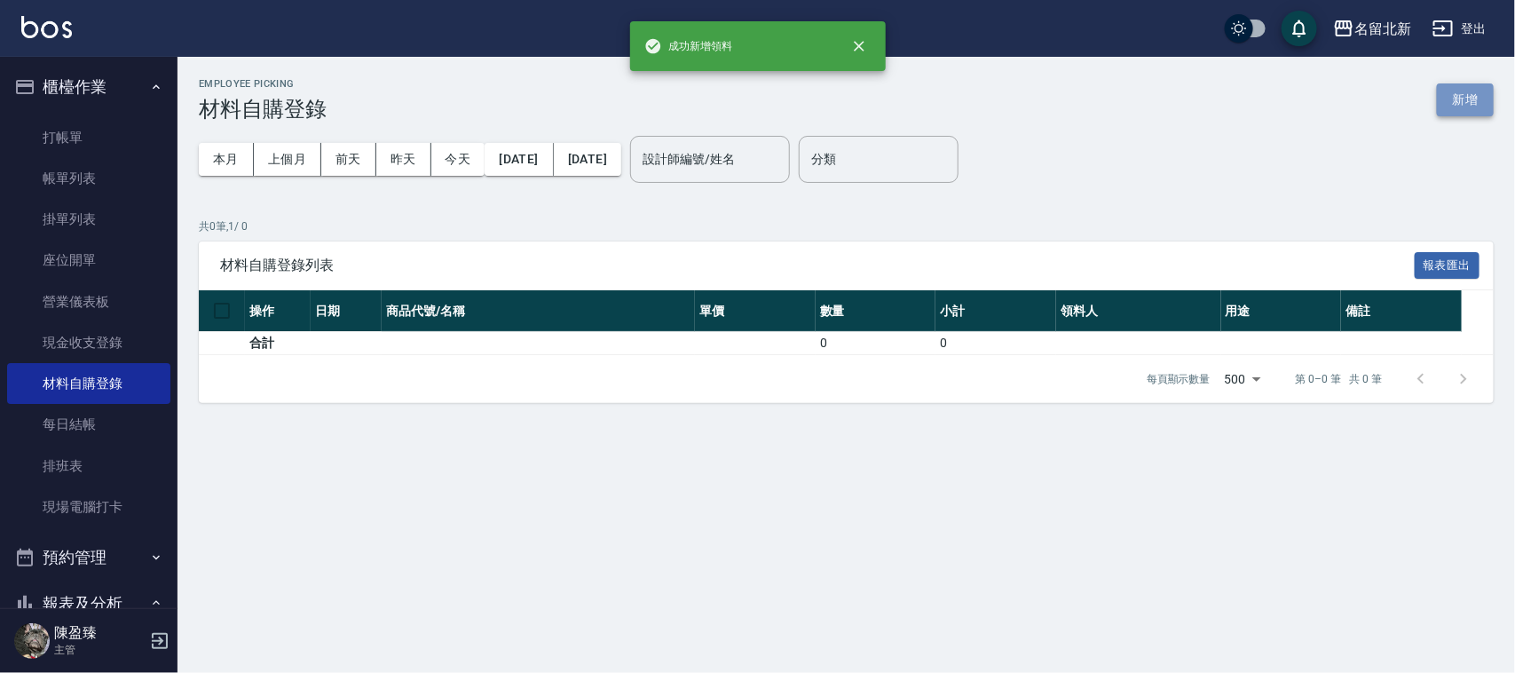
click at [1445, 115] on button "新增" at bounding box center [1465, 99] width 57 height 33
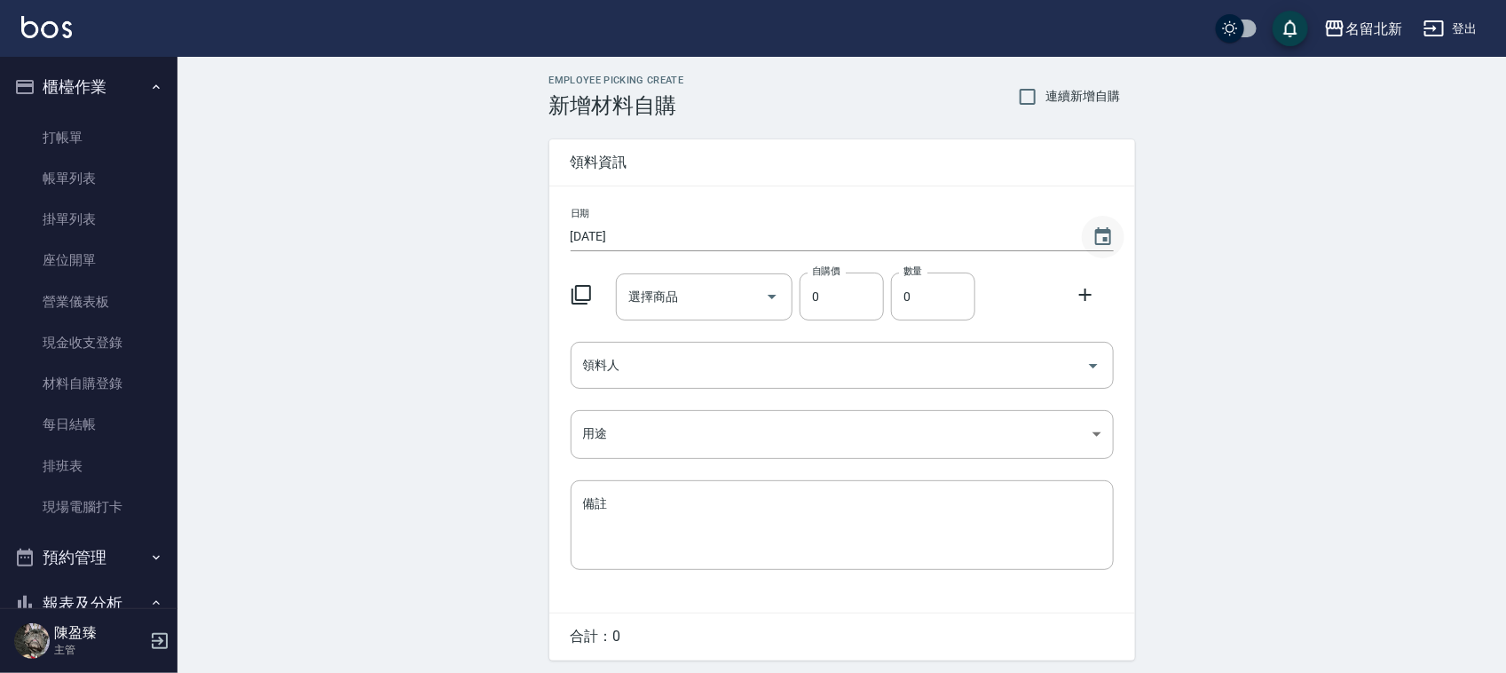
click at [1098, 232] on button "Choose date, selected date is 2025-10-05" at bounding box center [1103, 237] width 43 height 43
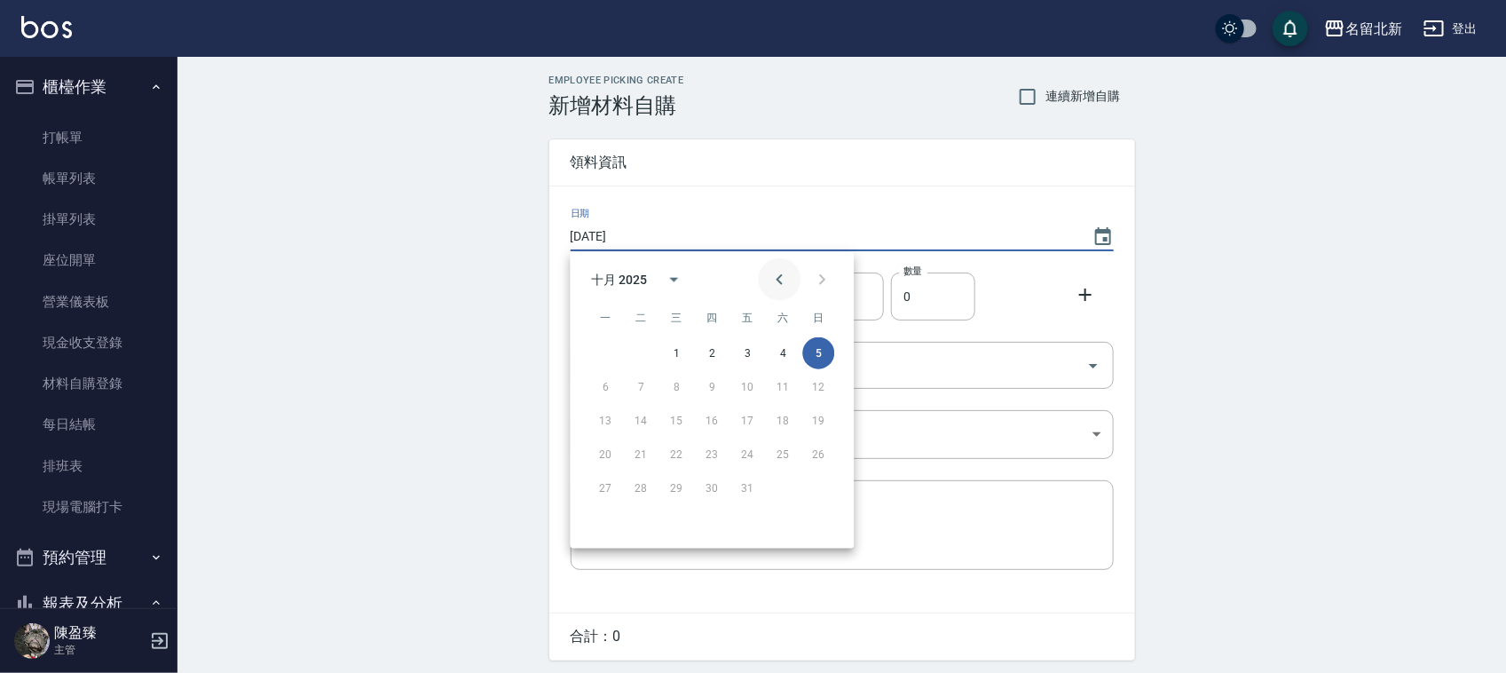
click at [775, 266] on button "Previous month" at bounding box center [780, 279] width 43 height 43
click at [636, 481] on button "30" at bounding box center [642, 488] width 32 height 32
type input "[DATE]"
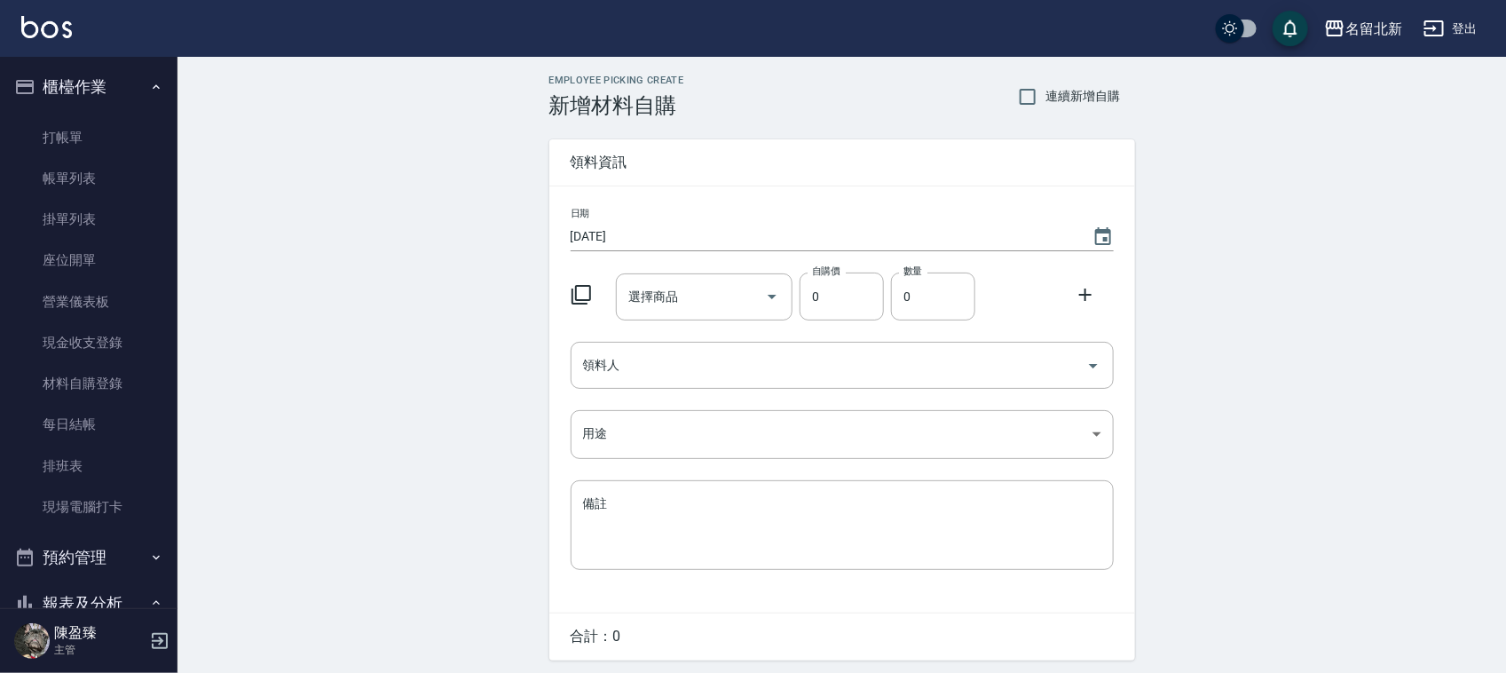
click at [686, 256] on div "日期 [DATE] 選擇商品 選擇商品 自購價 0 自購價 數量 0 數量 領料人 領料人 用途 ​ 用途 備註 x 備註" at bounding box center [842, 399] width 586 height 426
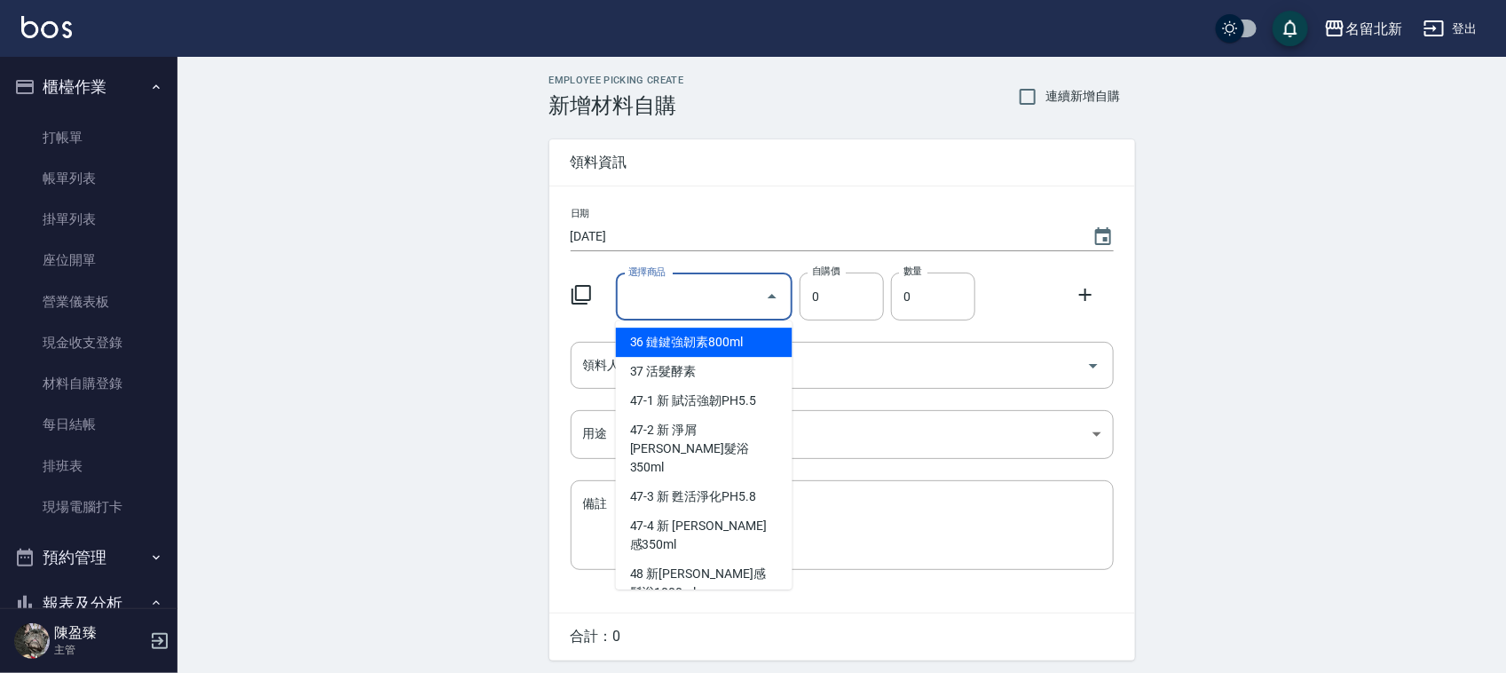
click at [706, 293] on input "選擇商品" at bounding box center [691, 296] width 134 height 31
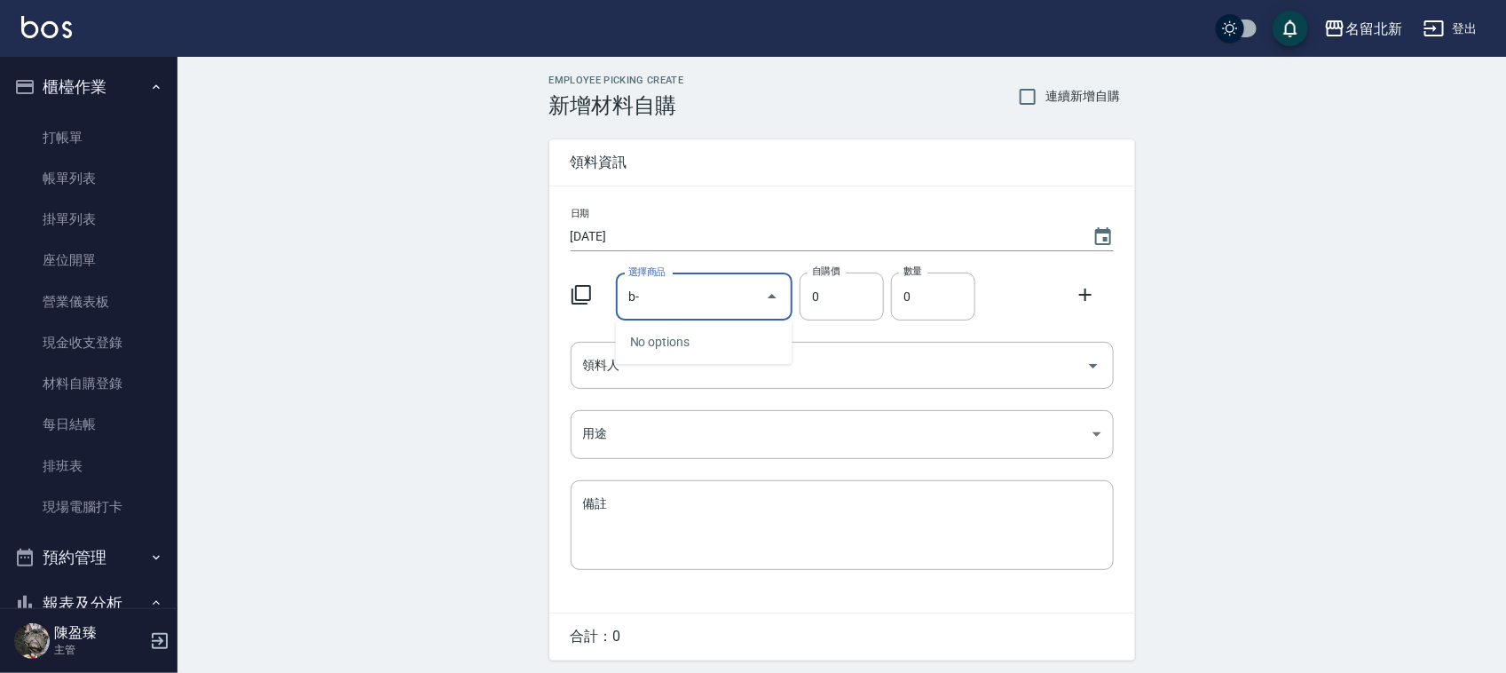
type input "b"
type input "oys染膏"
type input "110"
type input "12"
drag, startPoint x: 714, startPoint y: 351, endPoint x: 697, endPoint y: 380, distance: 33.0
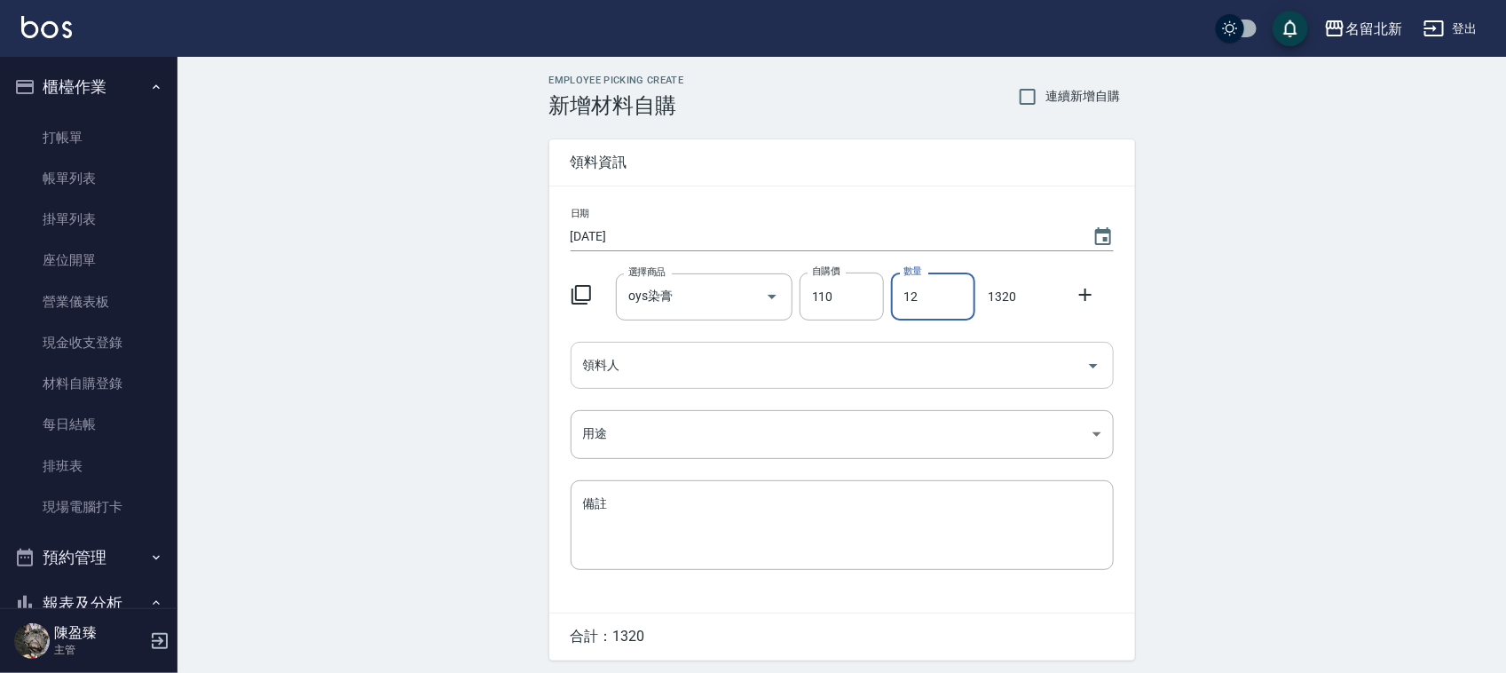
click at [712, 351] on input "領料人" at bounding box center [829, 365] width 500 height 31
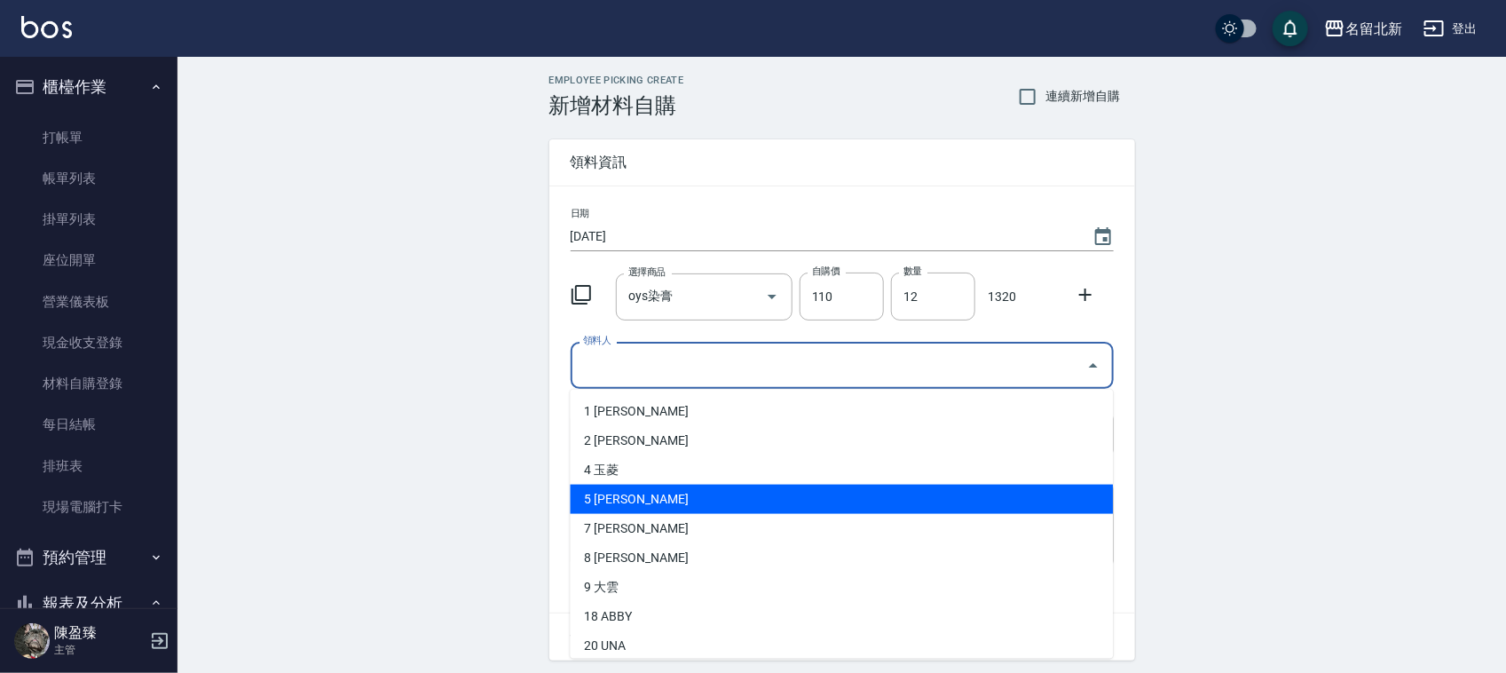
click at [642, 501] on li "5 [PERSON_NAME]" at bounding box center [842, 498] width 543 height 29
type input "[PERSON_NAME]"
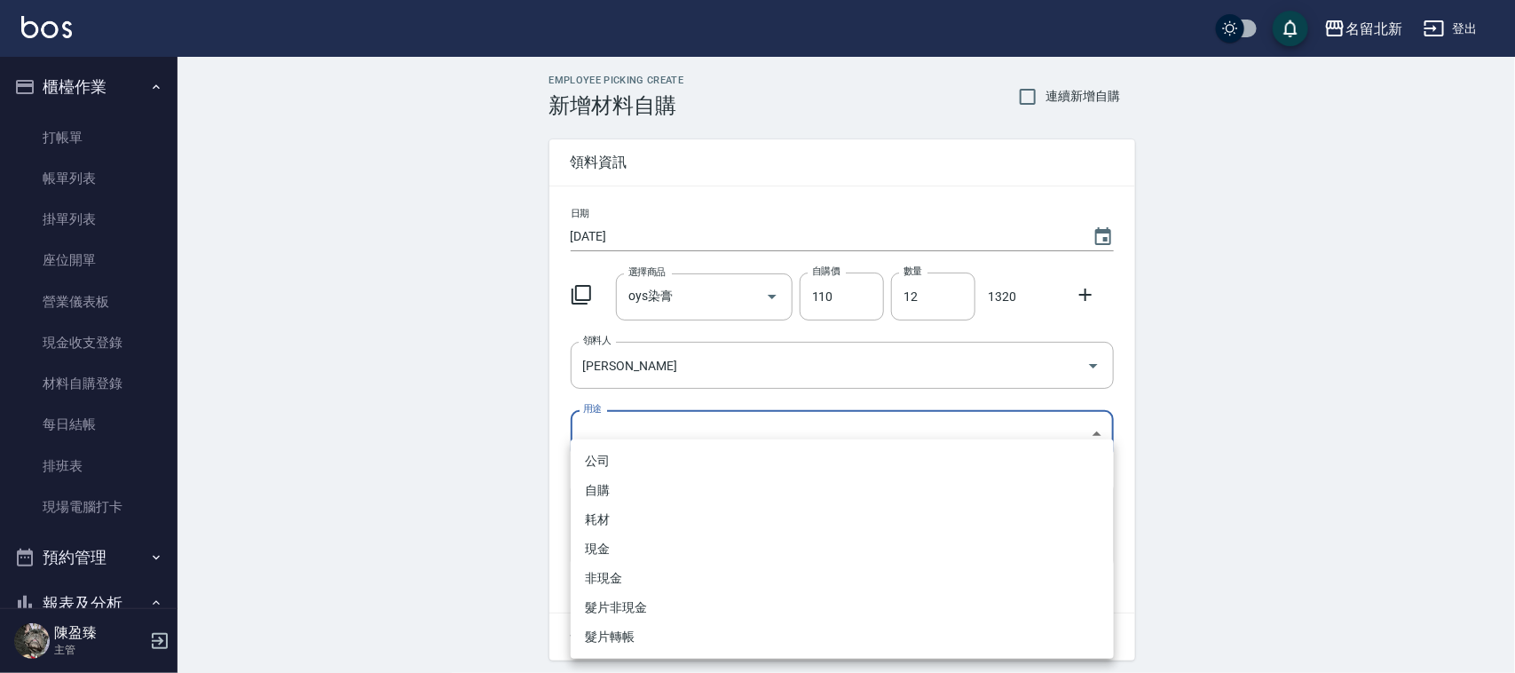
click at [617, 433] on body "名留北新 登出 櫃檯作業 打帳單 帳單列表 掛單列表 座位開單 營業儀表板 現金收支登錄 材料自購登錄 每日結帳 排班表 現場電腦打卡 預約管理 預約管理 單…" at bounding box center [757, 365] width 1515 height 731
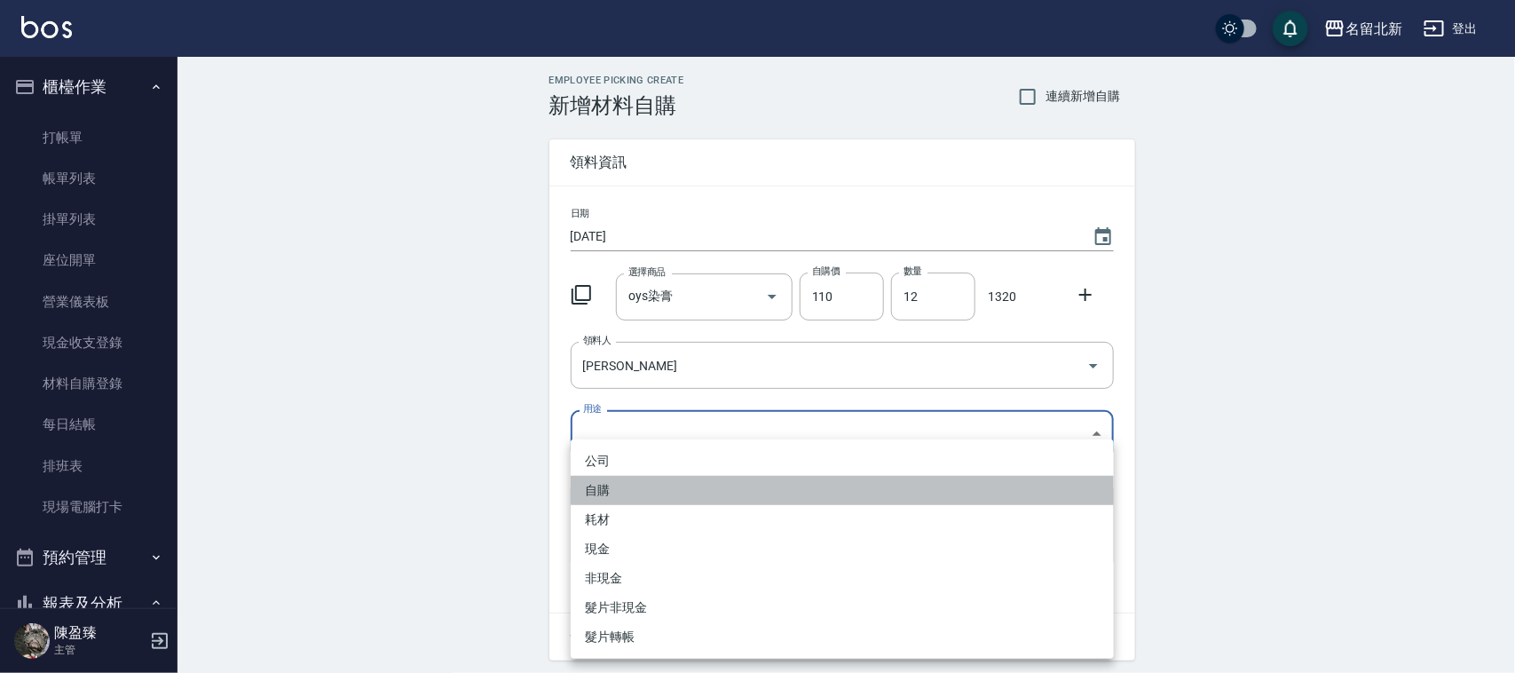
click at [605, 491] on li "自購" at bounding box center [842, 490] width 543 height 29
type input "自購"
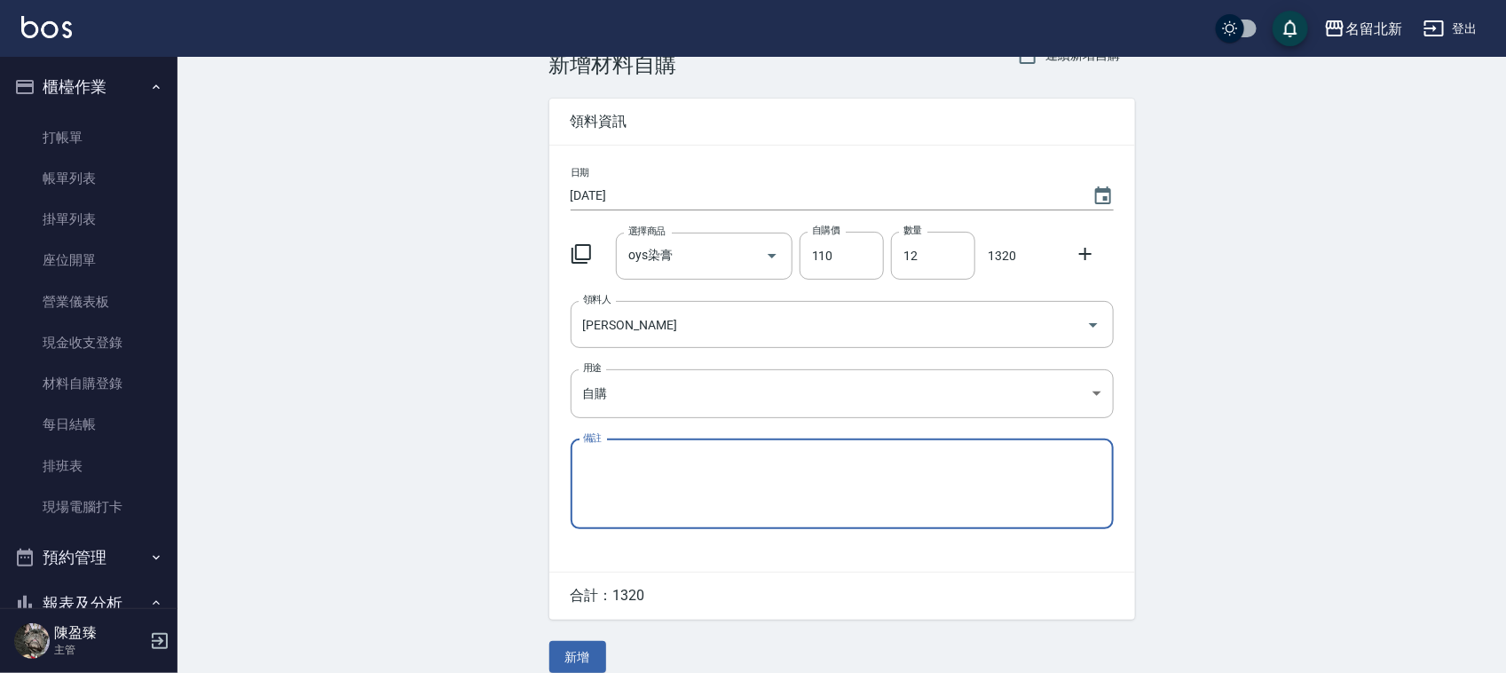
scroll to position [60, 0]
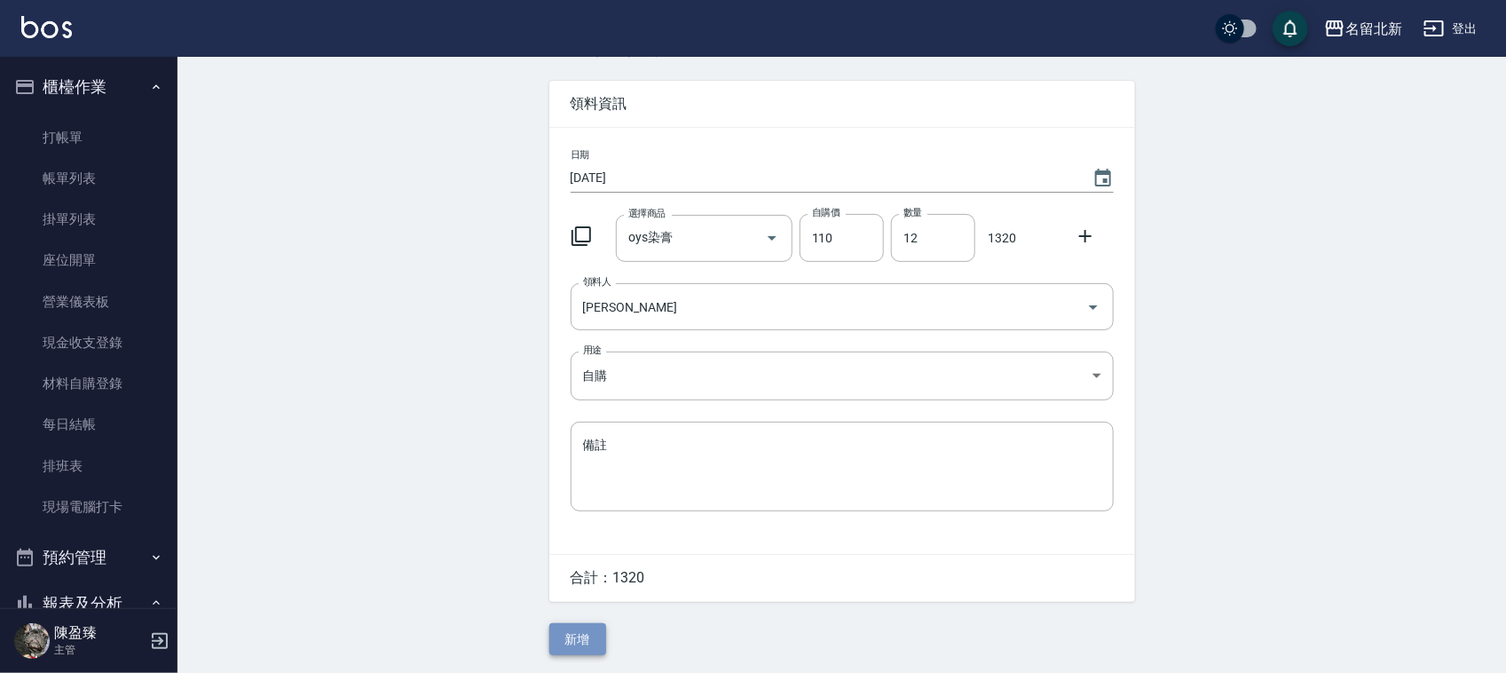
click at [582, 641] on button "新增" at bounding box center [577, 639] width 57 height 33
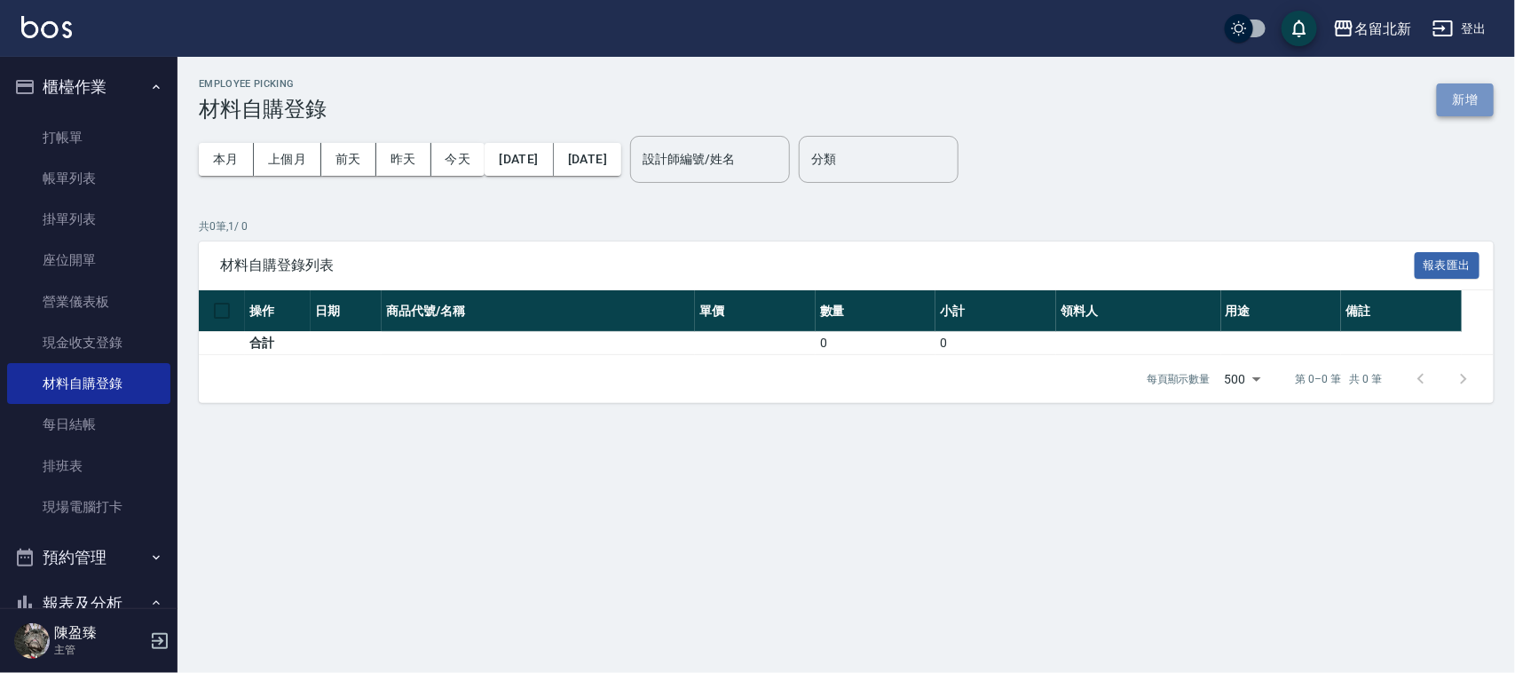
click at [1451, 98] on button "新增" at bounding box center [1465, 99] width 57 height 33
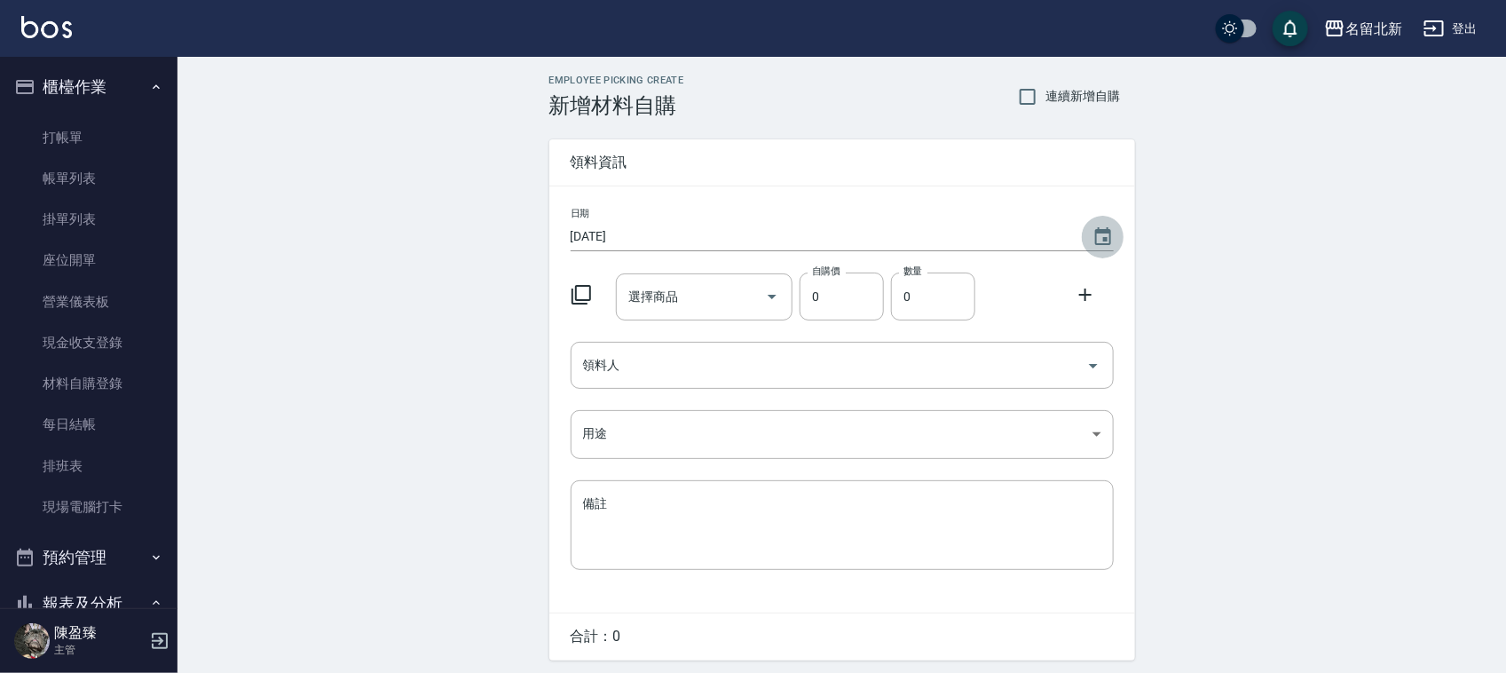
click at [1102, 238] on icon "Choose date, selected date is 2025-10-05" at bounding box center [1102, 236] width 21 height 21
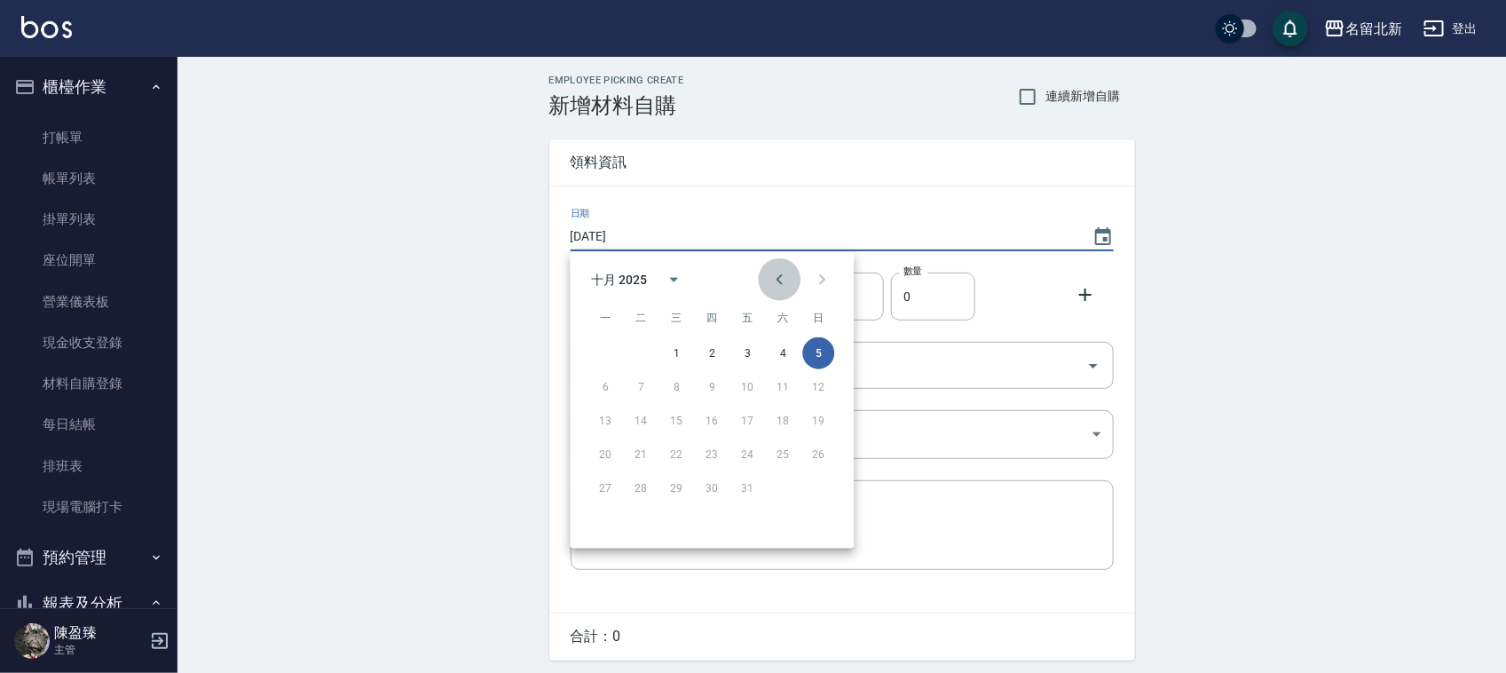
click at [774, 273] on icon "Previous month" at bounding box center [779, 279] width 21 height 21
click at [627, 477] on button "30" at bounding box center [642, 488] width 32 height 32
type input "[DATE]"
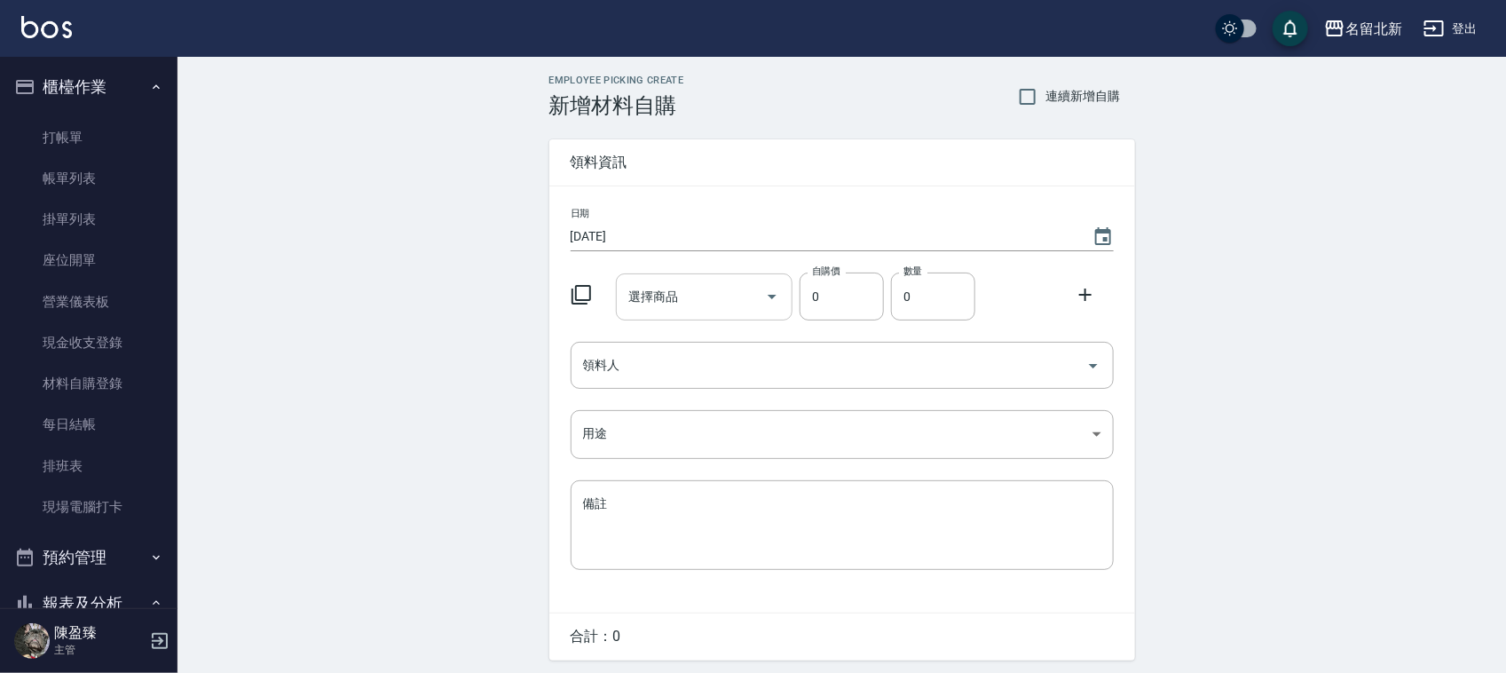
click at [672, 298] on input "選擇商品" at bounding box center [691, 296] width 134 height 31
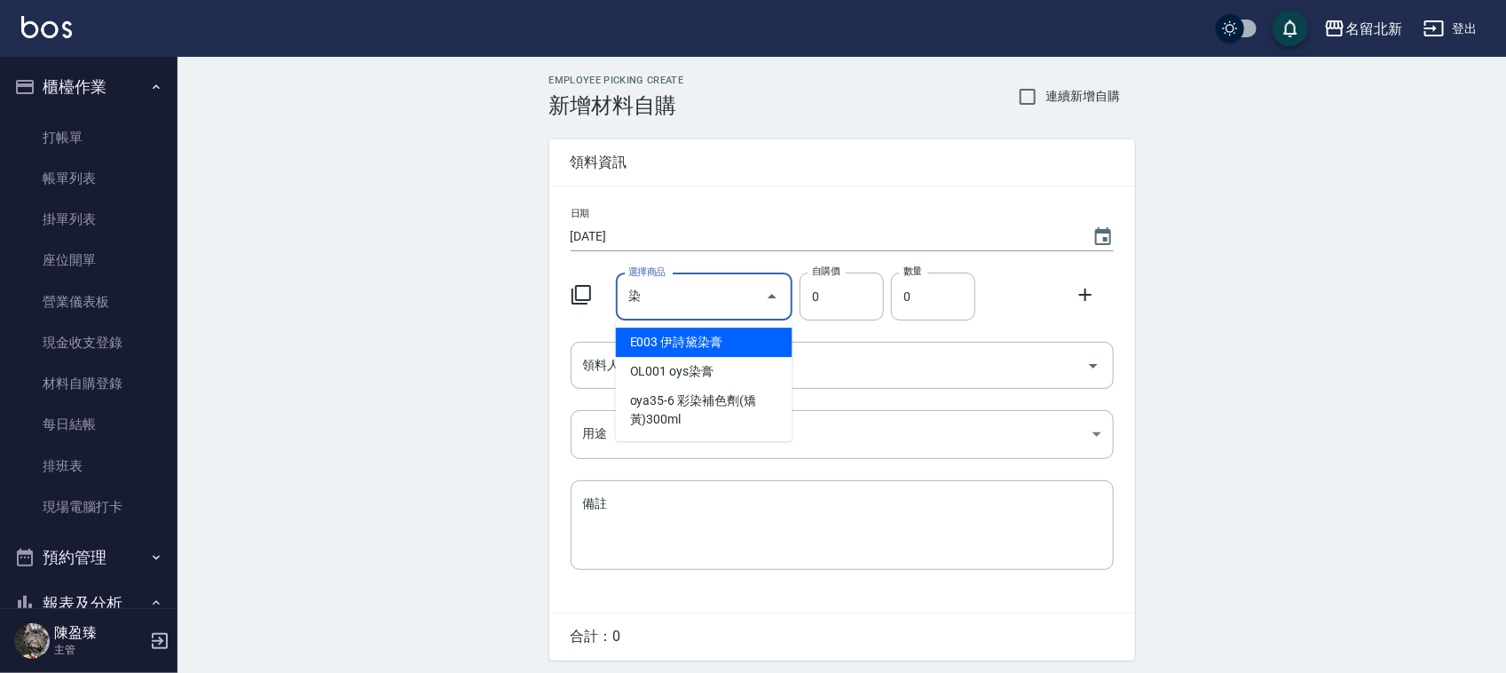
type input "伊詩黛染膏"
type input "130"
type input "1"
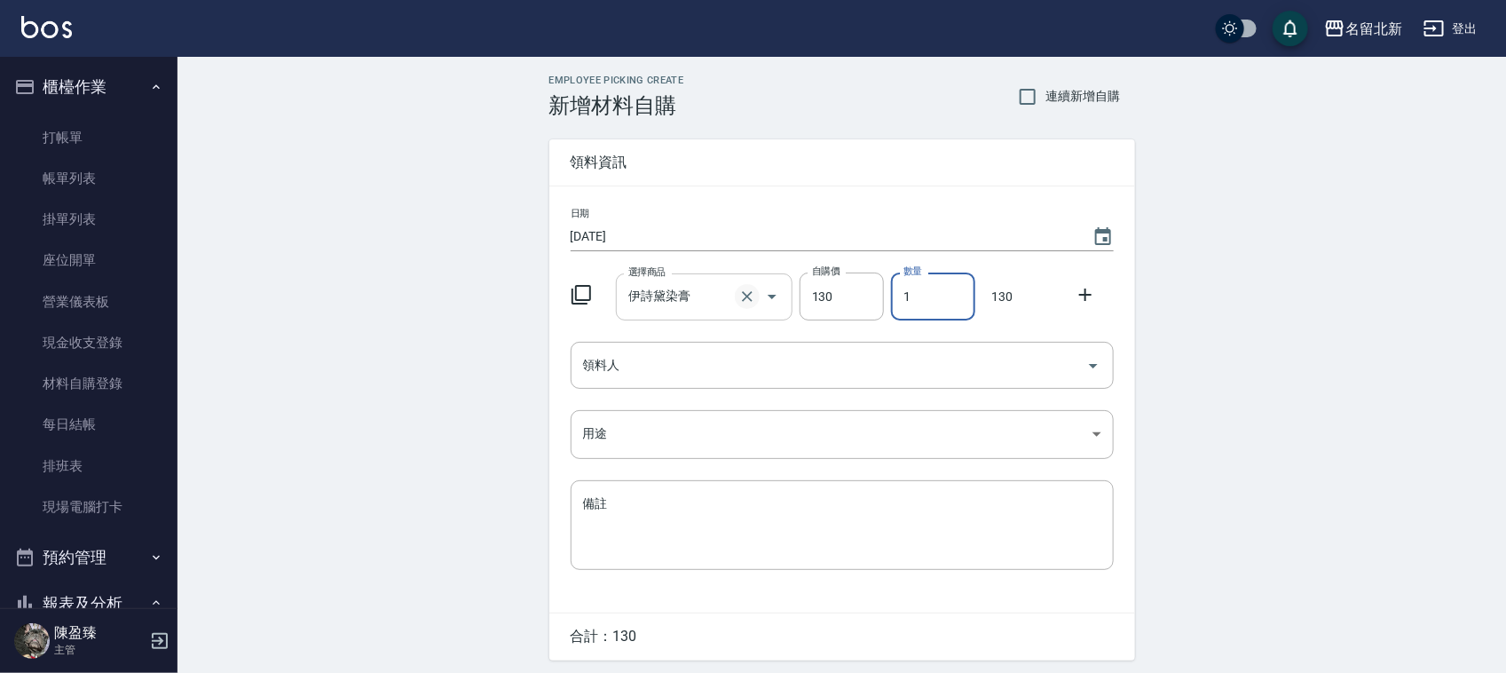
click at [738, 295] on icon "Clear" at bounding box center [747, 296] width 18 height 18
type input "0"
click at [737, 295] on input "選擇商品" at bounding box center [691, 296] width 134 height 31
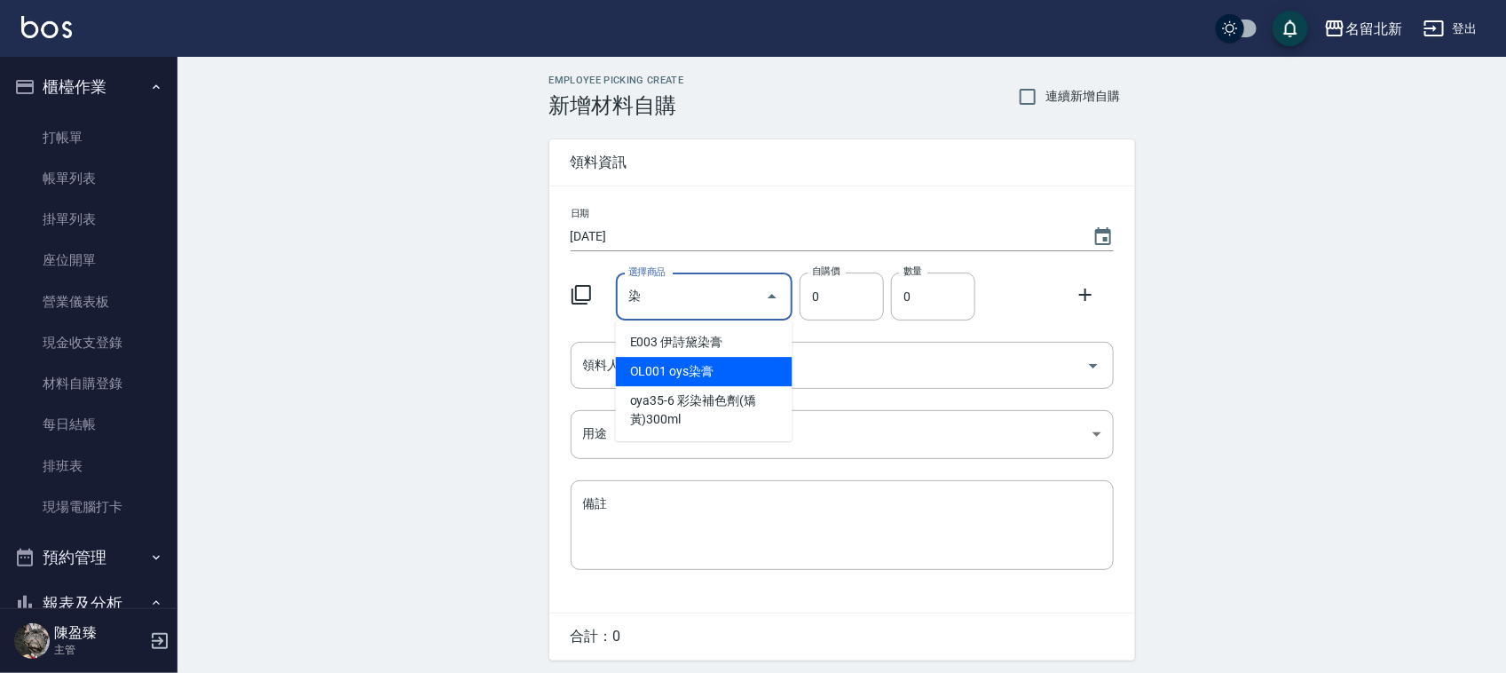
type input "oys染膏"
type input "110"
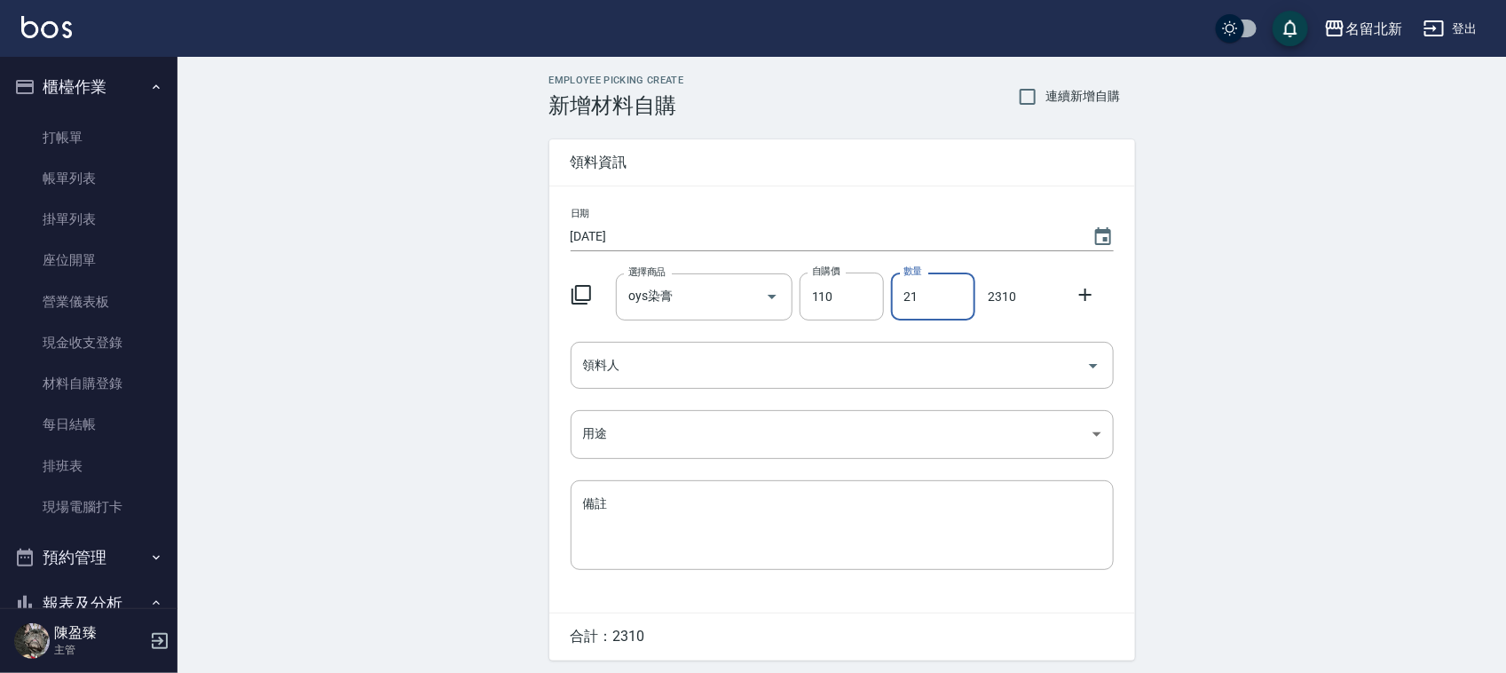
type input "21"
drag, startPoint x: 724, startPoint y: 339, endPoint x: 715, endPoint y: 353, distance: 16.7
click at [715, 353] on div "日期 [DATE] 選擇商品 oys染膏 選擇商品 自購價 110 自購價 數量 21 數量 2310 領料人 領料人 用途 ​ 用途 備註 x 備註" at bounding box center [842, 399] width 586 height 426
click at [697, 383] on div "領料人" at bounding box center [842, 365] width 543 height 47
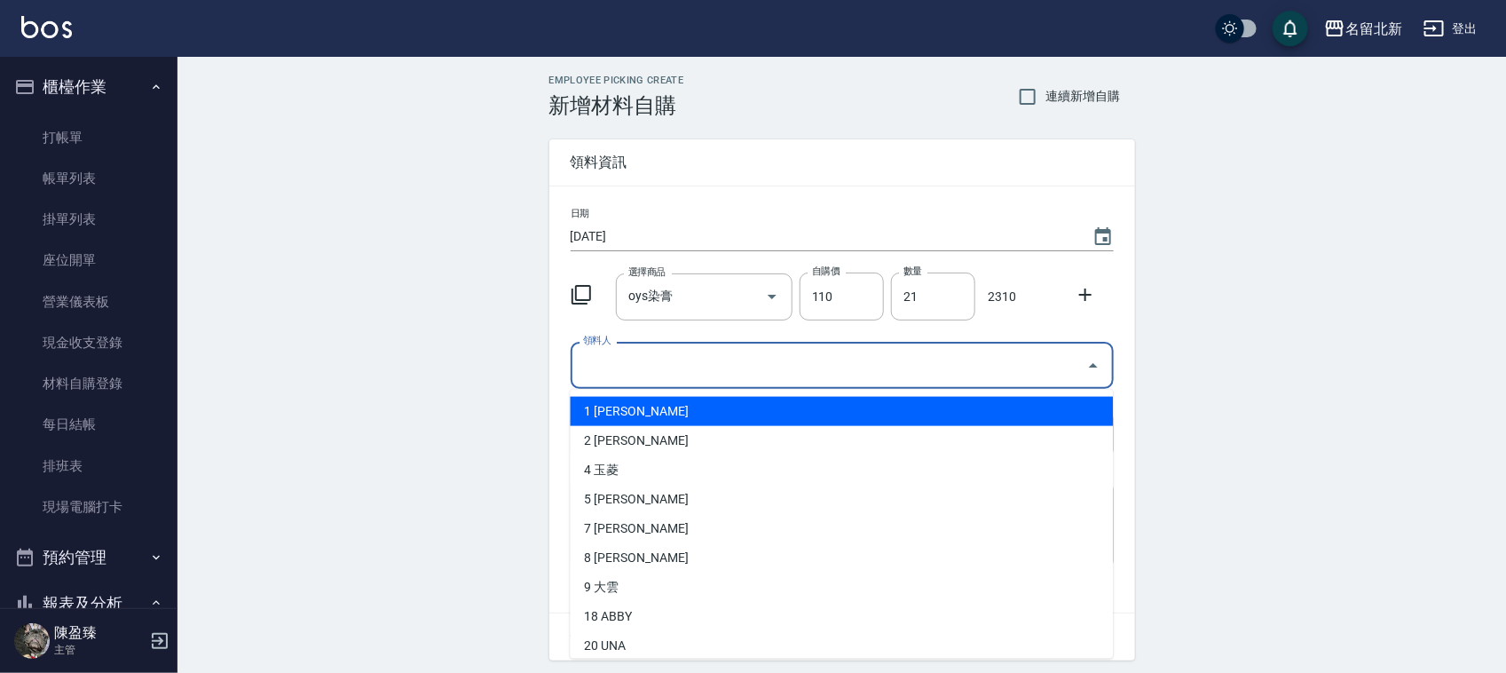
drag, startPoint x: 649, startPoint y: 424, endPoint x: 658, endPoint y: 401, distance: 24.7
click at [658, 401] on ul "1 [PERSON_NAME]2 [PERSON_NAME]4 玉菱 5 [PERSON_NAME]7 [PERSON_NAME]8 [PERSON_NAME…" at bounding box center [842, 524] width 543 height 269
click at [661, 401] on li "1 [PERSON_NAME]" at bounding box center [842, 411] width 543 height 29
type input "[PERSON_NAME]"
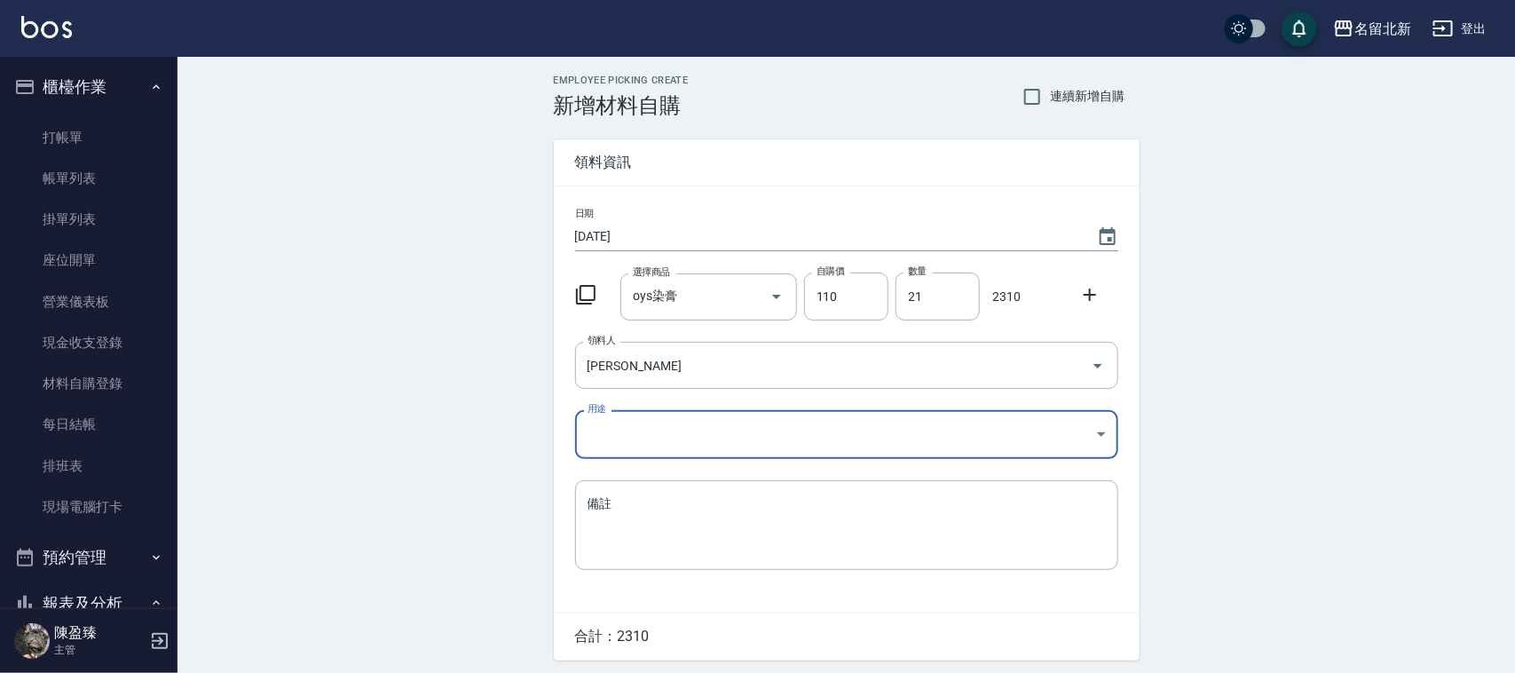
click at [657, 415] on body "名留北新 登出 櫃檯作業 打帳單 帳單列表 掛單列表 座位開單 營業儀表板 現金收支登錄 材料自購登錄 每日結帳 排班表 現場電腦打卡 預約管理 預約管理 單…" at bounding box center [757, 365] width 1515 height 731
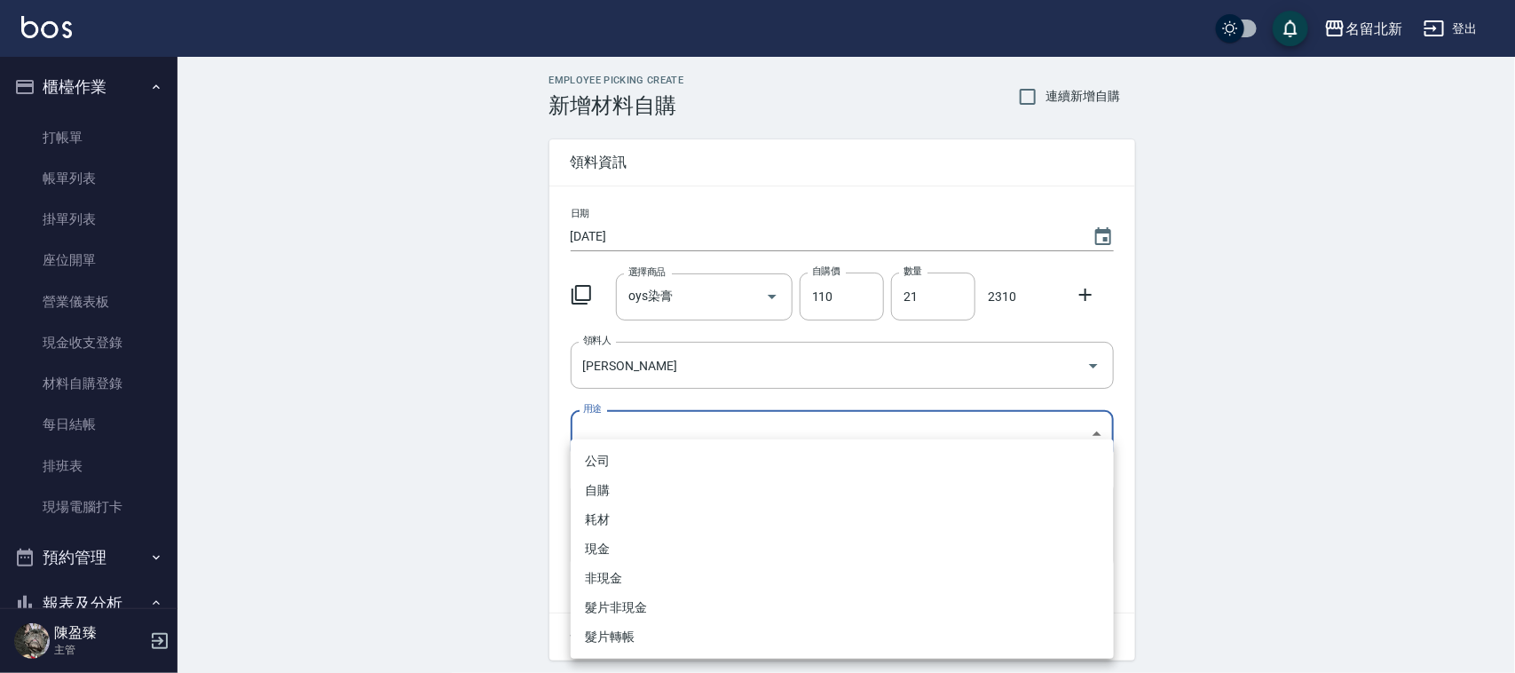
click at [630, 486] on li "自購" at bounding box center [842, 490] width 543 height 29
type input "自購"
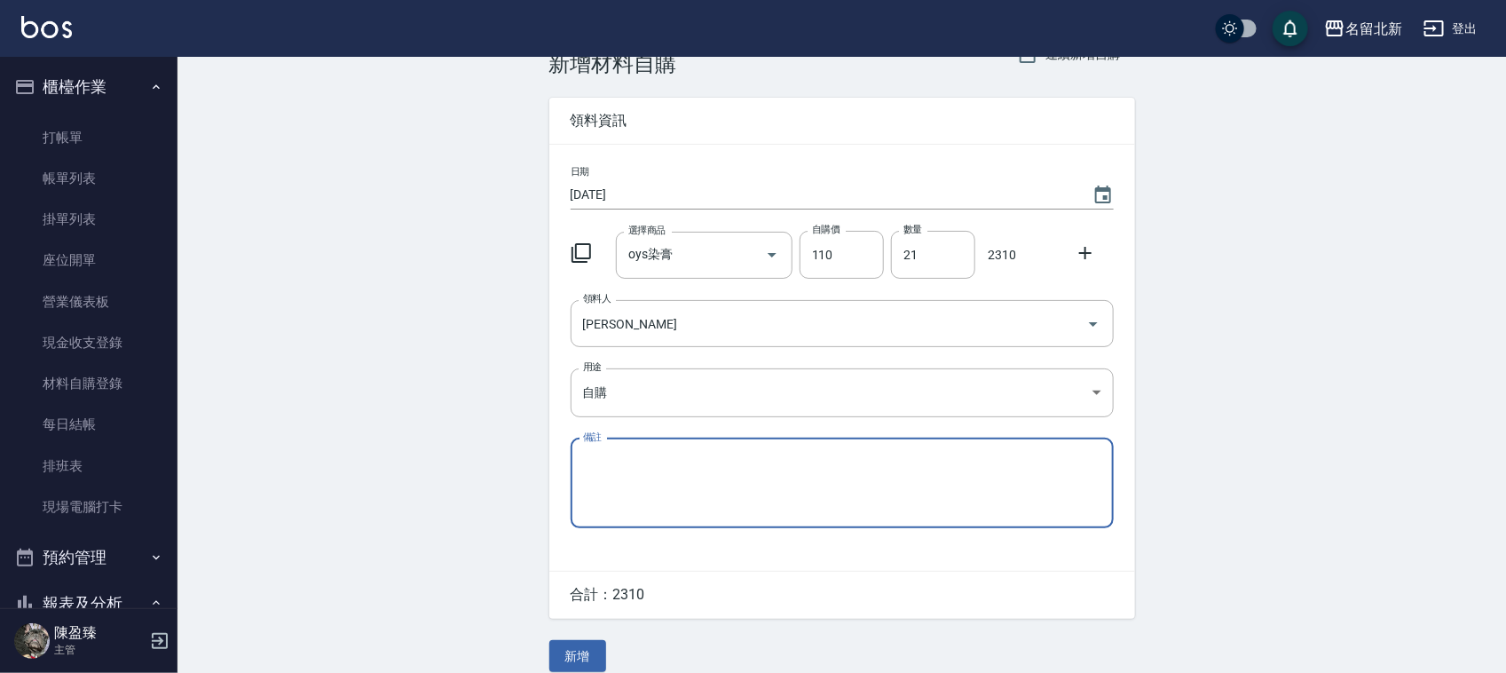
scroll to position [60, 0]
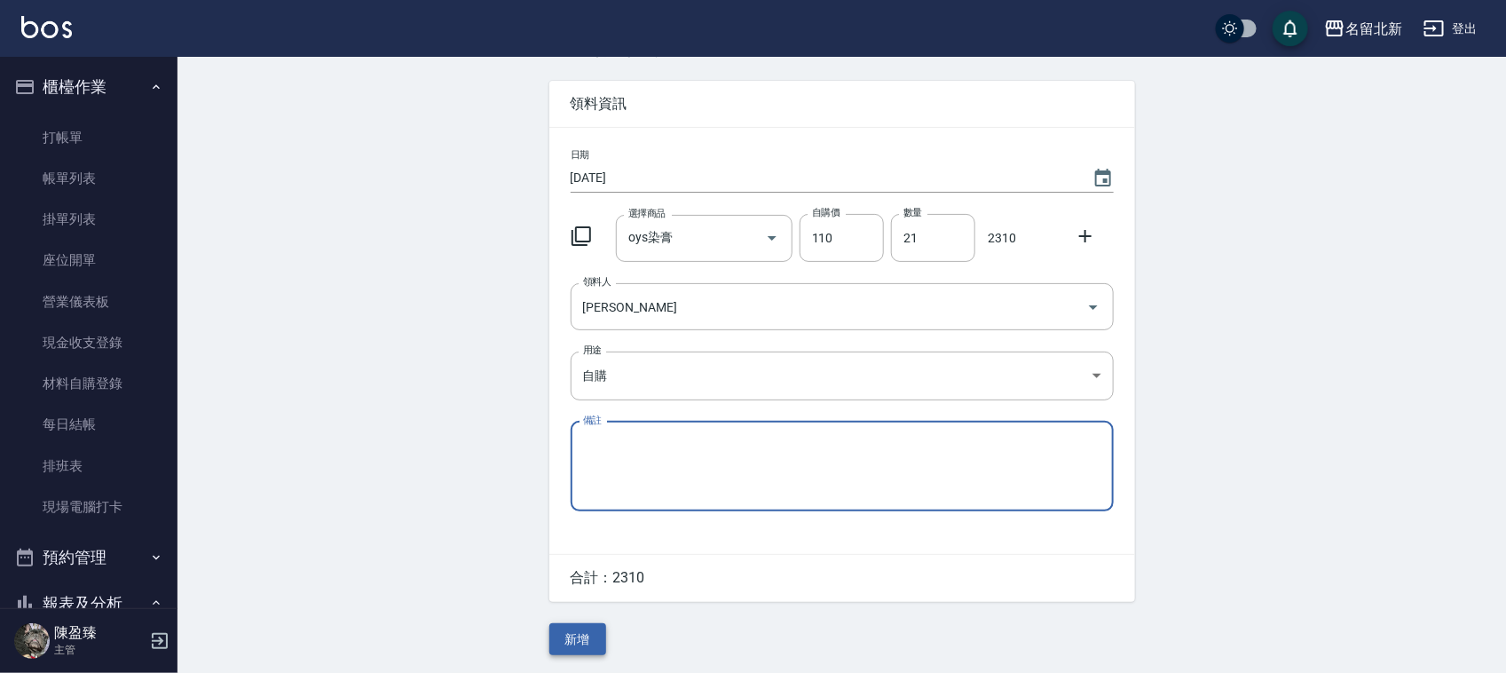
click at [579, 637] on button "新增" at bounding box center [577, 639] width 57 height 33
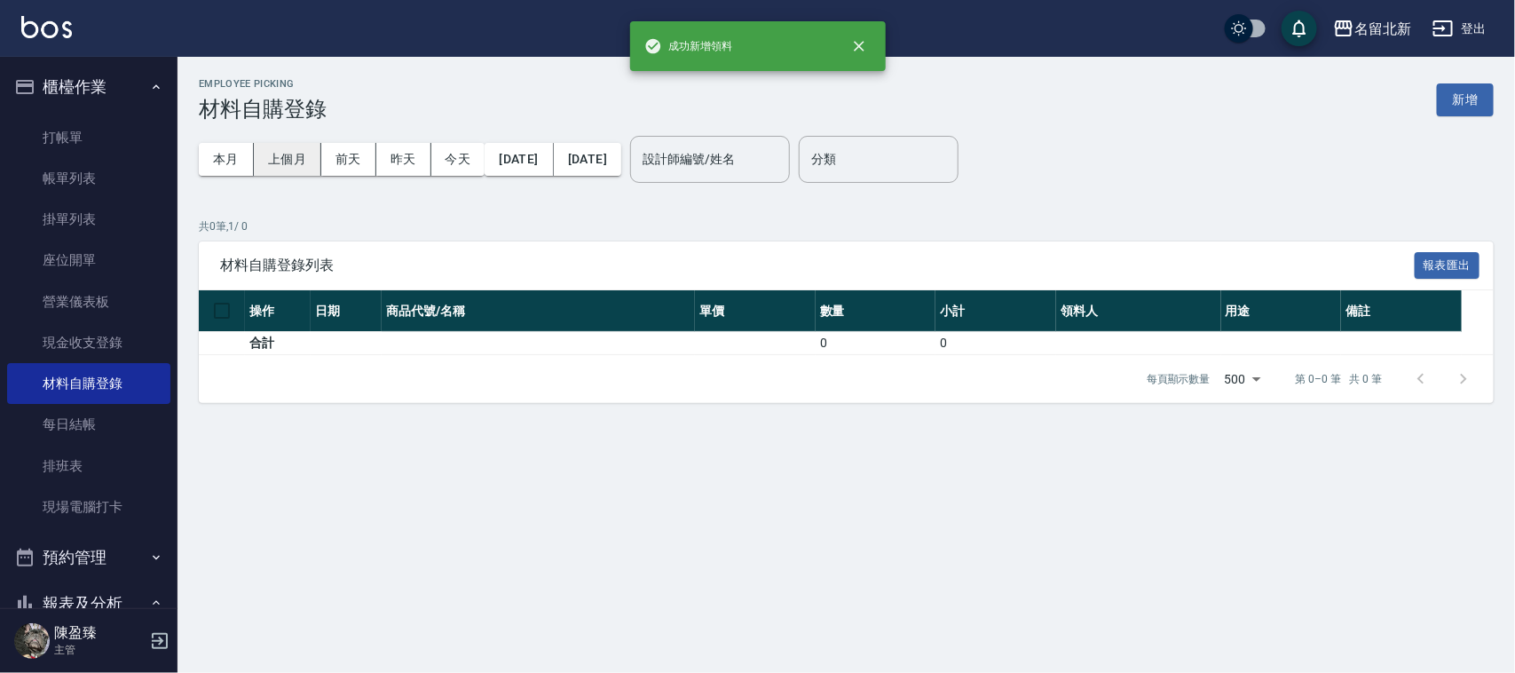
click at [299, 164] on button "上個月" at bounding box center [287, 159] width 67 height 33
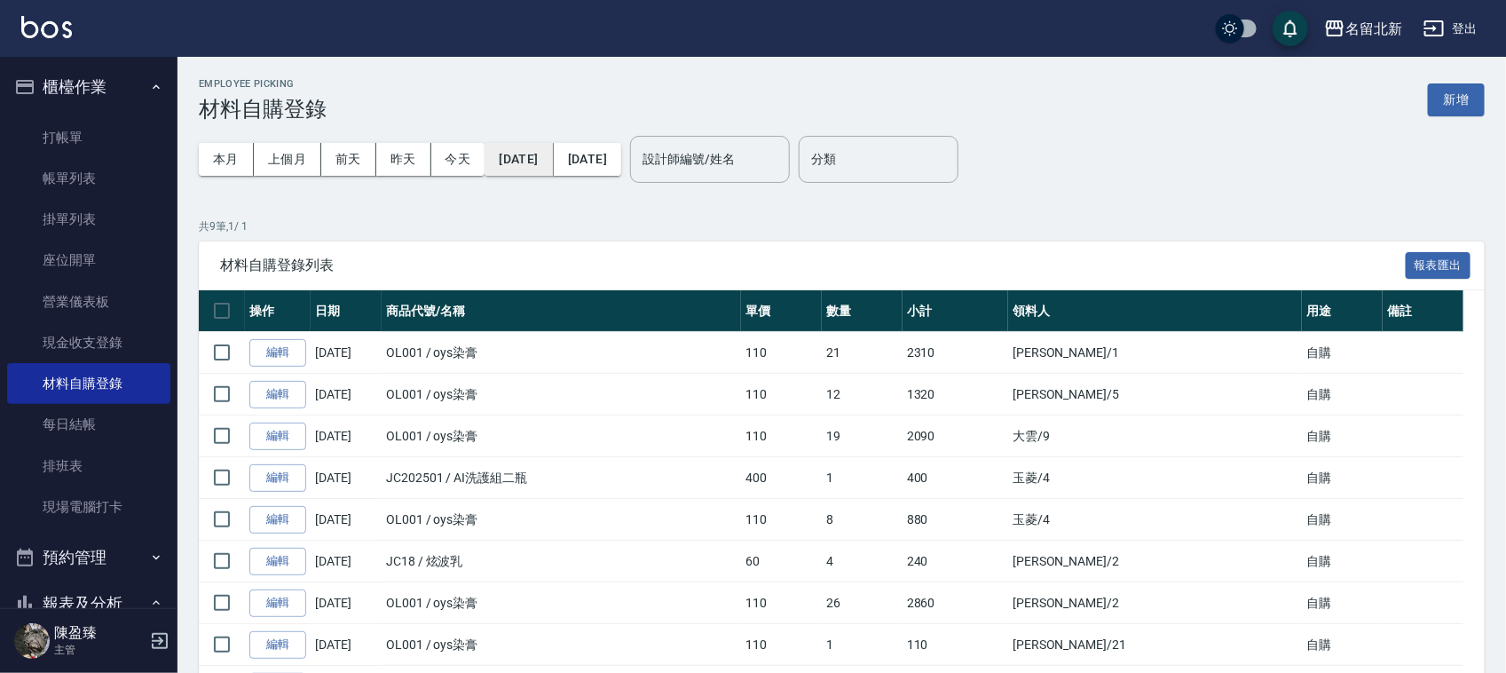
click at [515, 156] on button "[DATE]" at bounding box center [518, 159] width 68 height 33
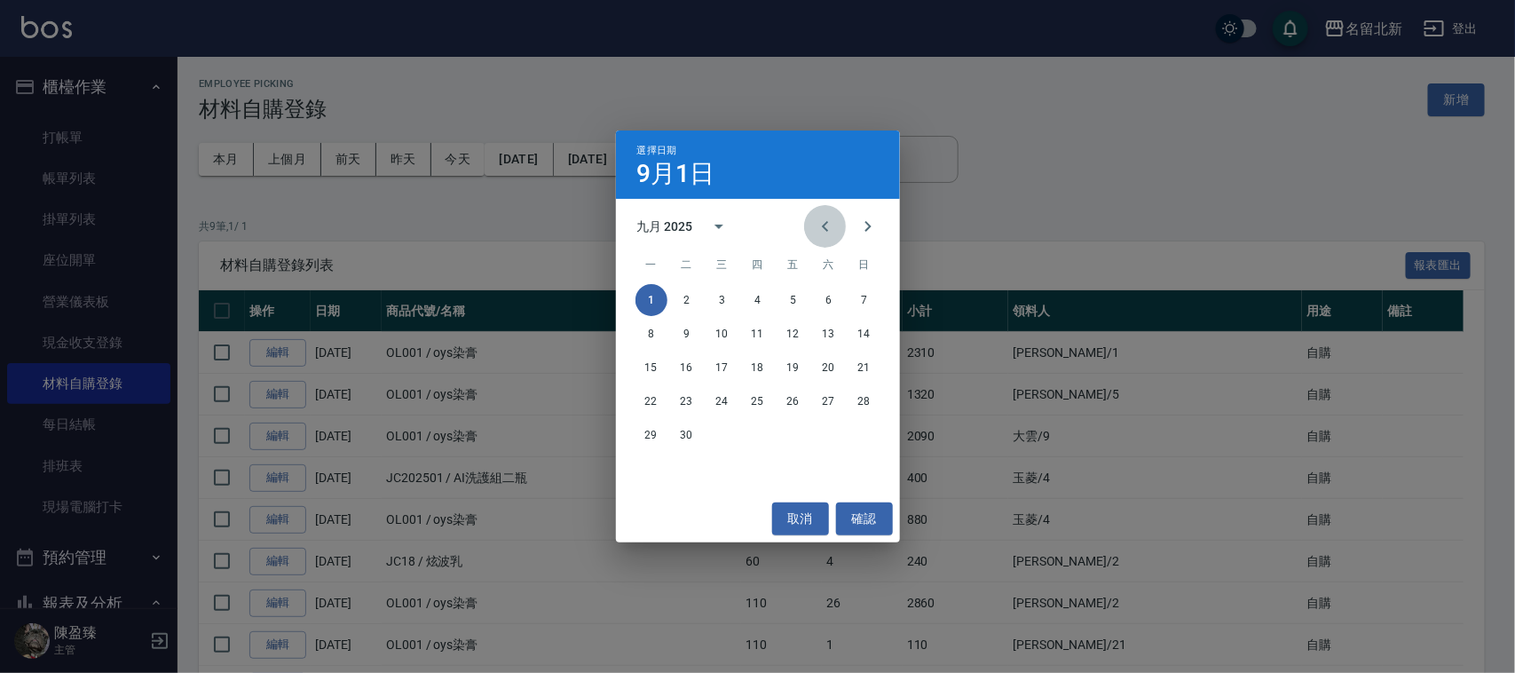
click at [830, 219] on icon "Previous month" at bounding box center [825, 226] width 21 height 21
click at [799, 298] on button "1" at bounding box center [793, 300] width 32 height 32
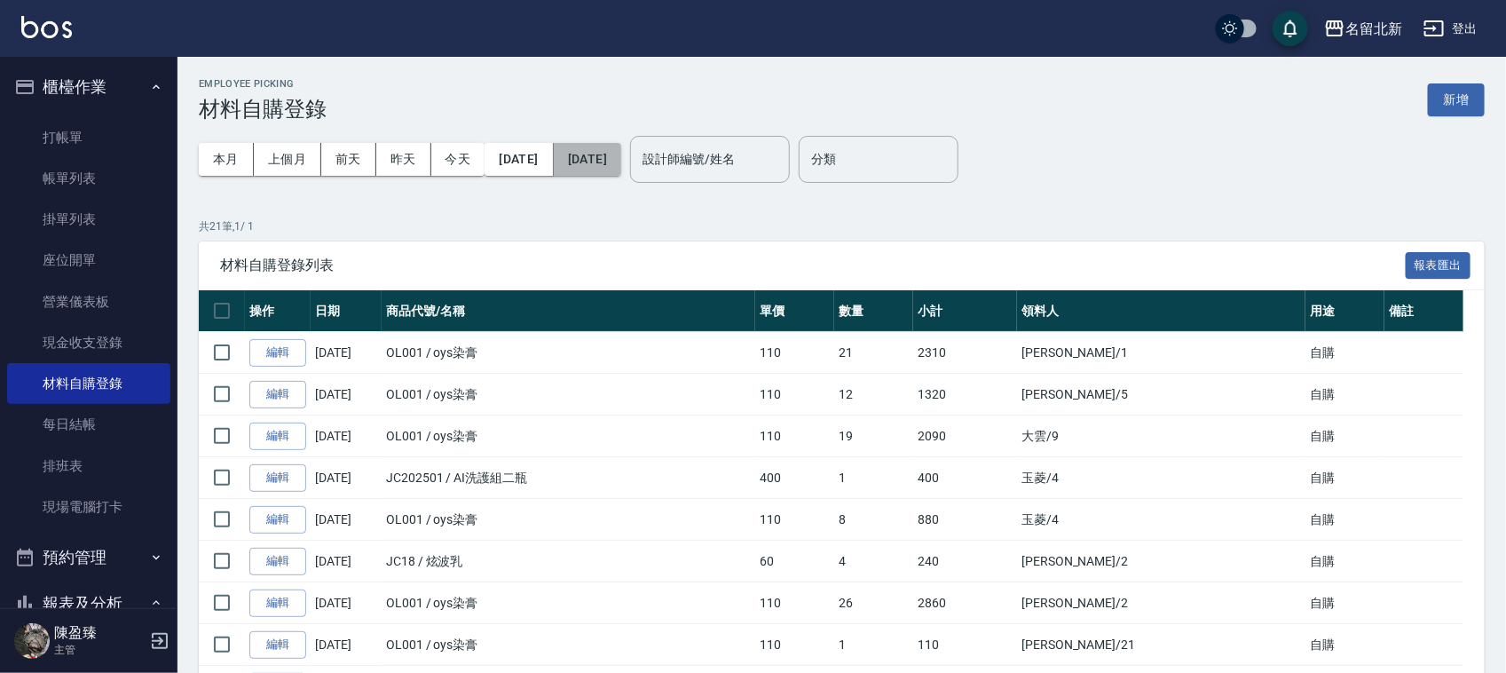
click at [621, 160] on button "[DATE]" at bounding box center [587, 159] width 67 height 33
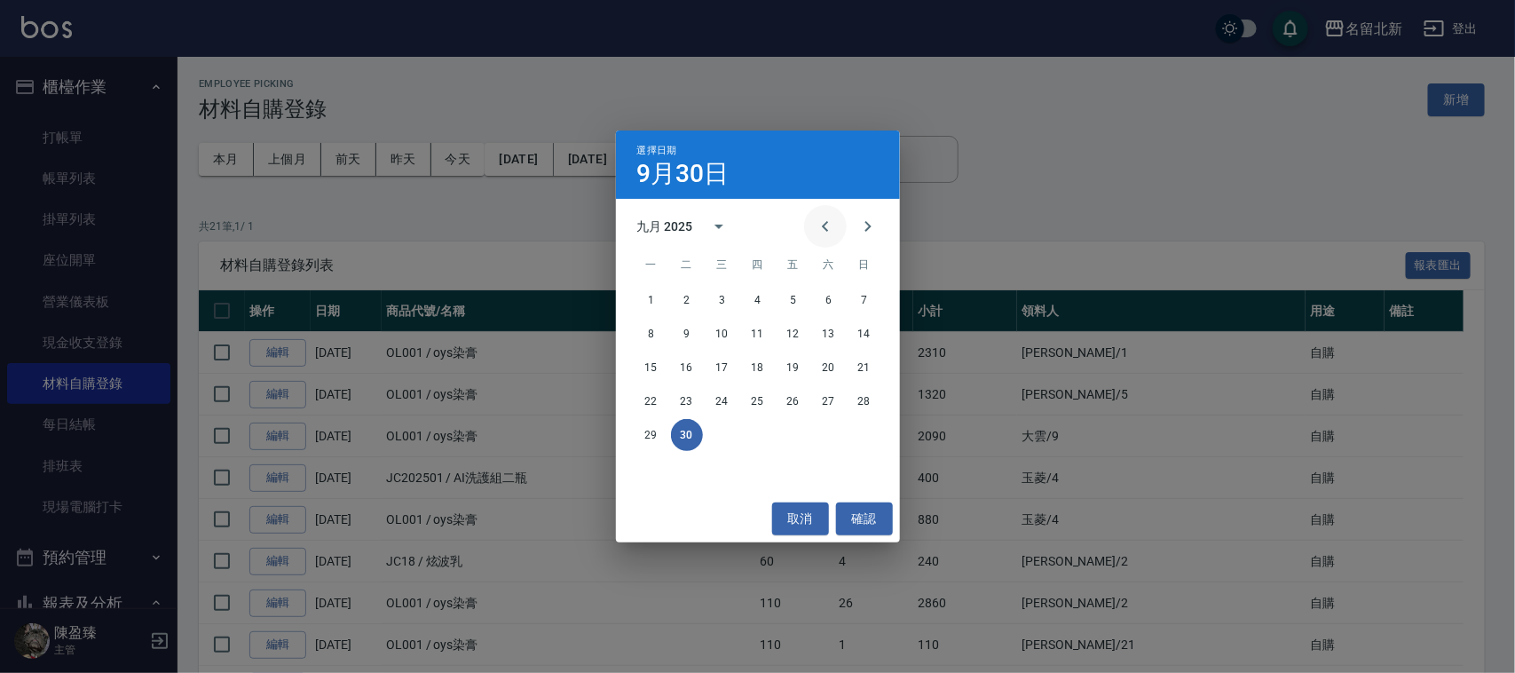
click at [834, 216] on icon "Previous month" at bounding box center [825, 226] width 21 height 21
click at [862, 433] on button "31" at bounding box center [864, 435] width 32 height 32
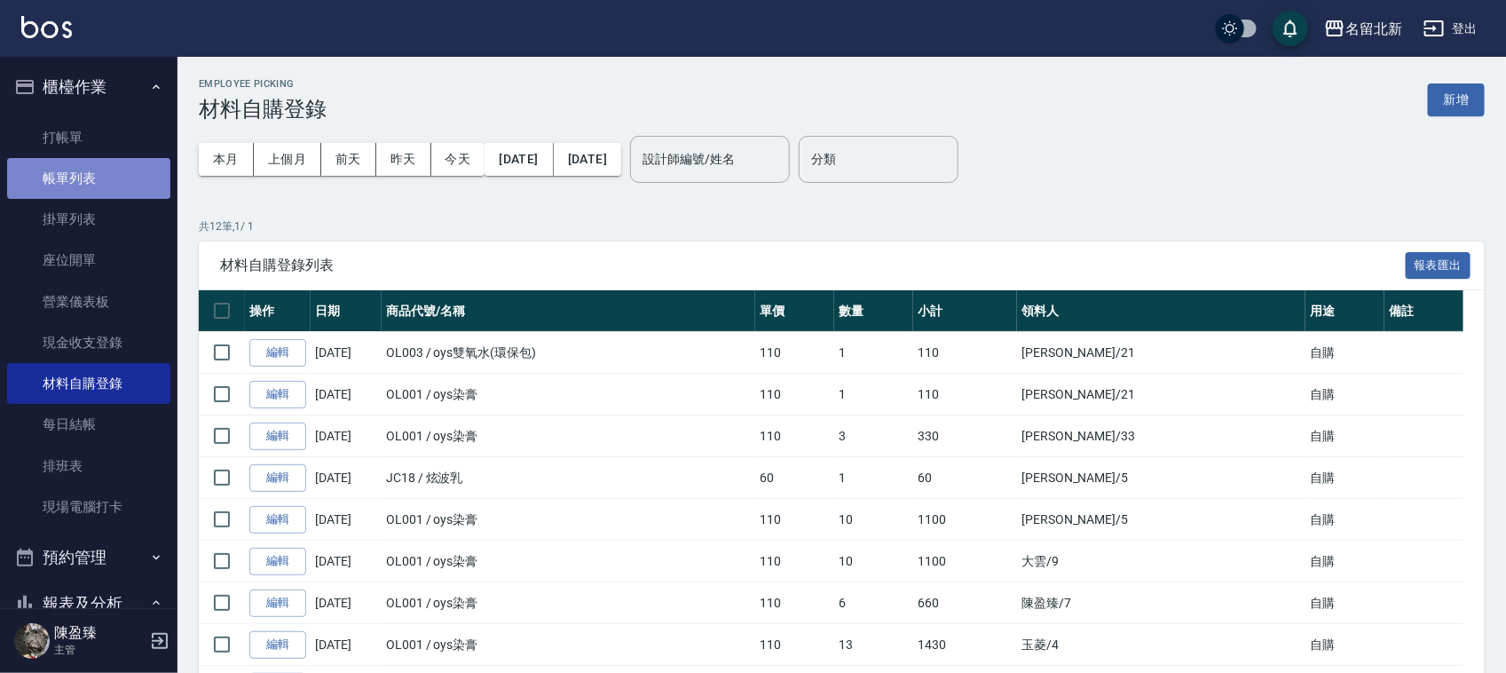
drag, startPoint x: 120, startPoint y: 174, endPoint x: 124, endPoint y: 182, distance: 9.1
click at [121, 174] on link "帳單列表" at bounding box center [88, 178] width 163 height 41
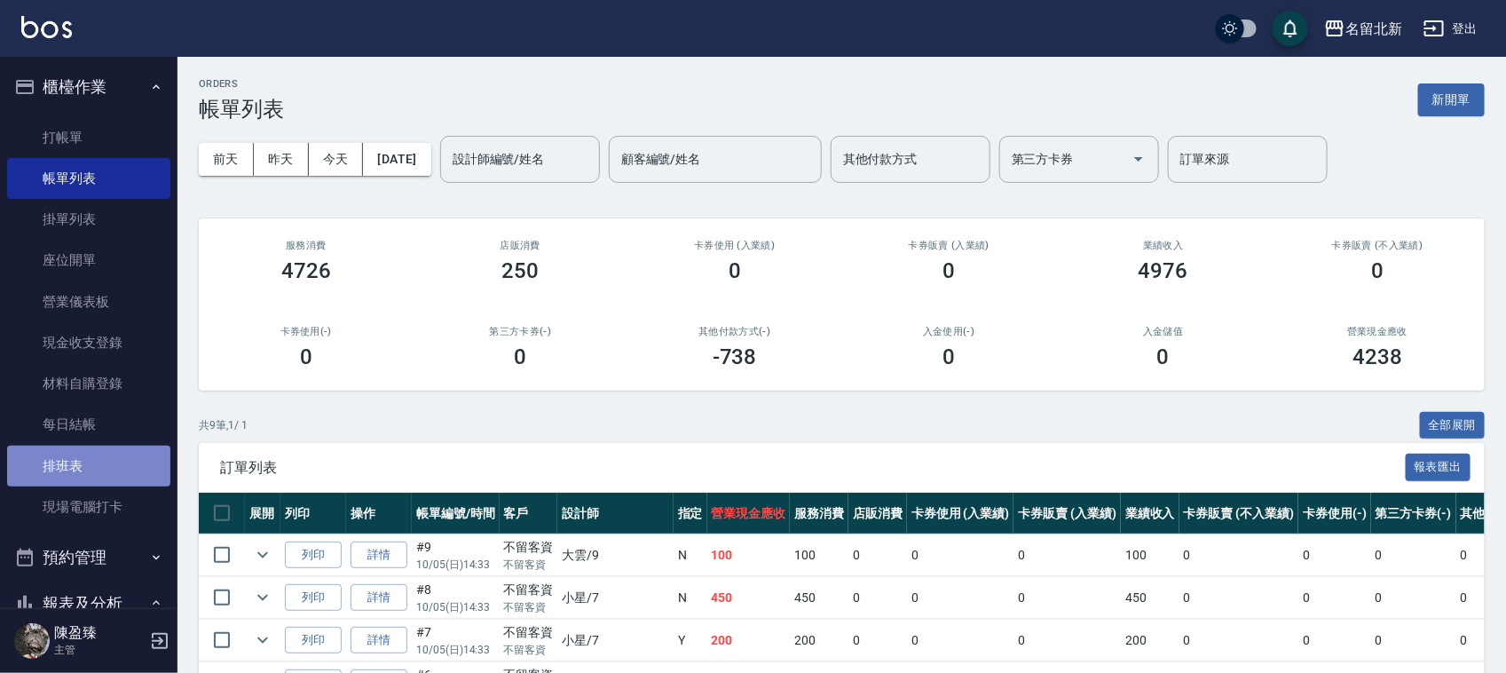
click at [96, 473] on link "排班表" at bounding box center [88, 465] width 163 height 41
click at [98, 473] on link "排班表" at bounding box center [88, 465] width 163 height 41
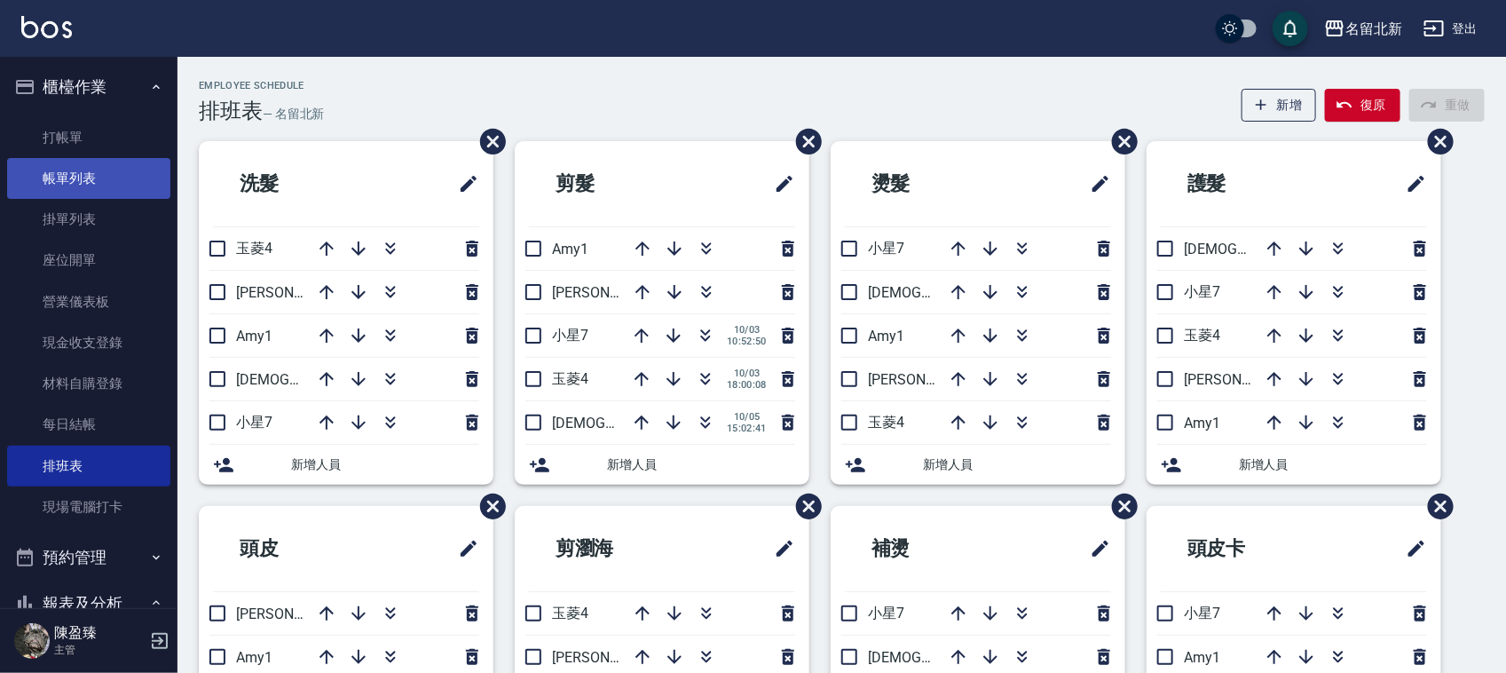
click at [89, 175] on link "帳單列表" at bounding box center [88, 178] width 163 height 41
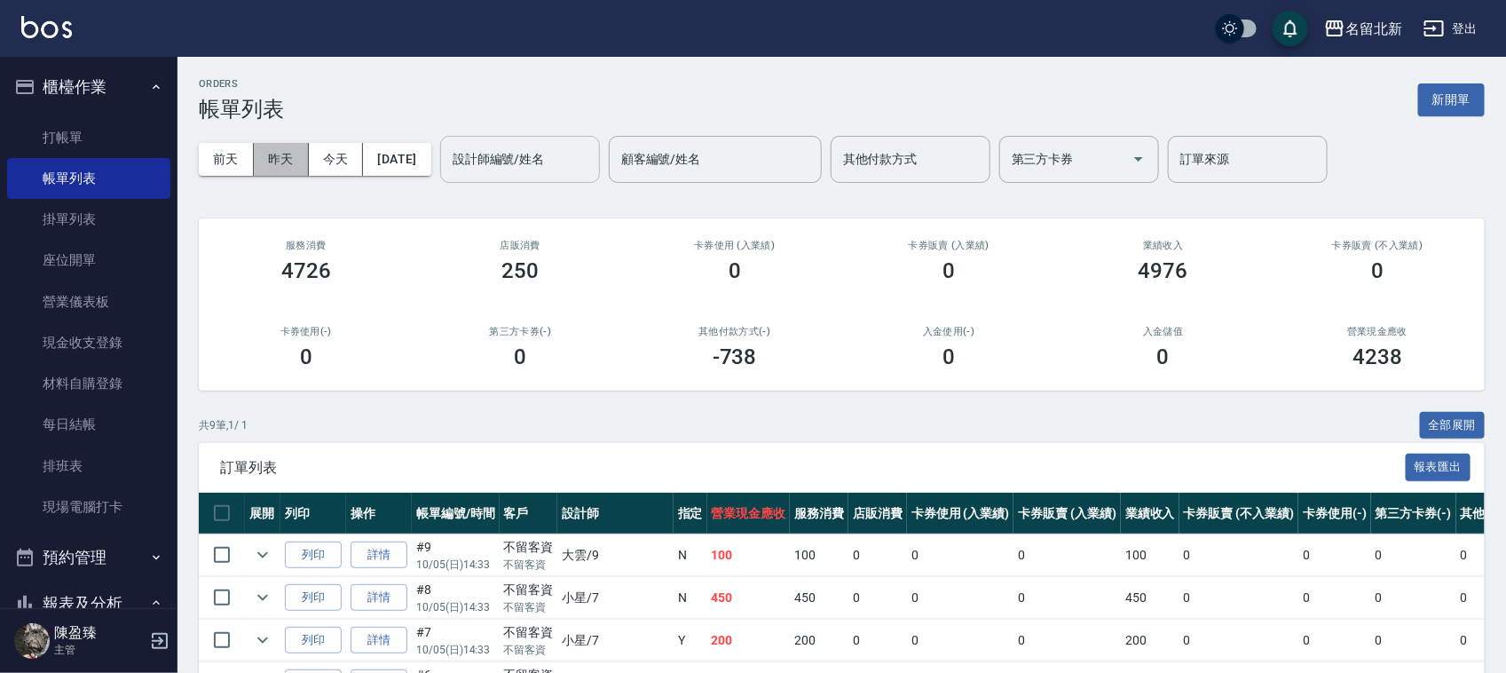
click at [256, 151] on button "昨天" at bounding box center [281, 159] width 55 height 33
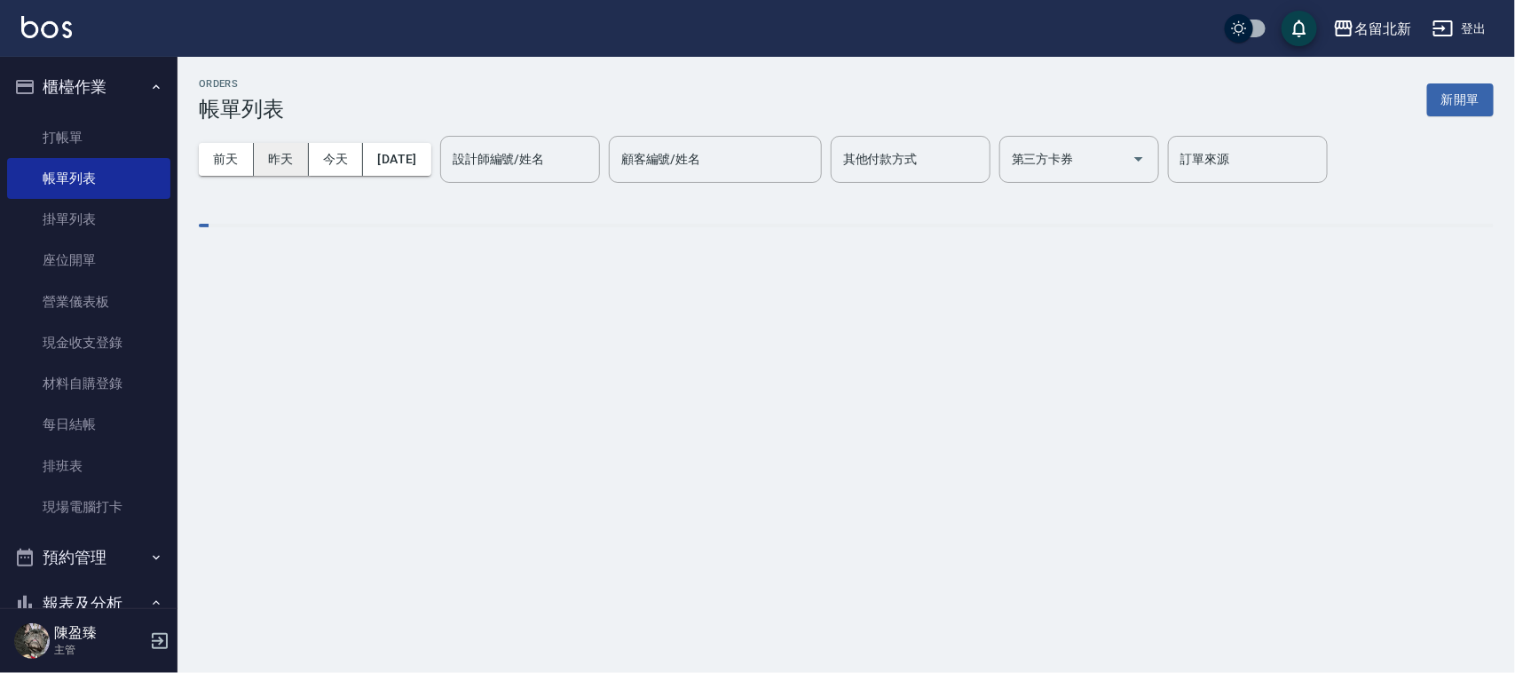
drag, startPoint x: 288, startPoint y: 161, endPoint x: 531, endPoint y: 192, distance: 244.2
click at [288, 161] on button "昨天" at bounding box center [281, 159] width 55 height 33
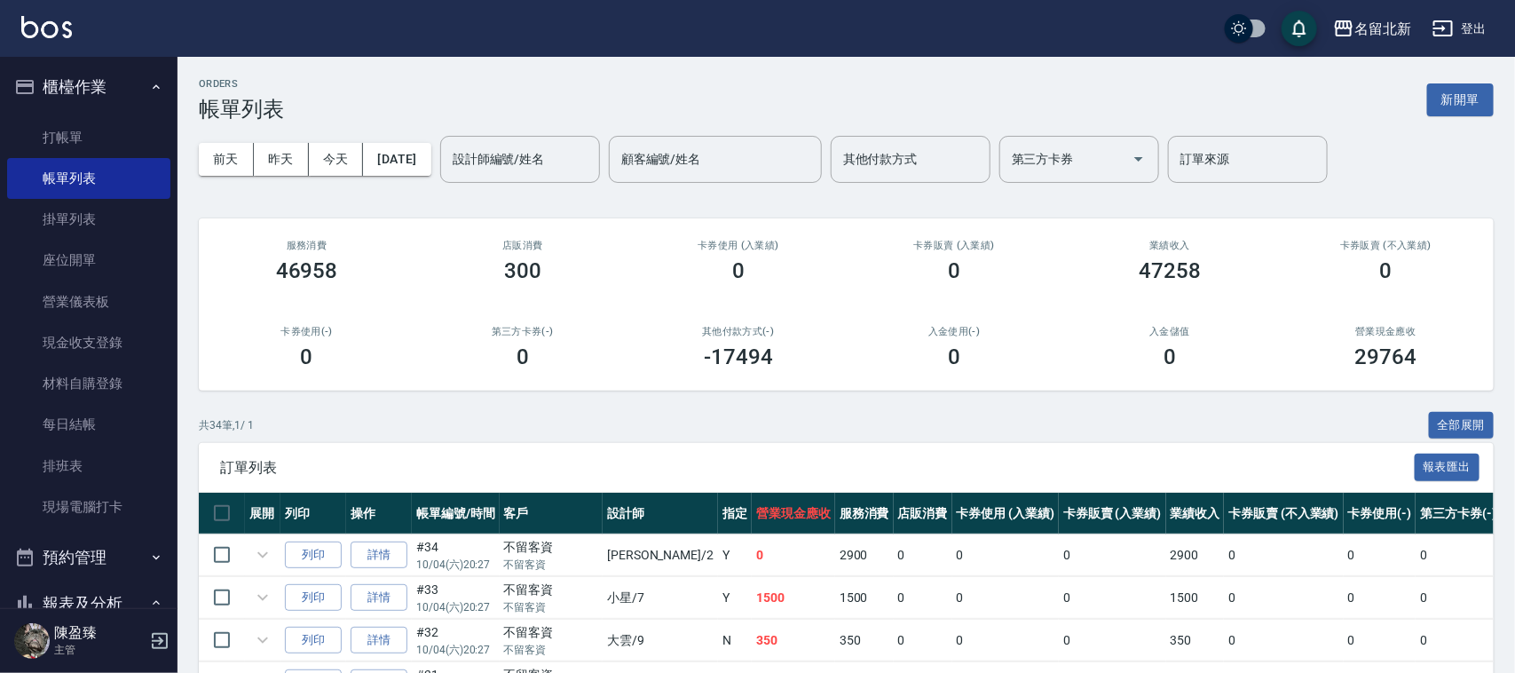
drag, startPoint x: 531, startPoint y: 192, endPoint x: 543, endPoint y: 178, distance: 18.2
click at [539, 183] on div "[DATE] [DATE] [DATE] [DATE] 設計師編號/姓名 設計師編號/姓名 顧客編號/姓名 顧客編號/姓名 其他付款方式 其他付款方式 第三方…" at bounding box center [846, 159] width 1295 height 75
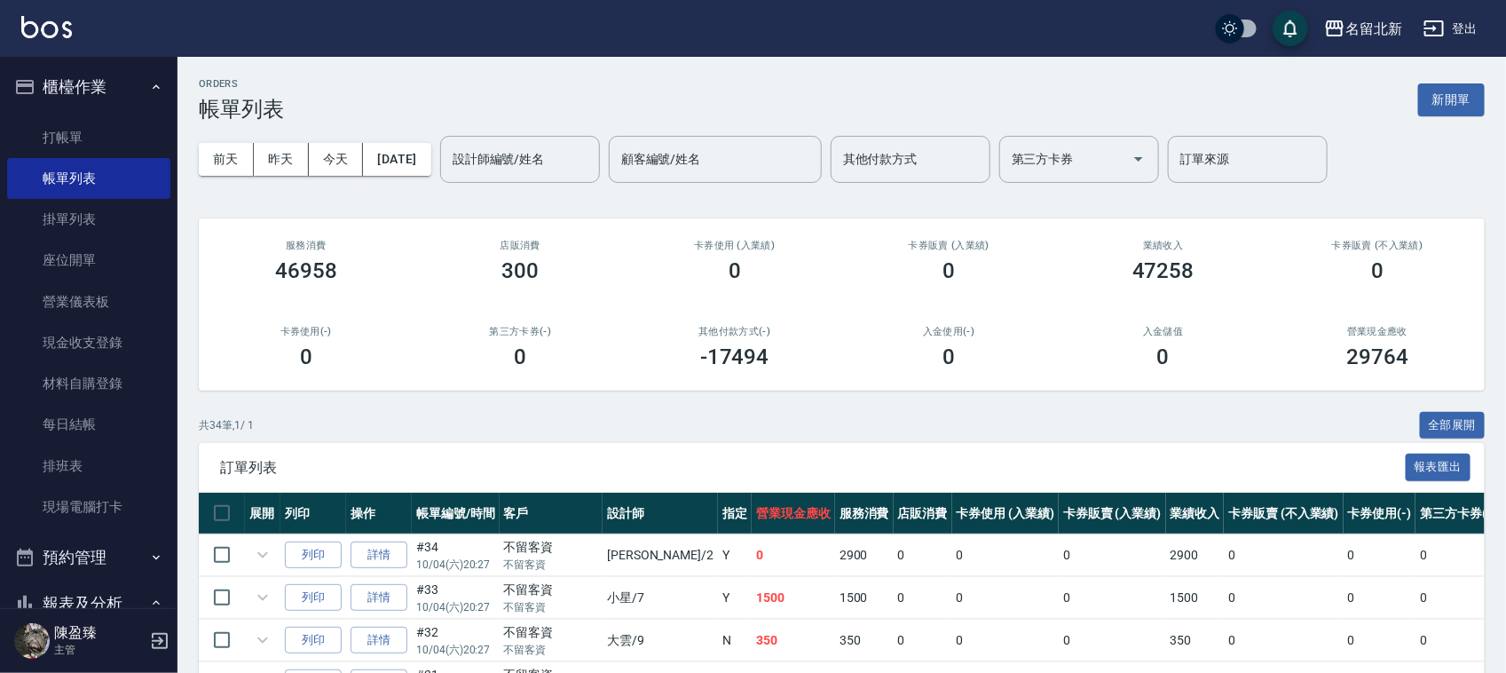
click at [555, 161] on div "設計師編號/姓名 設計師編號/姓名" at bounding box center [520, 159] width 160 height 47
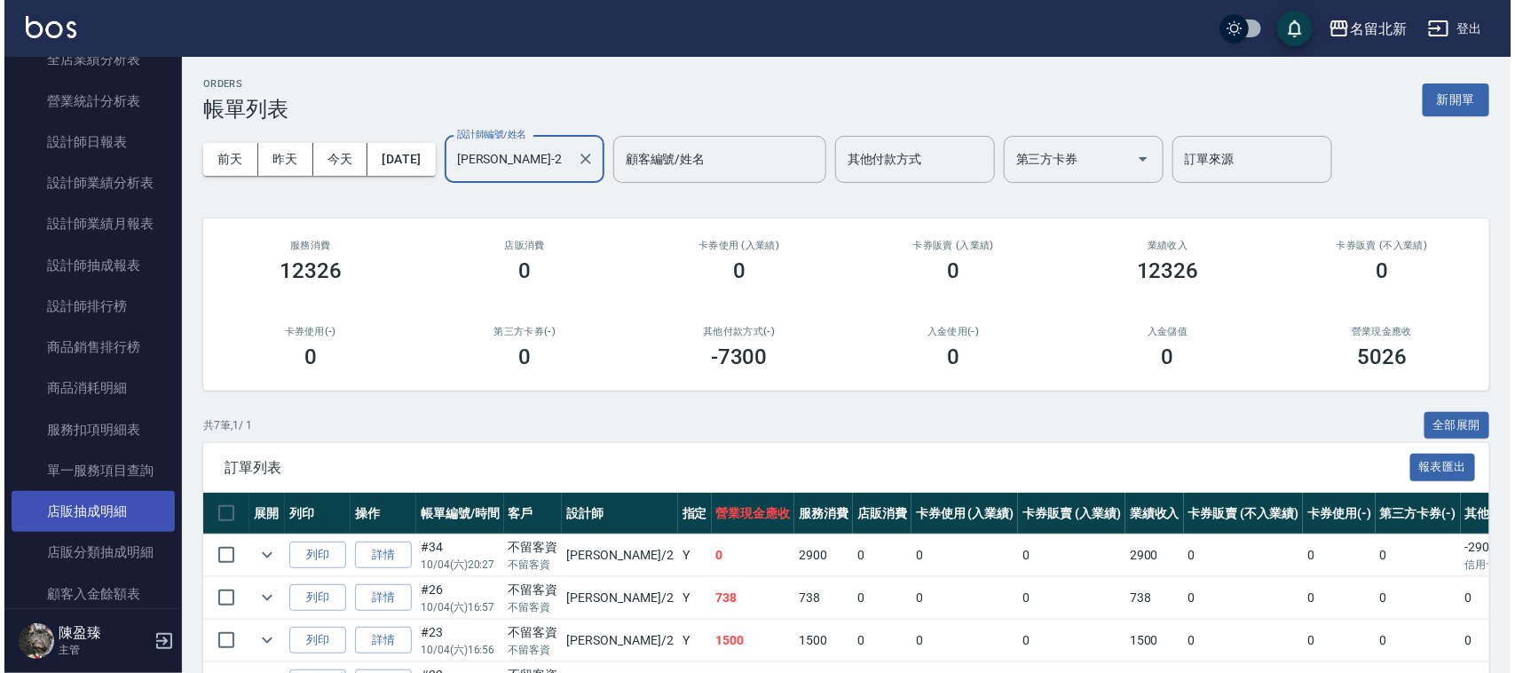
scroll to position [837, 0]
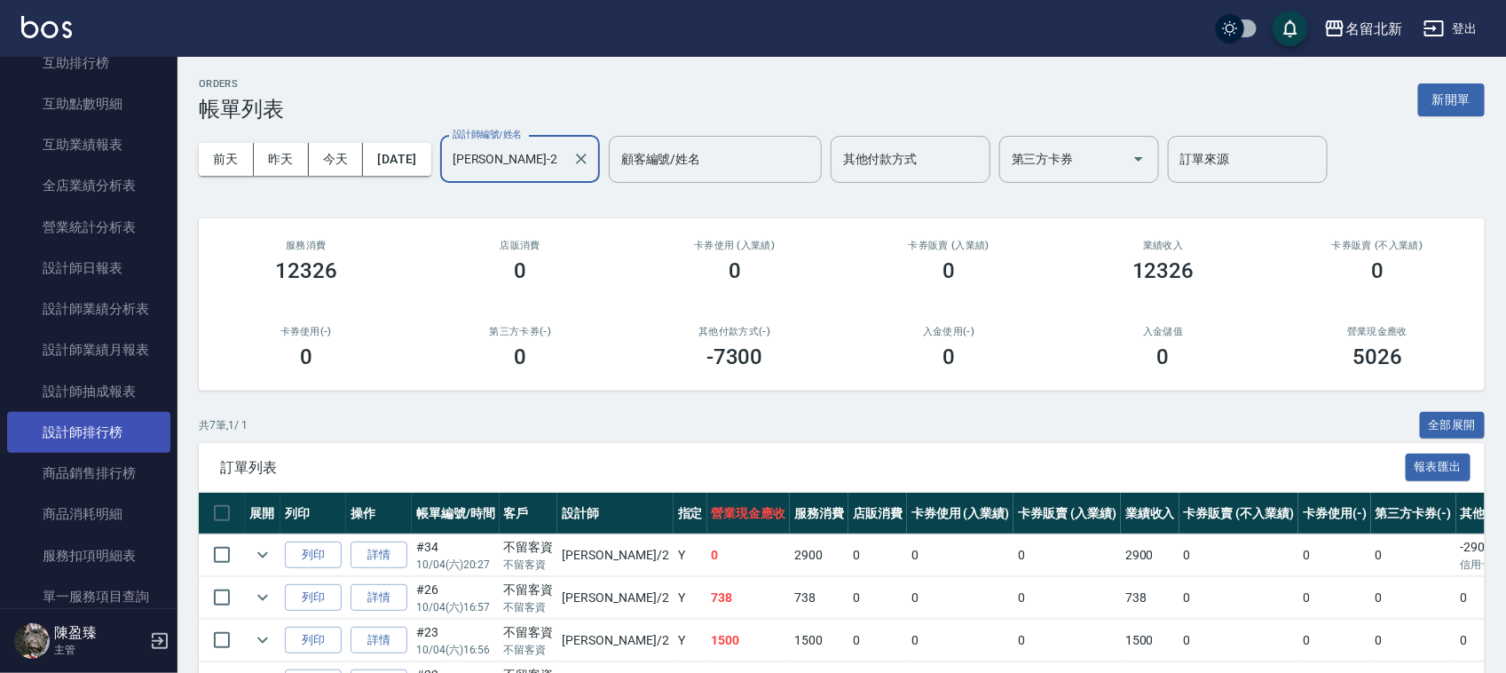
type input "[PERSON_NAME]-2"
click at [98, 417] on link "設計師排行榜" at bounding box center [88, 432] width 163 height 41
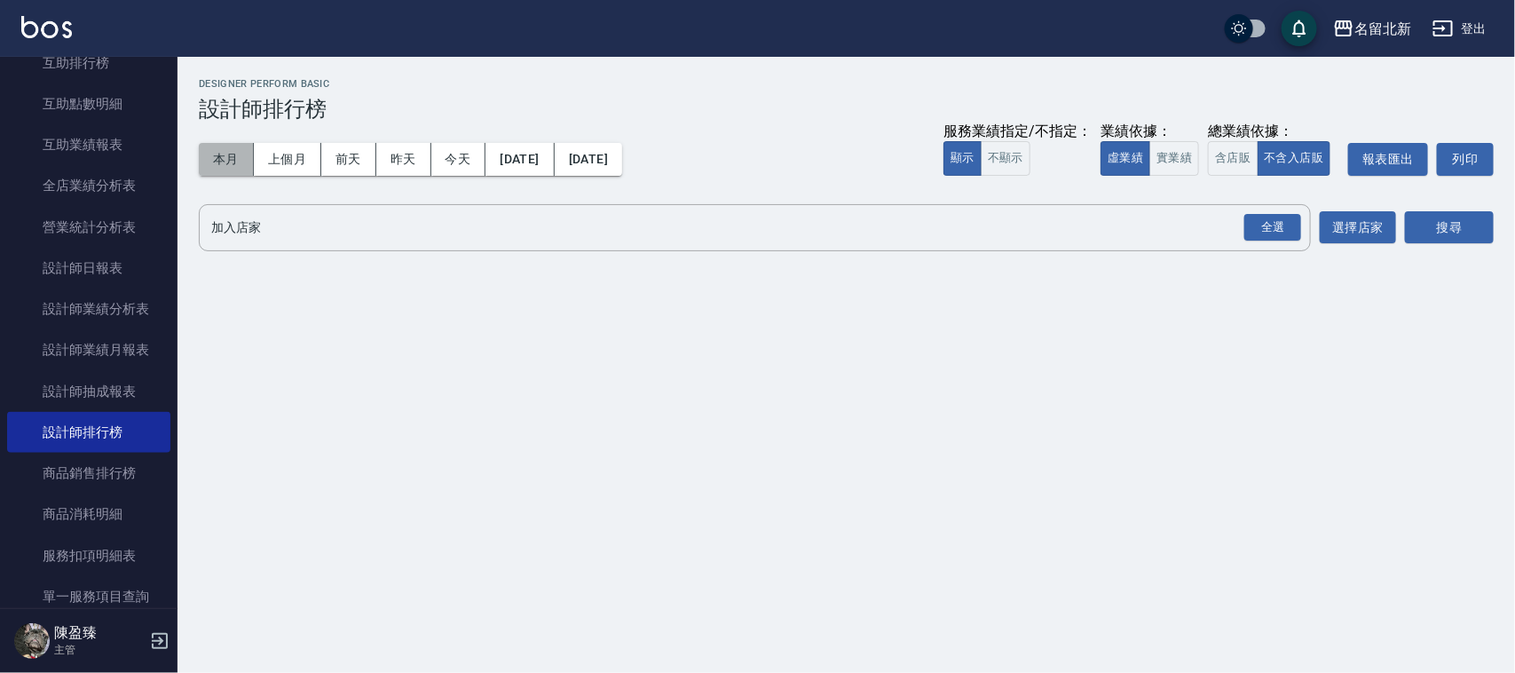
click at [207, 166] on button "本月" at bounding box center [226, 159] width 55 height 33
click at [1260, 232] on div "全選" at bounding box center [1272, 228] width 57 height 28
click at [1460, 242] on button "搜尋" at bounding box center [1449, 228] width 89 height 33
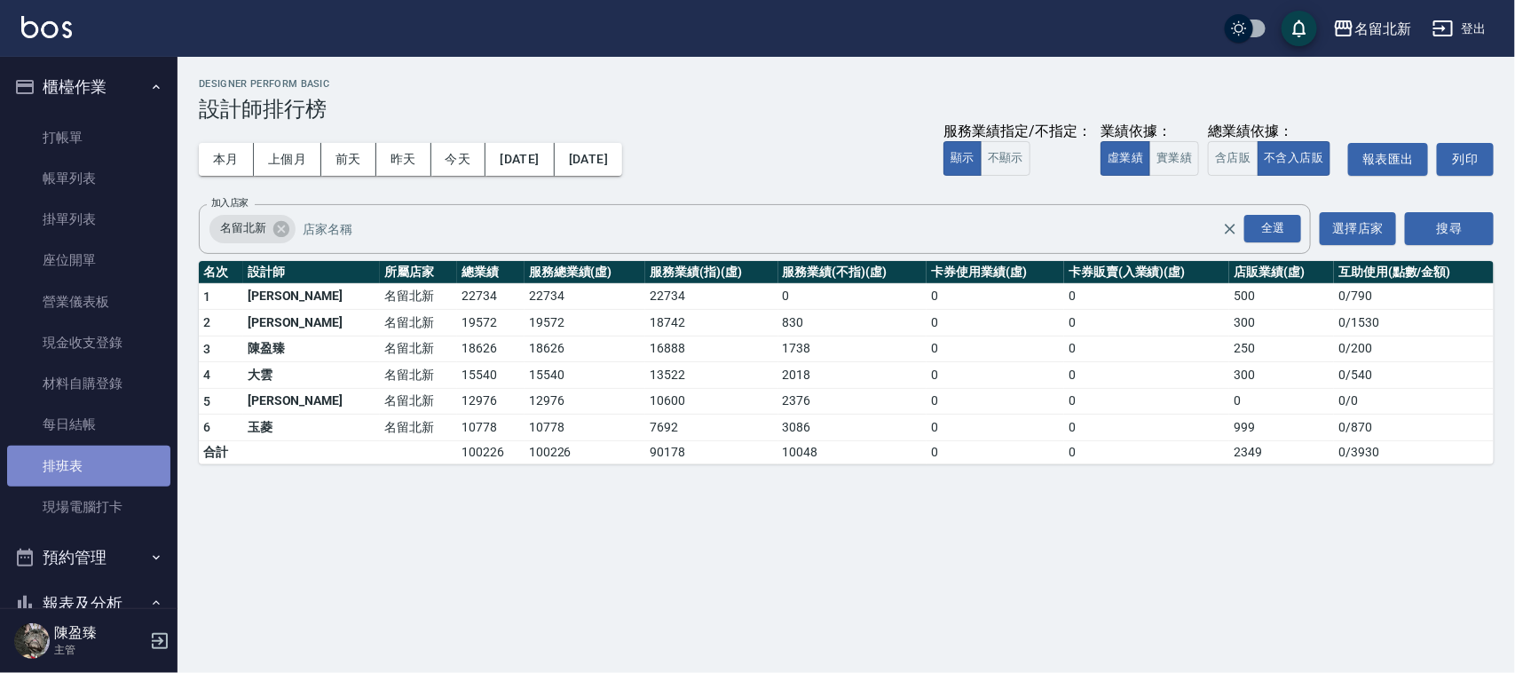
click at [98, 464] on link "排班表" at bounding box center [88, 465] width 163 height 41
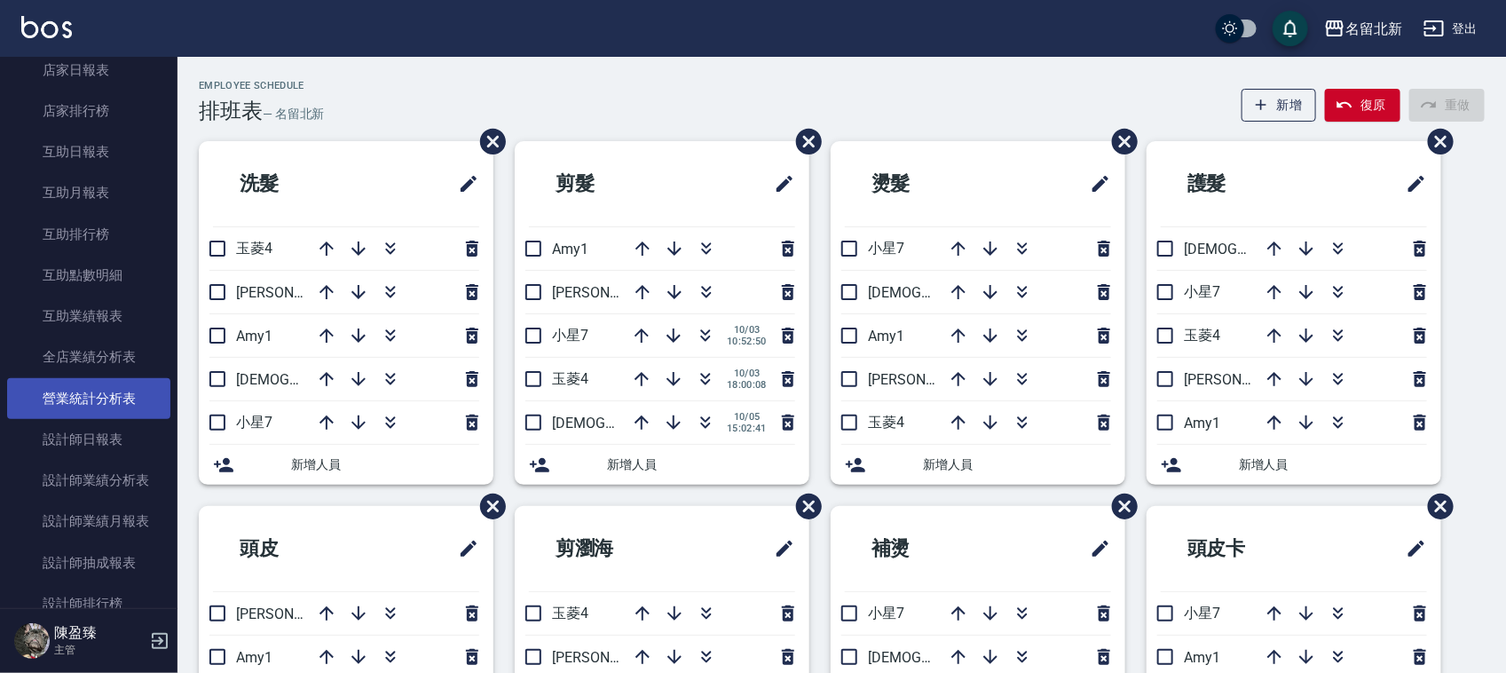
scroll to position [555, 0]
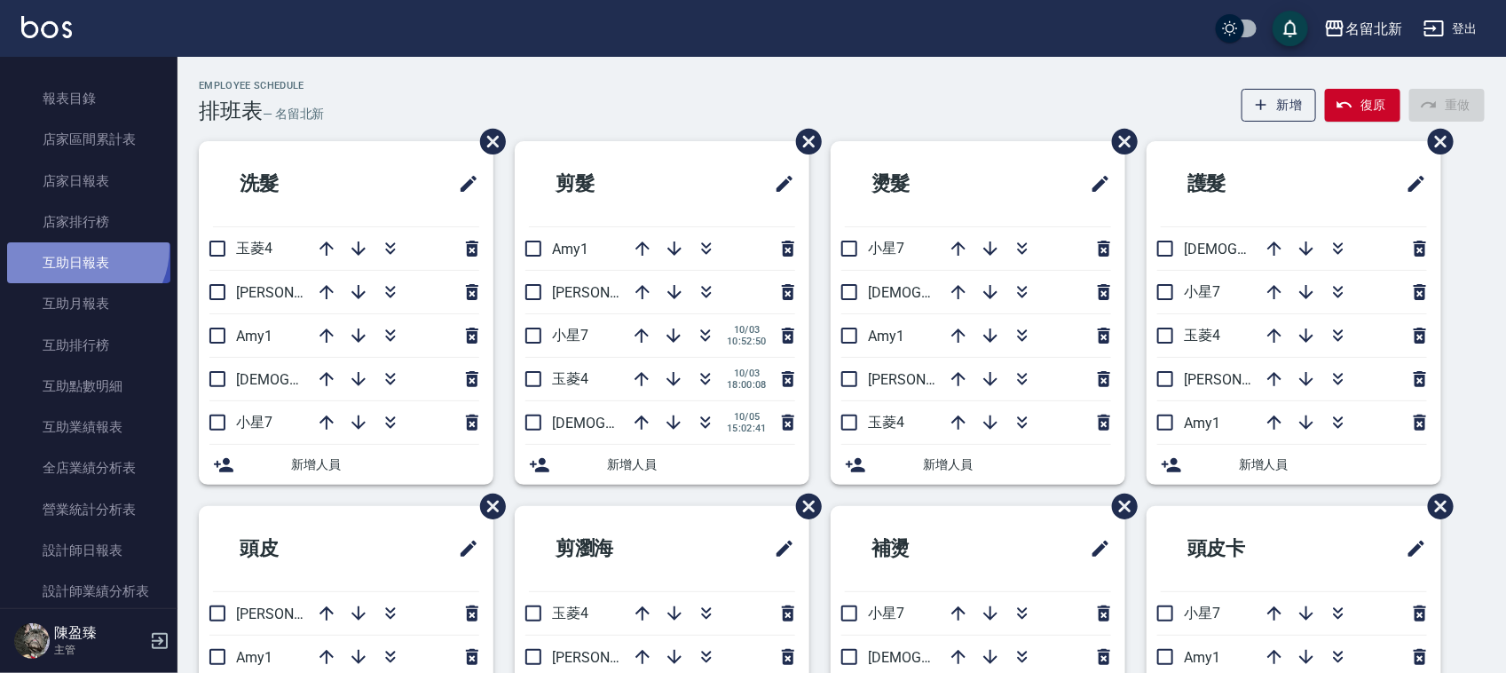
click at [82, 247] on link "互助日報表" at bounding box center [88, 262] width 163 height 41
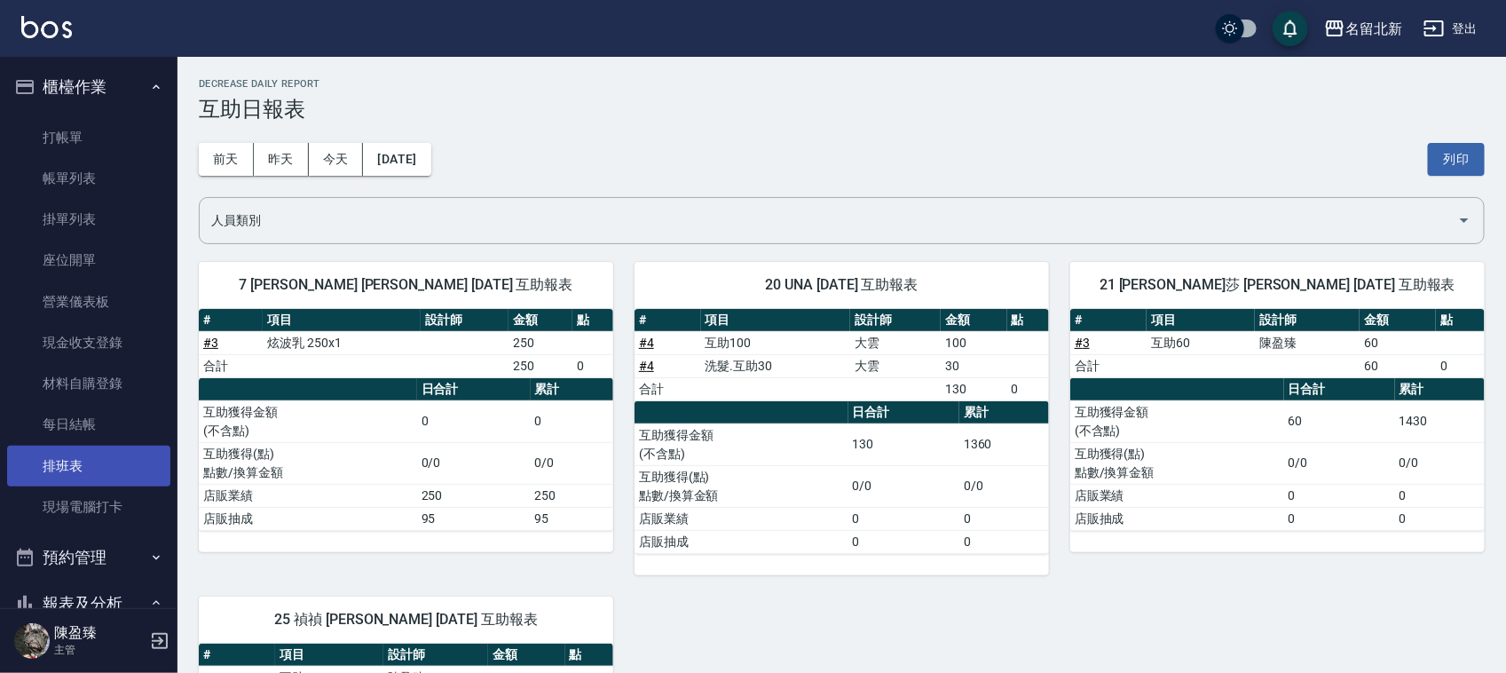
click at [59, 466] on link "排班表" at bounding box center [88, 465] width 163 height 41
